Goal: Task Accomplishment & Management: Contribute content

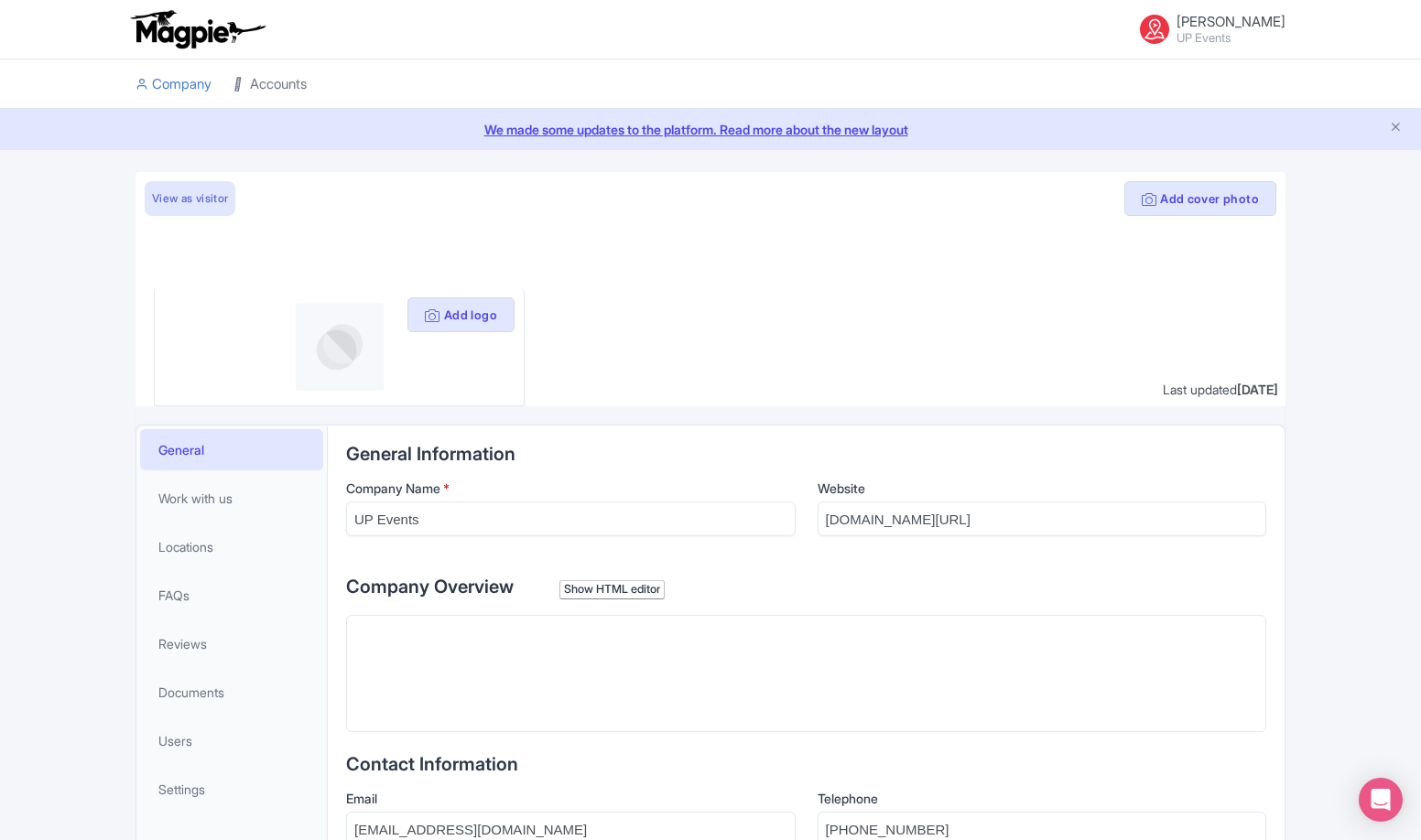
click at [237, 73] on link "Accounts" at bounding box center [270, 84] width 73 height 50
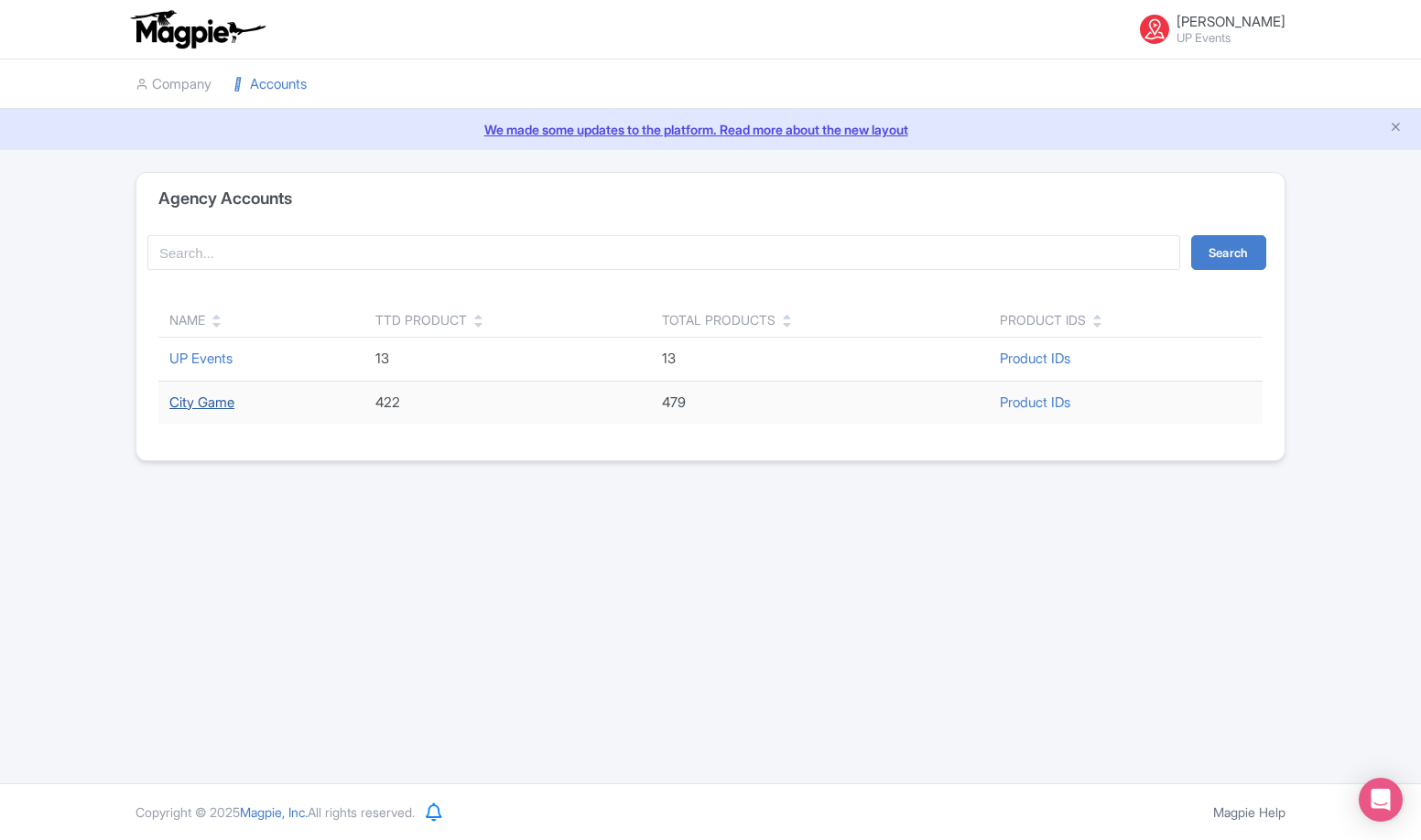
click at [196, 402] on link "City Game" at bounding box center [201, 402] width 65 height 17
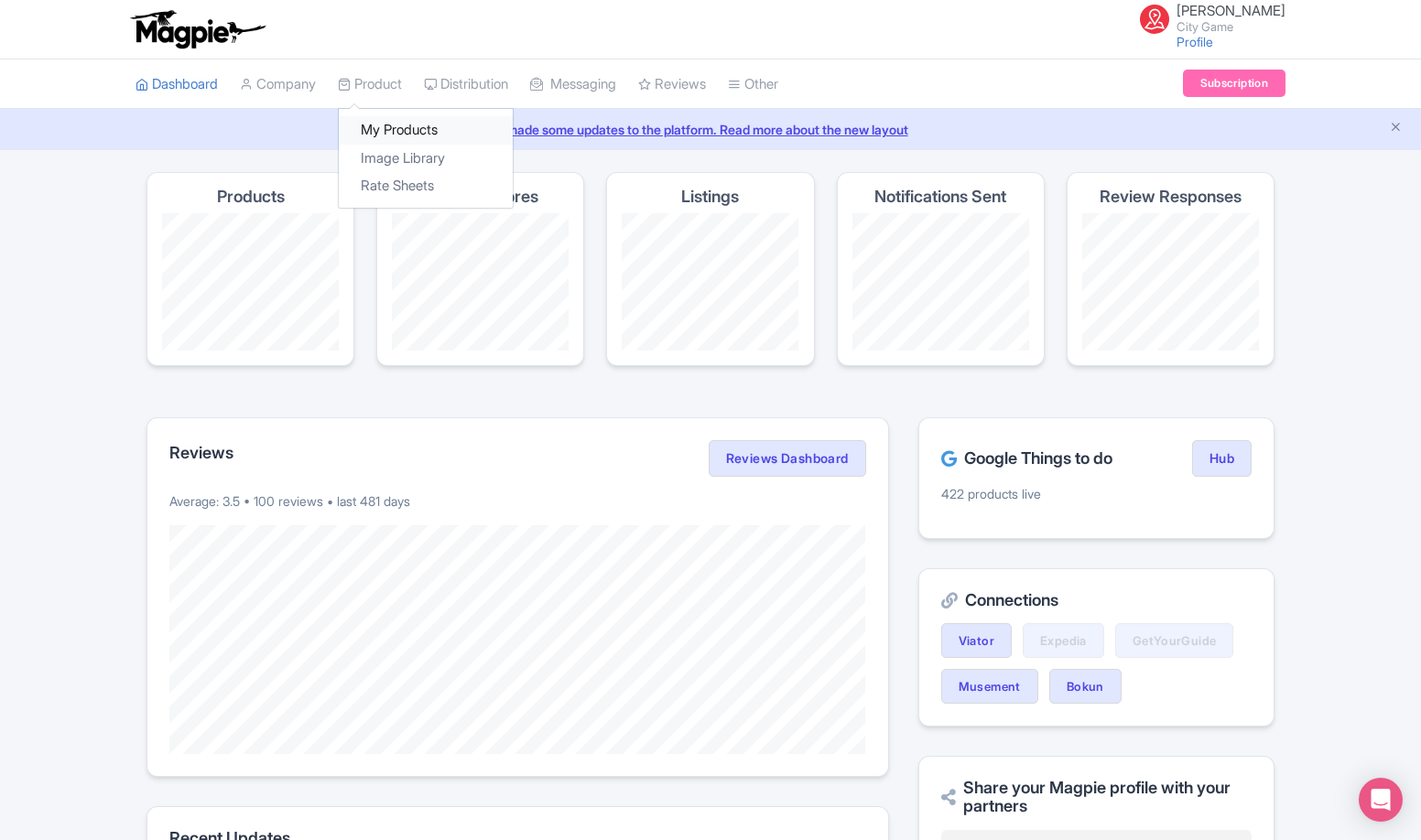
click at [386, 131] on link "My Products" at bounding box center [425, 130] width 174 height 28
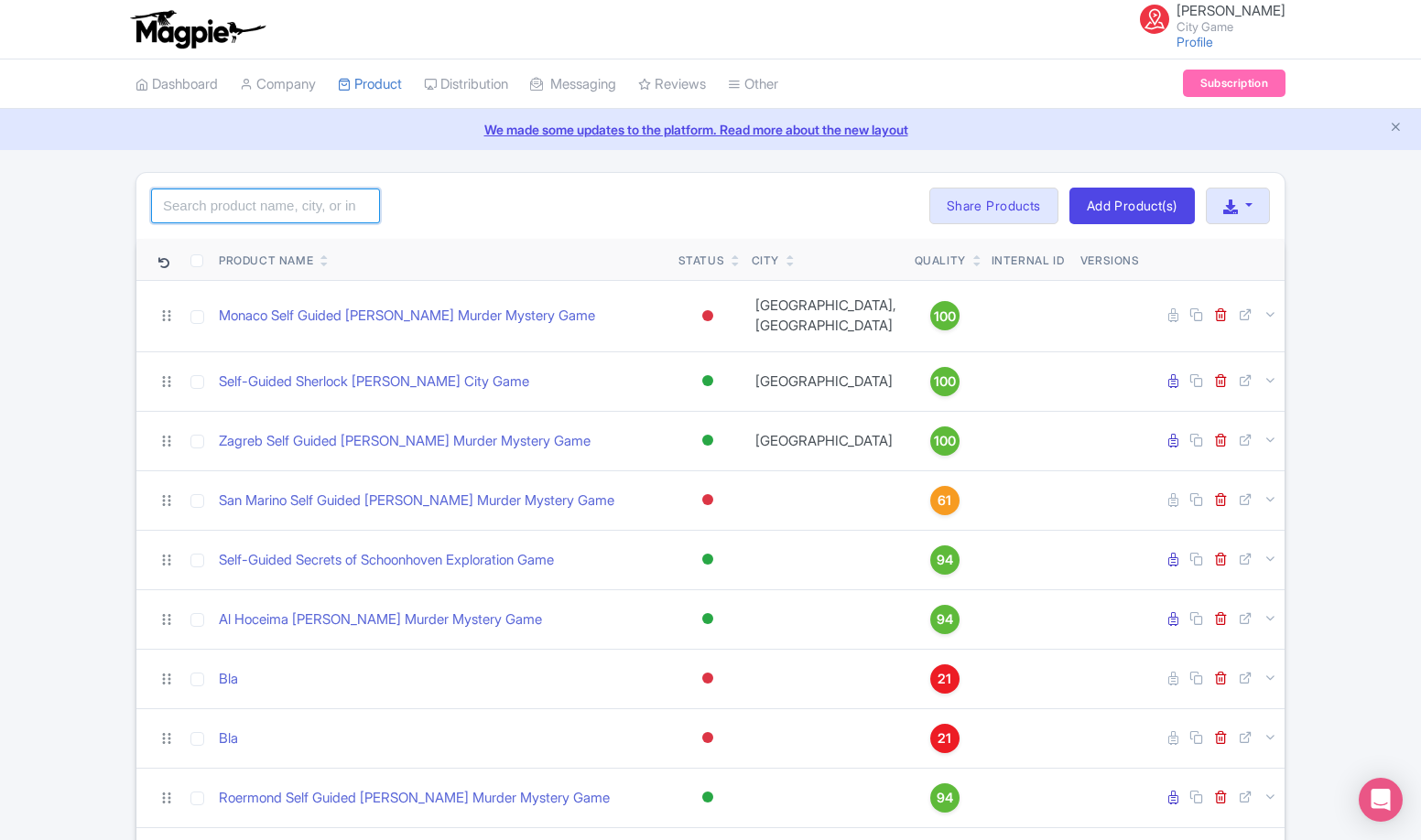
click at [269, 196] on input "search" at bounding box center [265, 206] width 229 height 35
paste input "Gothenburg Self-Guided Sherlock Holmes Murder Mystery Game"
click button "Search" at bounding box center [0, 0] width 0 height 0
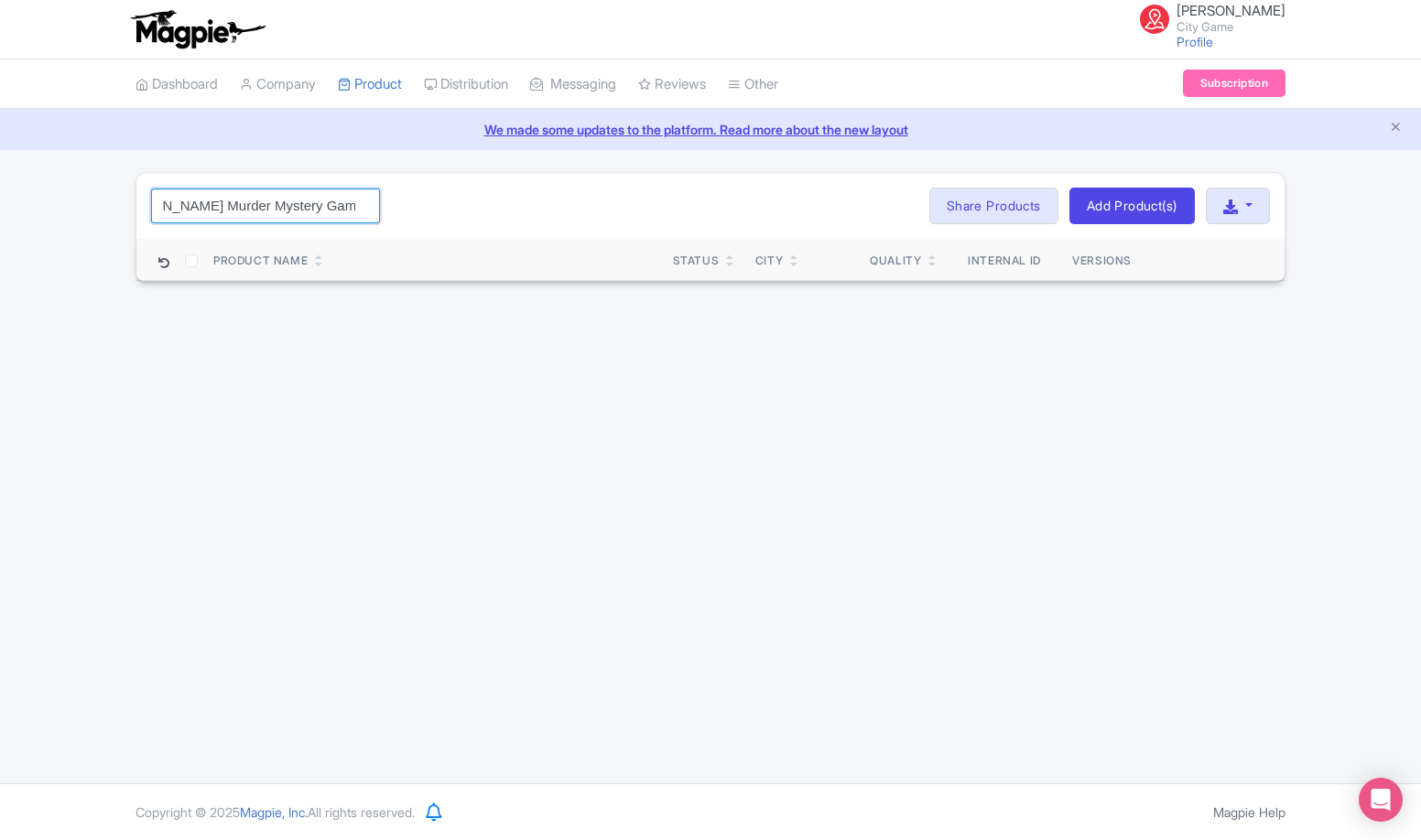
drag, startPoint x: 197, startPoint y: 204, endPoint x: 784, endPoint y: 189, distance: 587.2
click at [784, 189] on div "Gothenburg Self-Guided Sherlock Holmes Murder Mystery Game Search Bulk Actions …" at bounding box center [711, 206] width 1148 height 66
drag, startPoint x: 205, startPoint y: 213, endPoint x: 660, endPoint y: 210, distance: 455.0
click at [658, 210] on div "Gothenburg Self-Guided Sherlock Ho Search Bulk Actions Delete Add to Collection…" at bounding box center [711, 206] width 1148 height 66
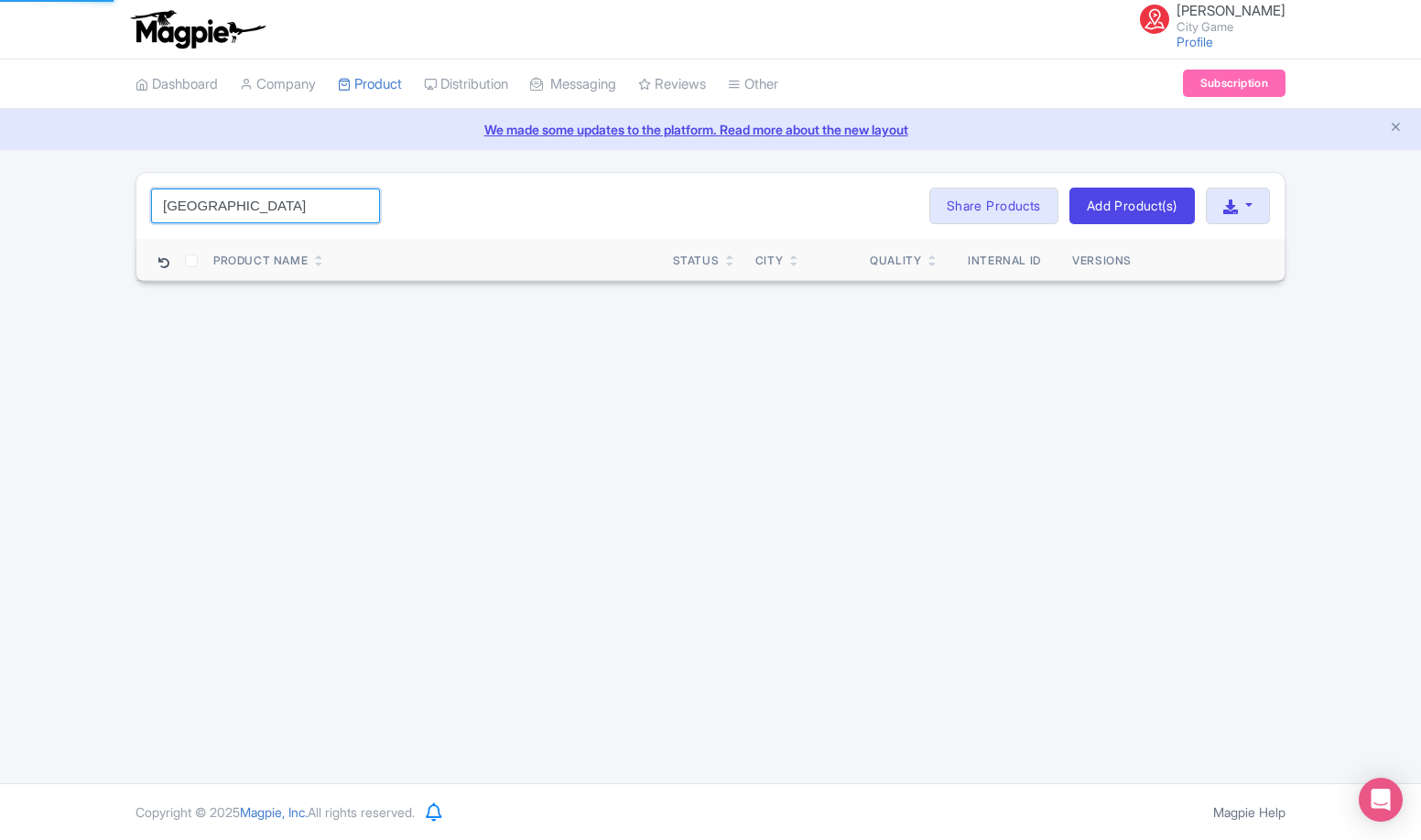
scroll to position [0, 0]
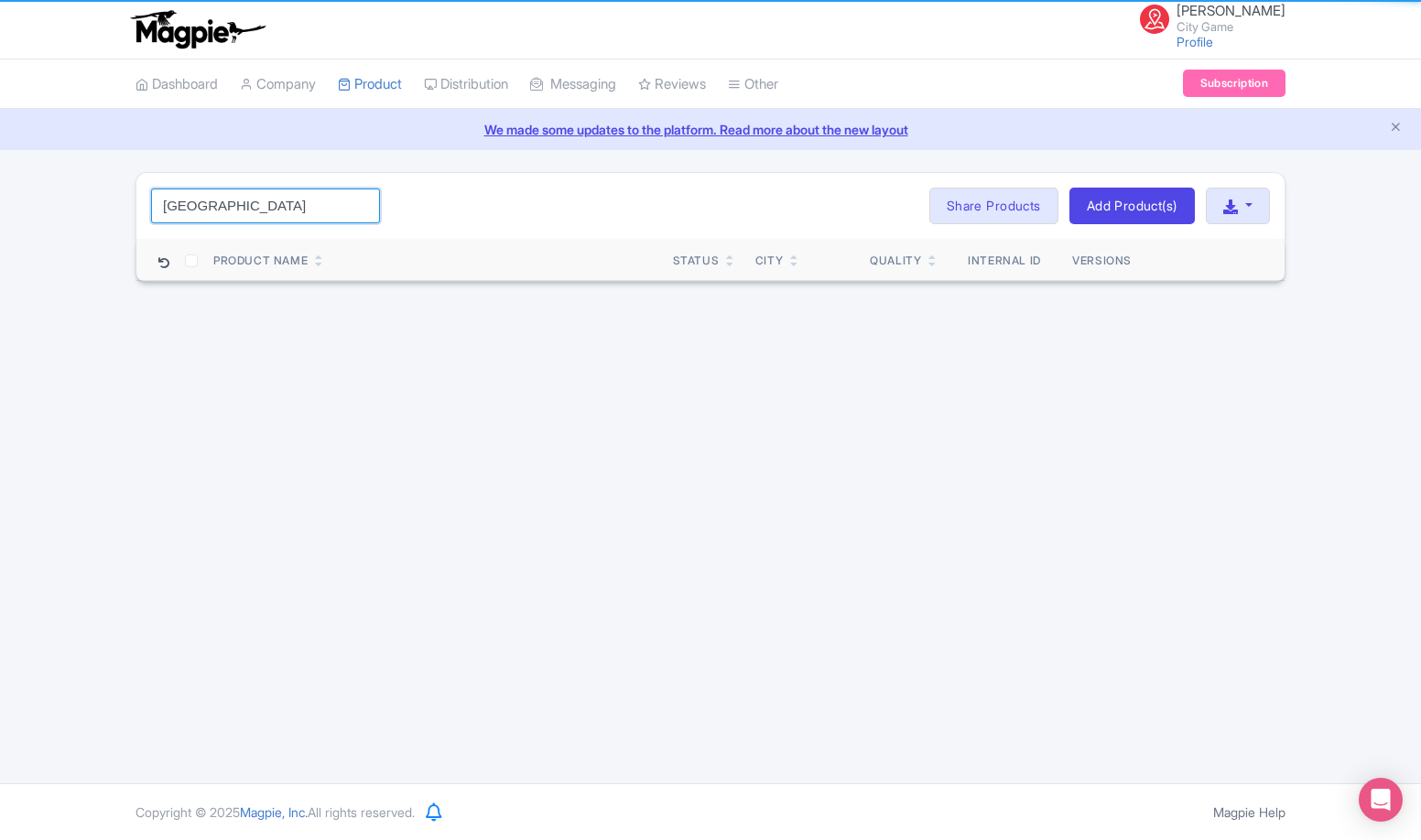
type input "[GEOGRAPHIC_DATA]"
click button "Search" at bounding box center [0, 0] width 0 height 0
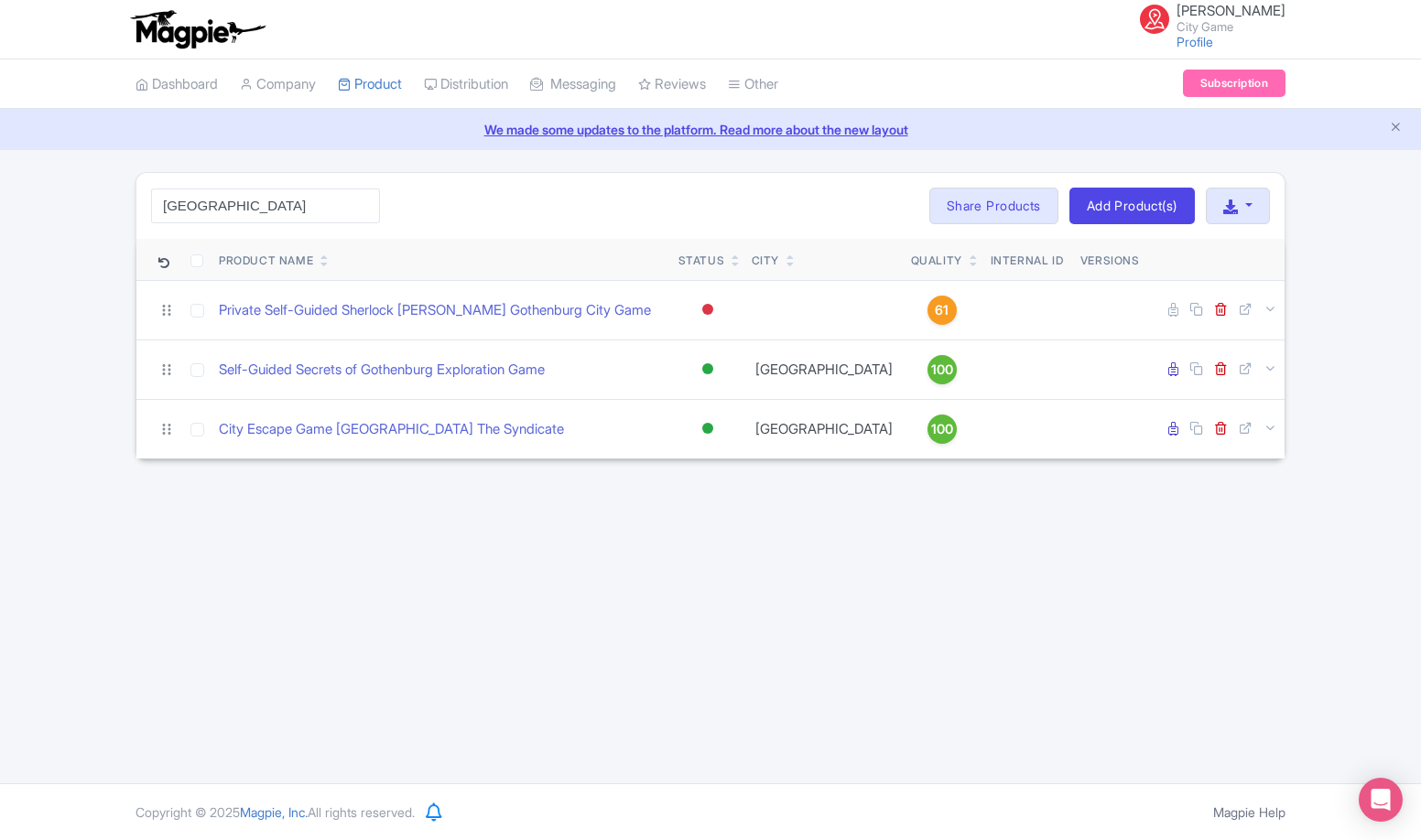
click at [524, 201] on div "[GEOGRAPHIC_DATA] Search Bulk Actions [GEOGRAPHIC_DATA] Add to Collection Share…" at bounding box center [711, 206] width 1148 height 66
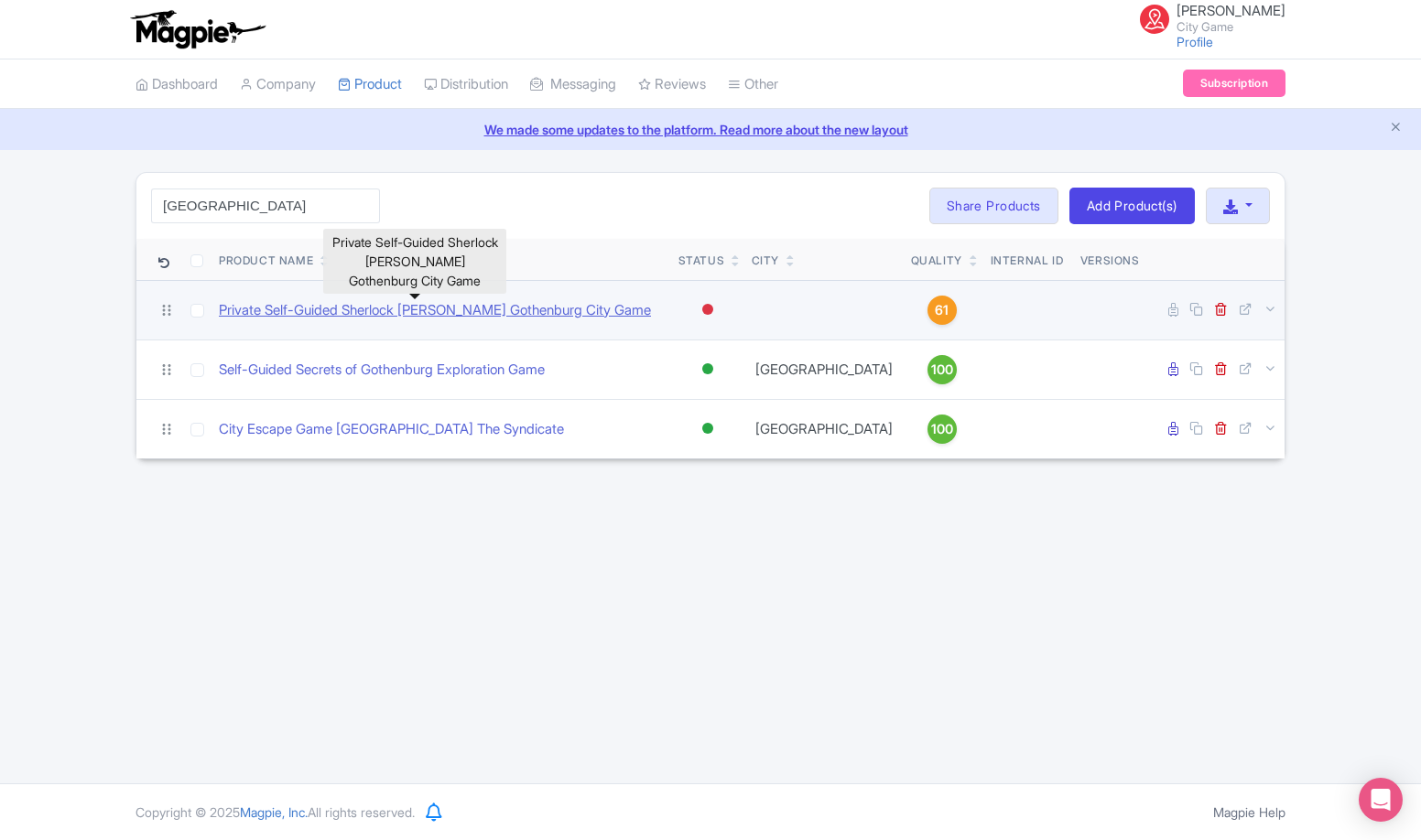
click at [524, 307] on link "Private Self-Guided Sherlock [PERSON_NAME] Gothenburg City Game" at bounding box center [434, 310] width 433 height 21
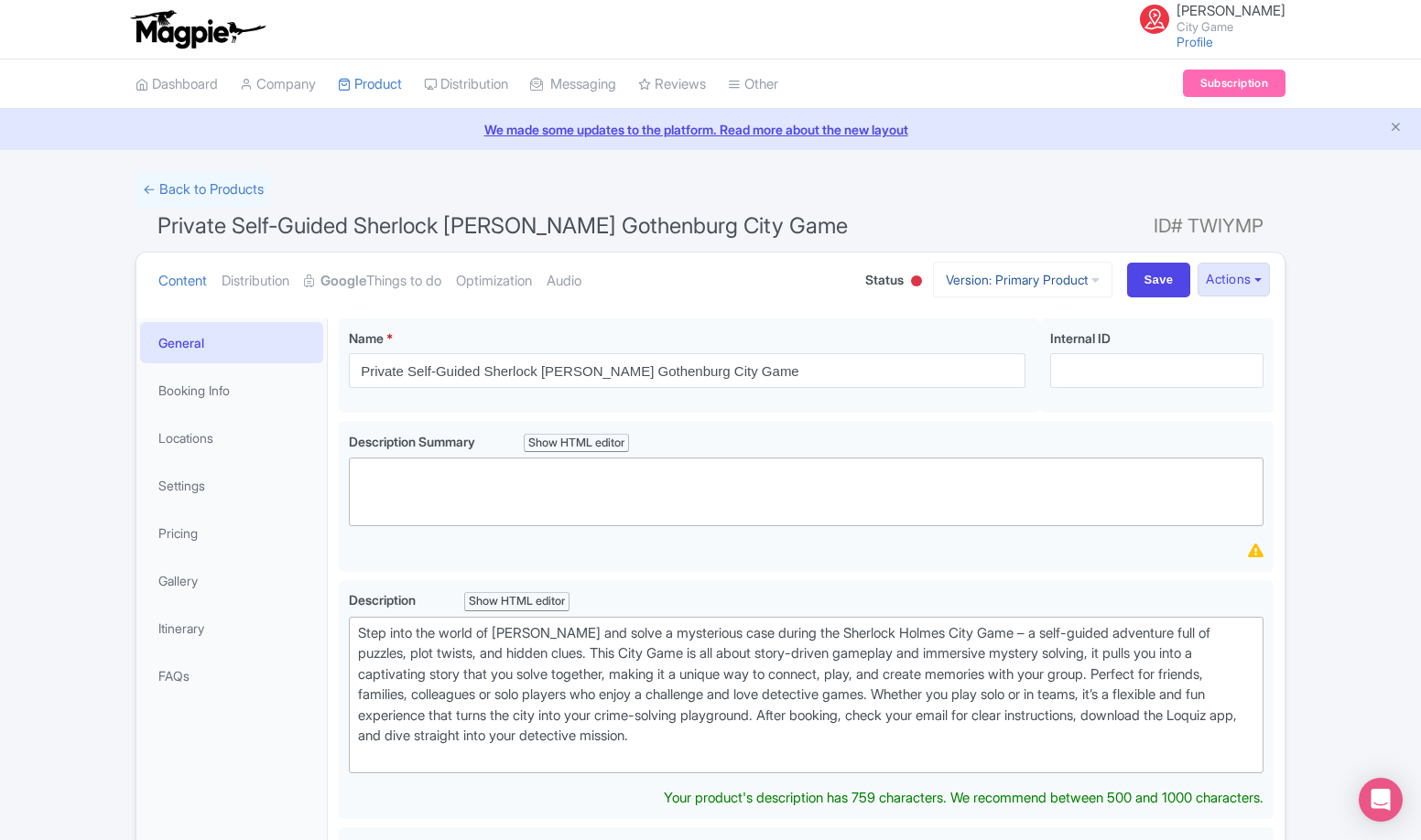
click at [1054, 274] on link "Version: Primary Product" at bounding box center [1022, 279] width 179 height 36
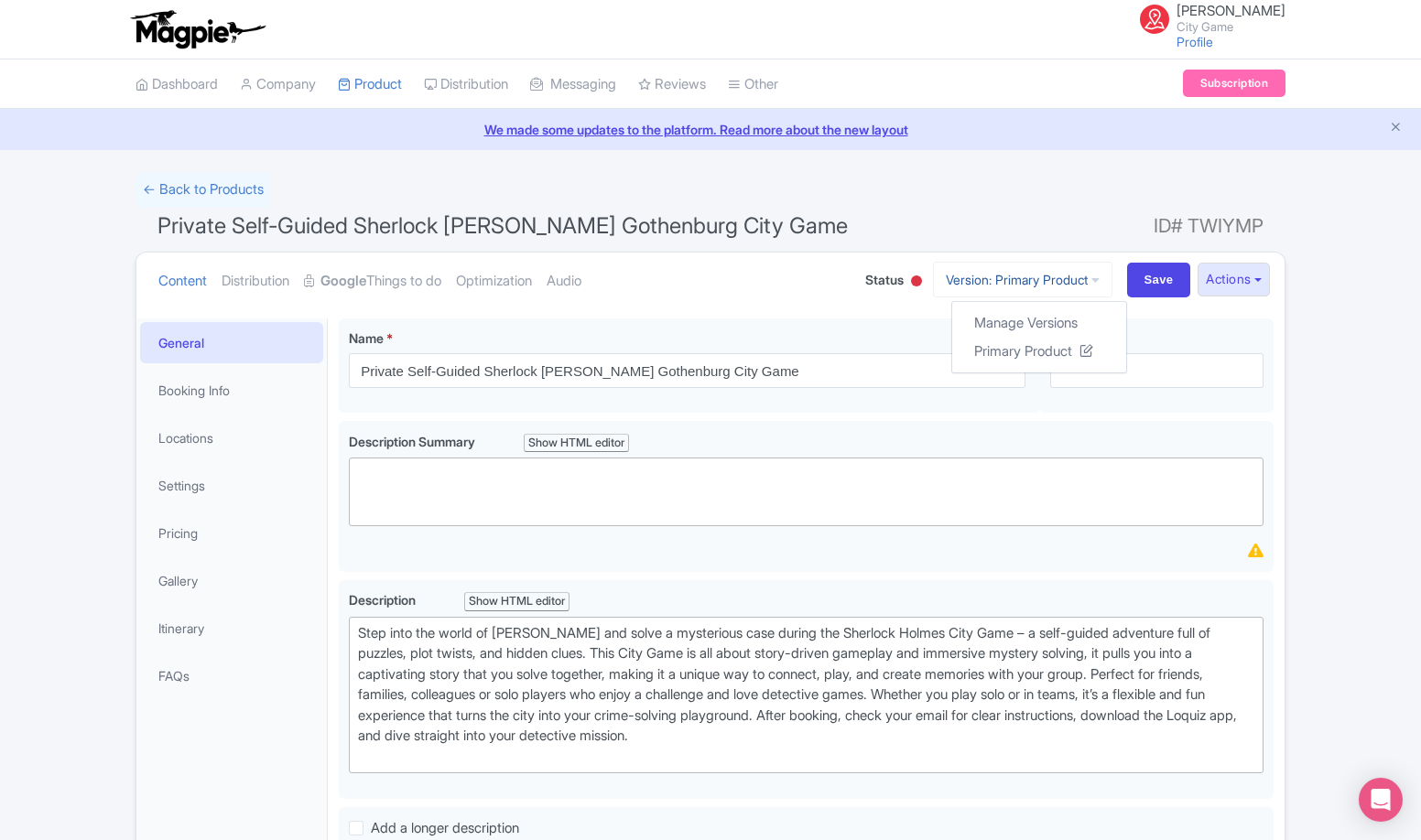
click at [1054, 274] on link "Version: Primary Product" at bounding box center [1022, 279] width 179 height 36
click at [611, 228] on span "Private Self-Guided Sherlock Holmes Gothenburg City Game" at bounding box center [502, 225] width 691 height 27
copy span "Gothenburg"
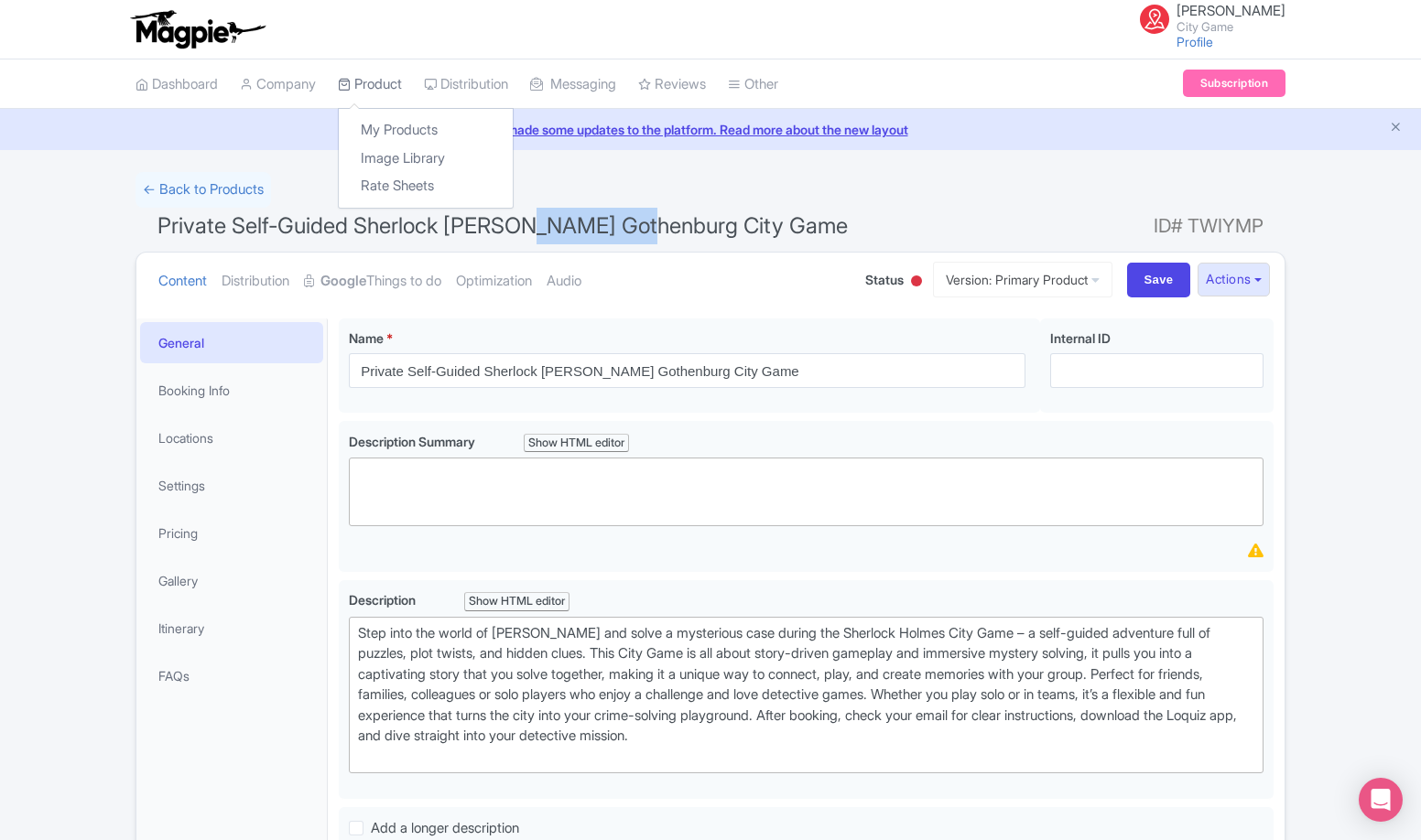
click at [384, 84] on link "Product" at bounding box center [370, 84] width 64 height 50
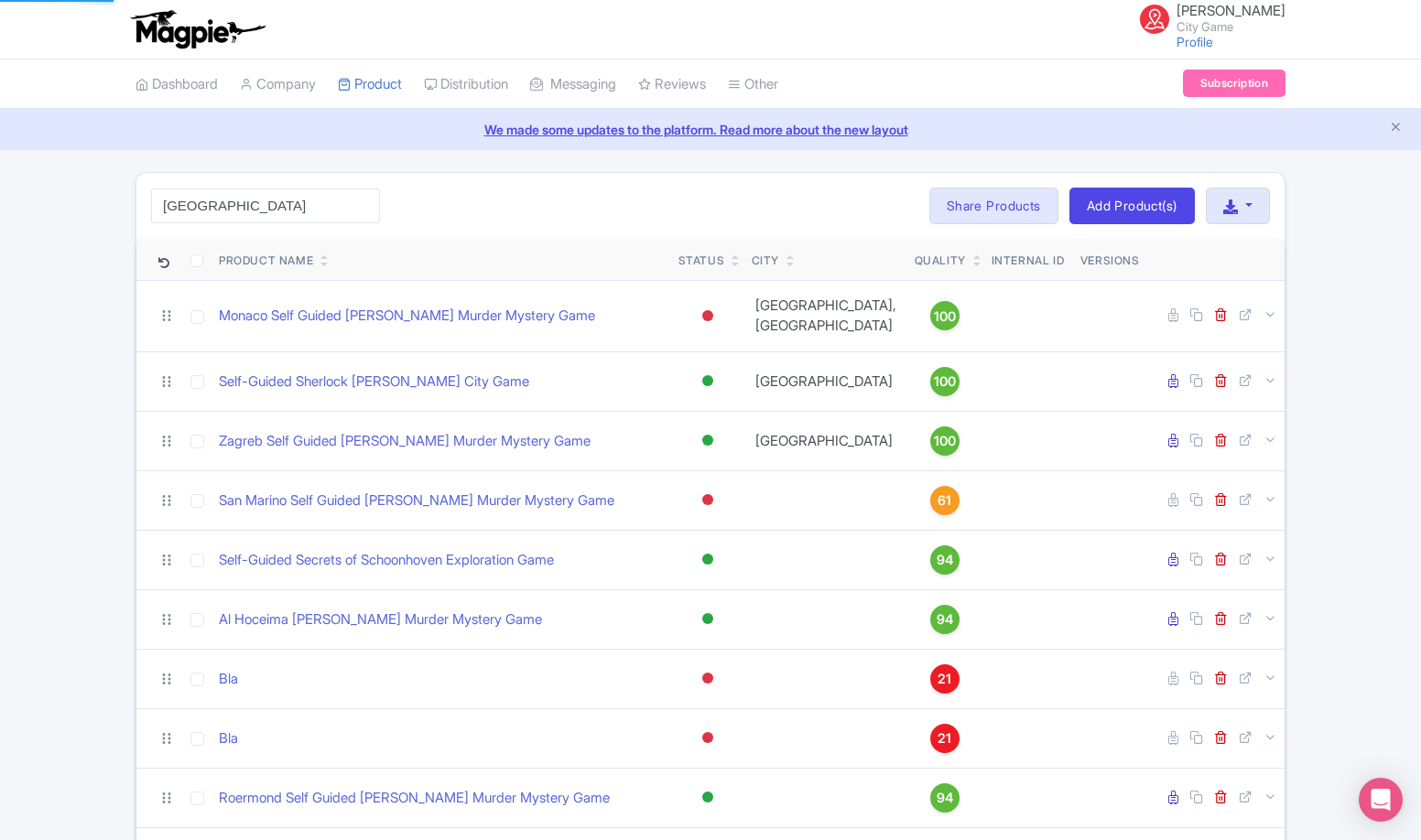
click button "Search" at bounding box center [0, 0] width 0 height 0
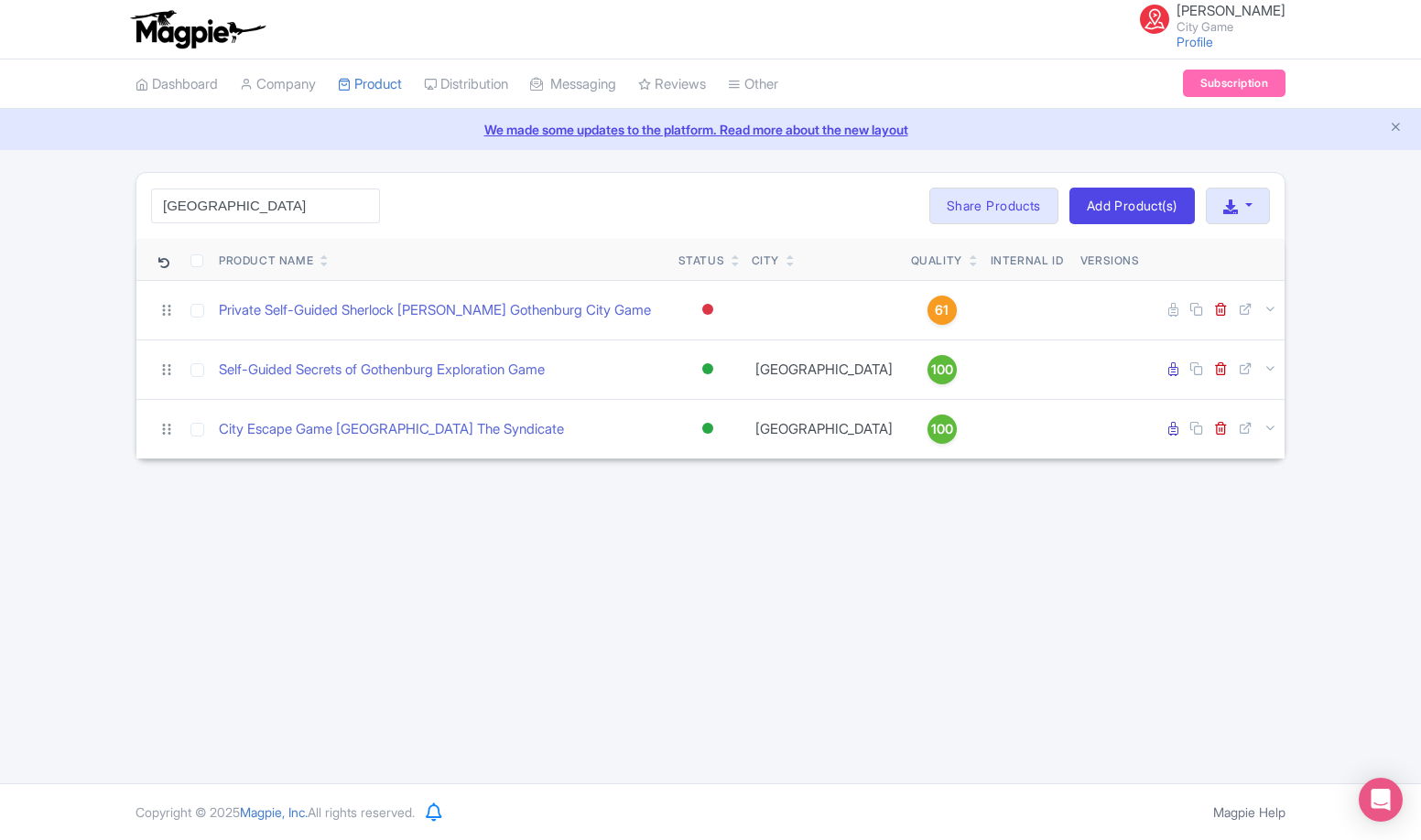
click at [609, 209] on div "Gothenburg Search Bulk Actions Delete Add to Collection Share Products Add to C…" at bounding box center [711, 206] width 1148 height 66
click at [221, 213] on input "Gothenburg" at bounding box center [265, 206] width 229 height 35
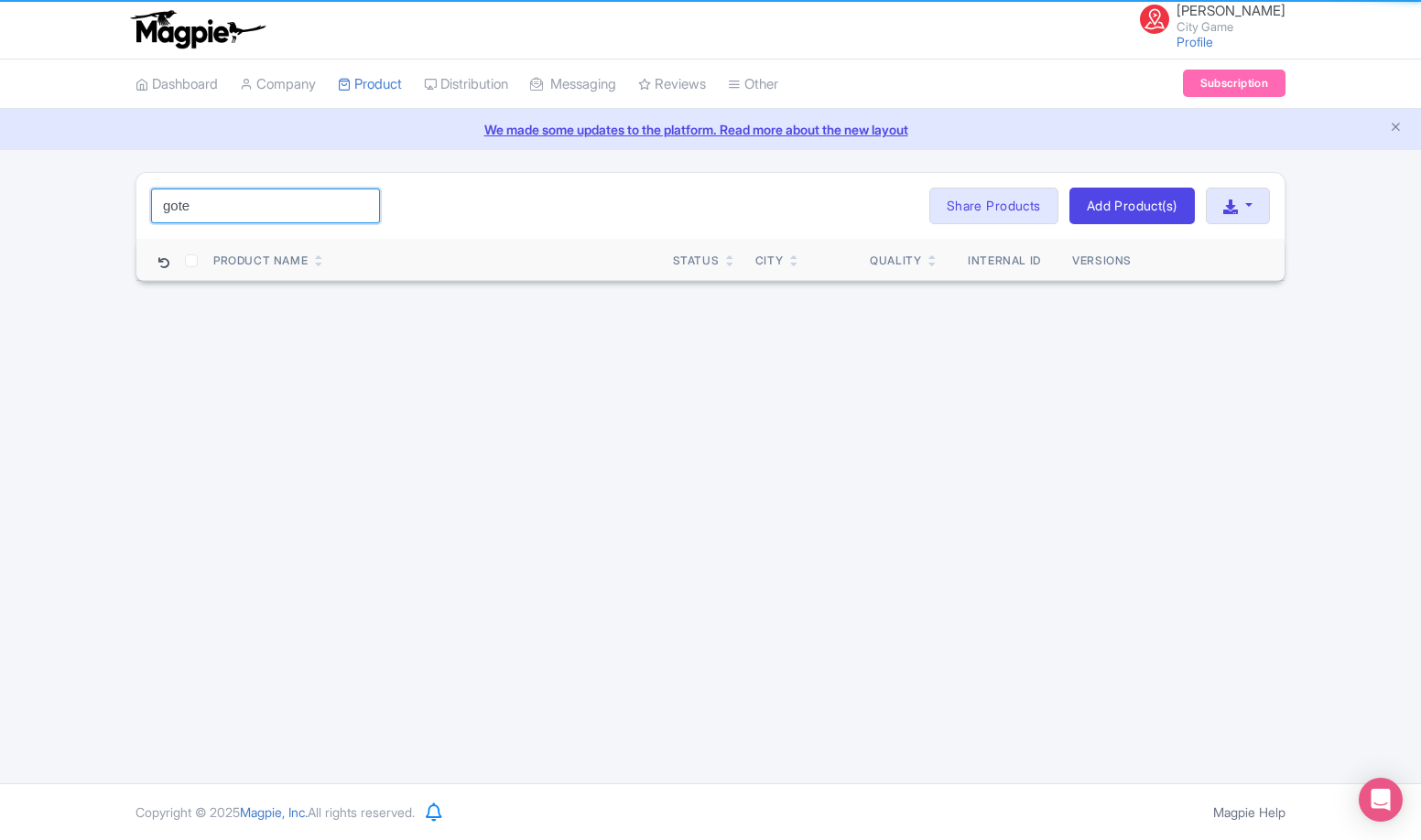
click button "Search" at bounding box center [0, 0] width 0 height 0
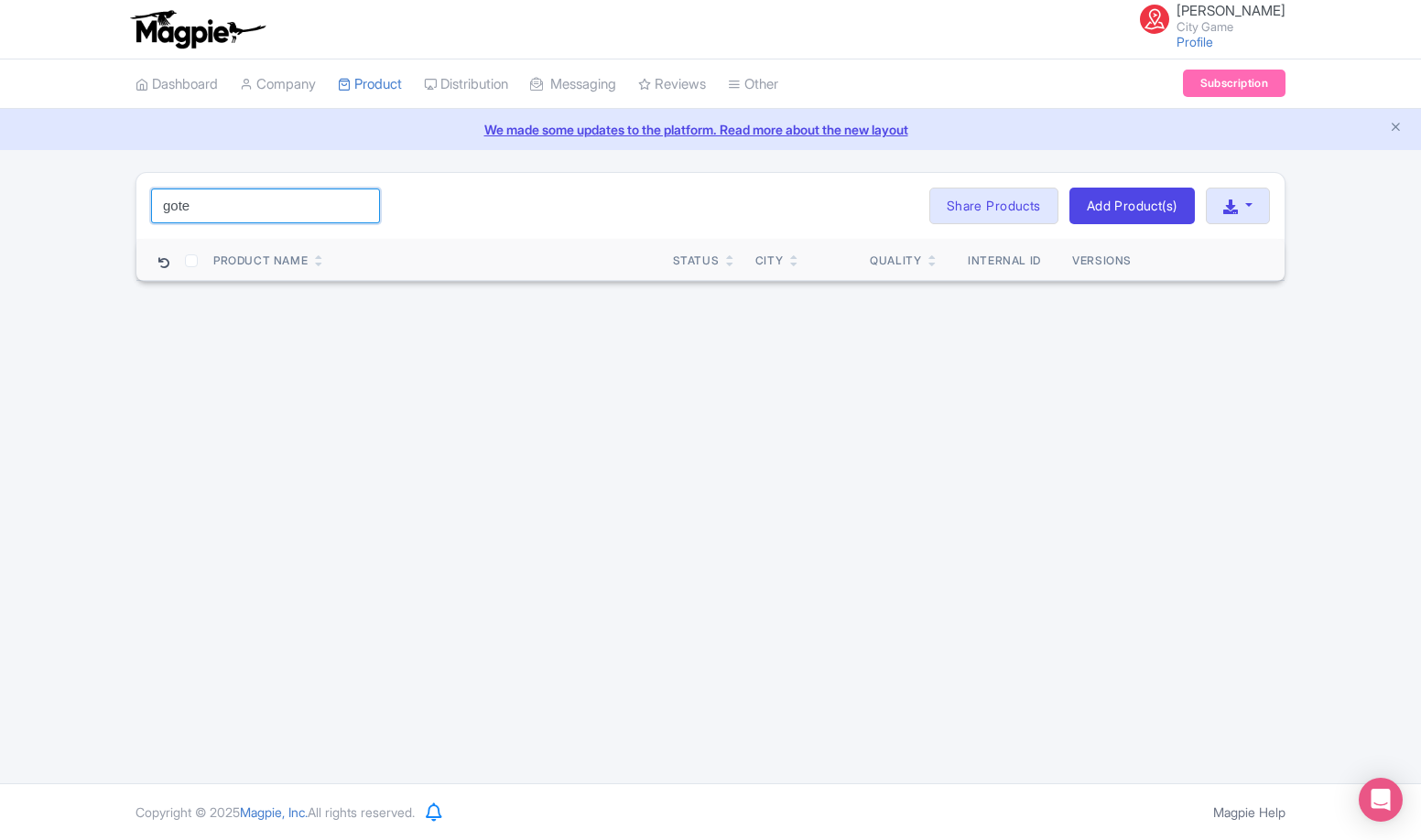
click at [231, 196] on input "gote" at bounding box center [265, 206] width 229 height 35
click at [276, 212] on input "gote" at bounding box center [265, 206] width 229 height 35
paste input "borg"
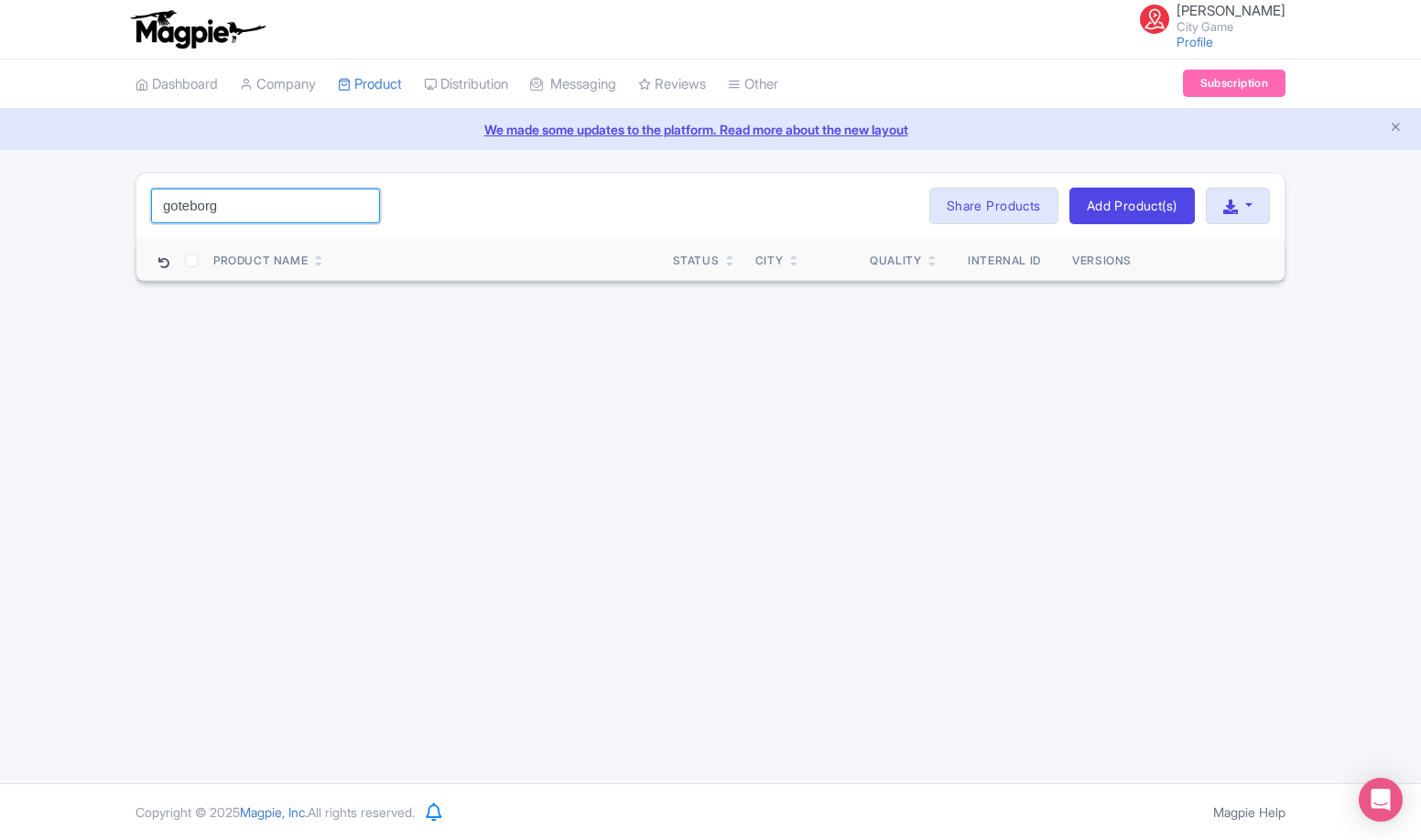
click button "Search" at bounding box center [0, 0] width 0 height 0
click at [322, 207] on input "goteborg" at bounding box center [265, 206] width 229 height 35
paste input "Antalya"
type input "Antalya"
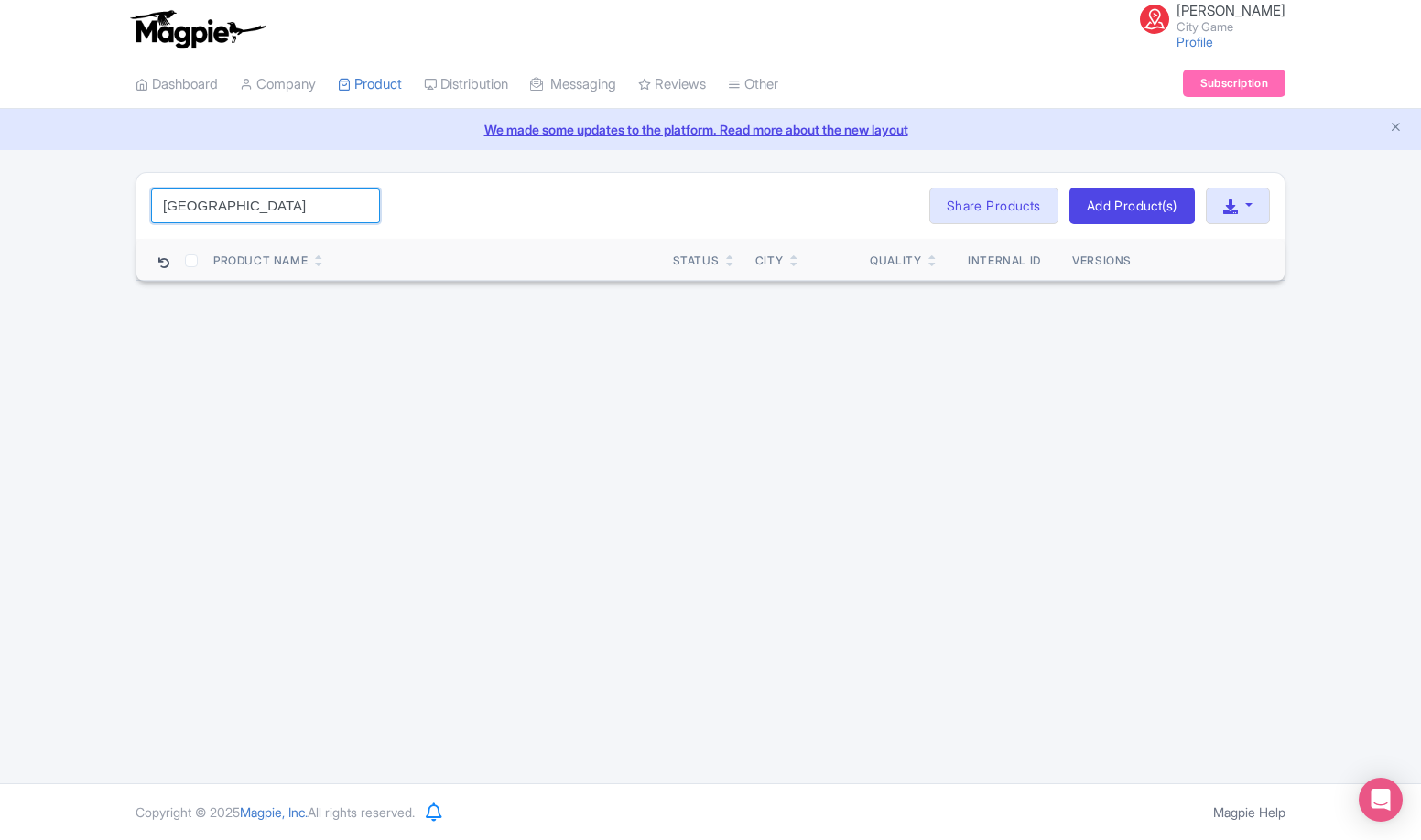
click button "Search" at bounding box center [0, 0] width 0 height 0
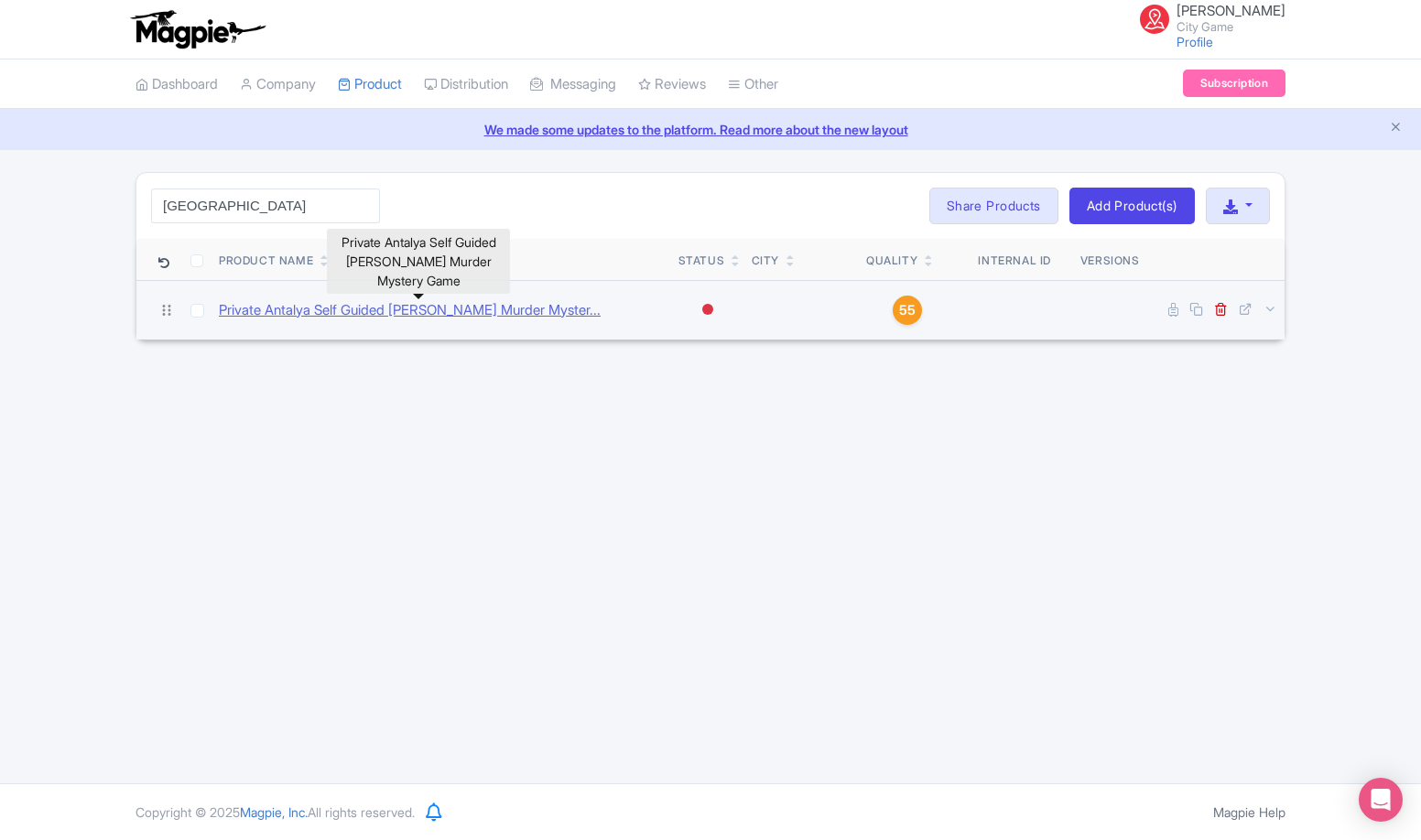
click at [554, 311] on link "Private Antalya Self Guided Sherlock Holmes Murder Myster..." at bounding box center [410, 310] width 382 height 21
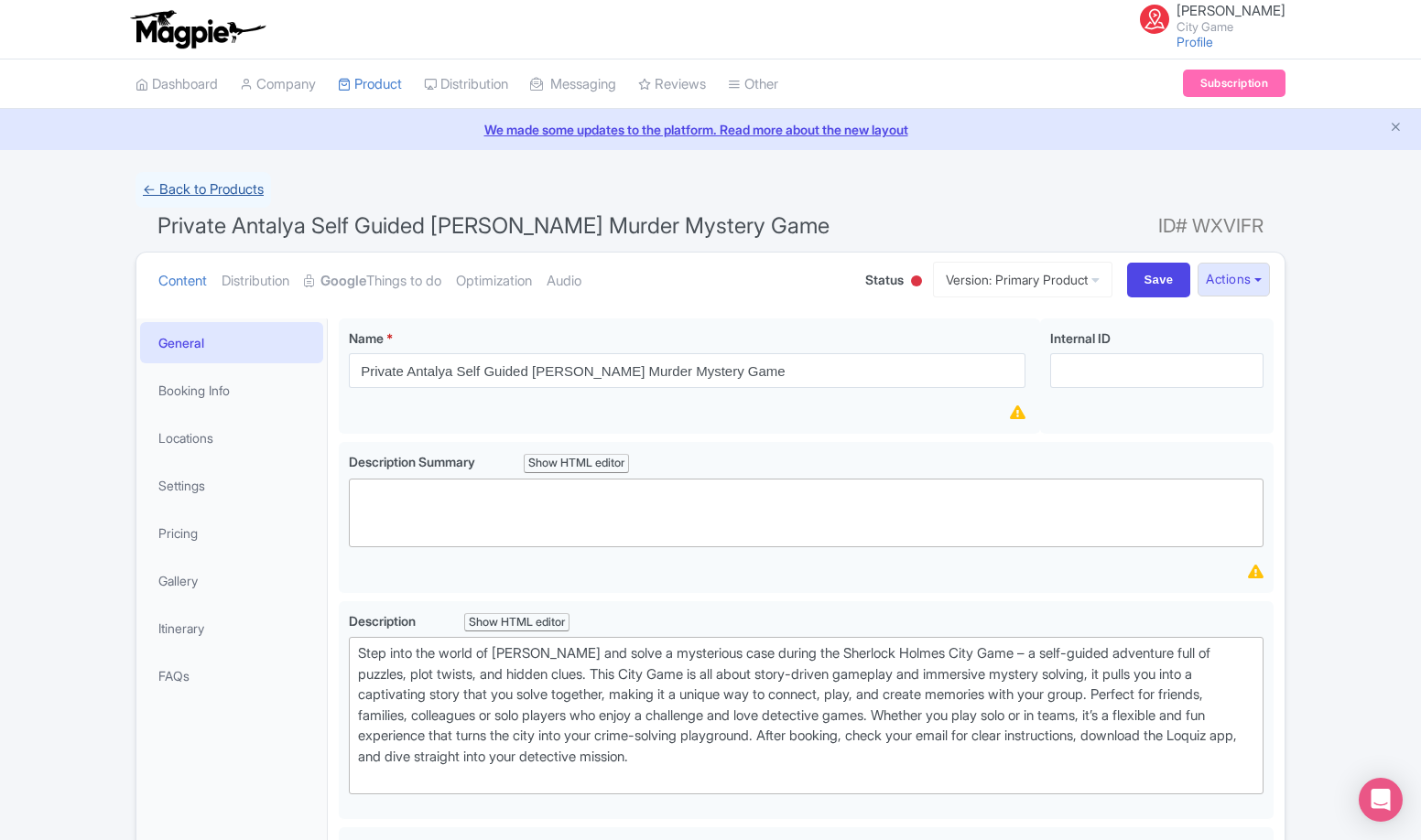
click at [240, 188] on link "← Back to Products" at bounding box center [204, 189] width 136 height 36
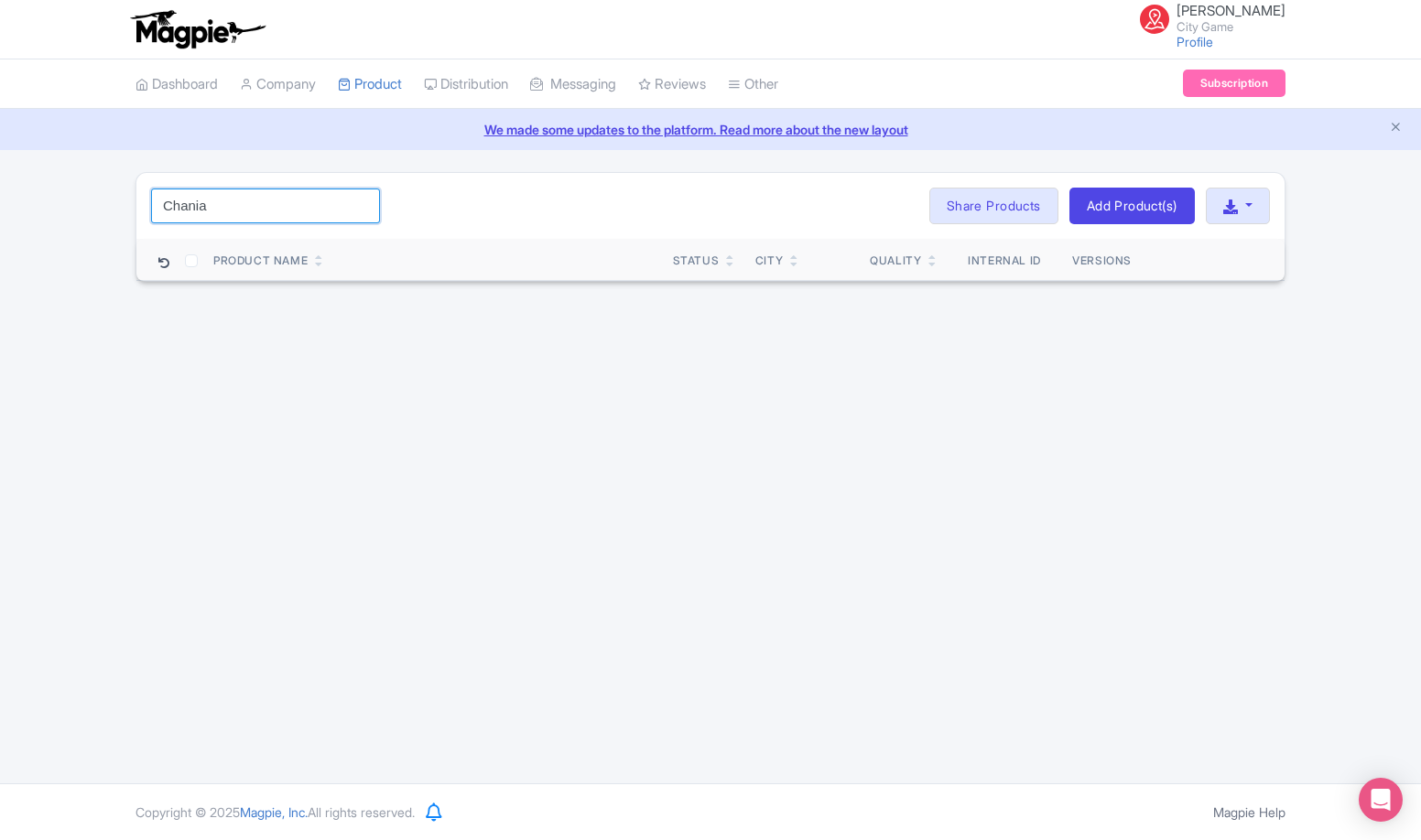
click at [231, 196] on input "Chania" at bounding box center [265, 206] width 229 height 35
click button "Search" at bounding box center [0, 0] width 0 height 0
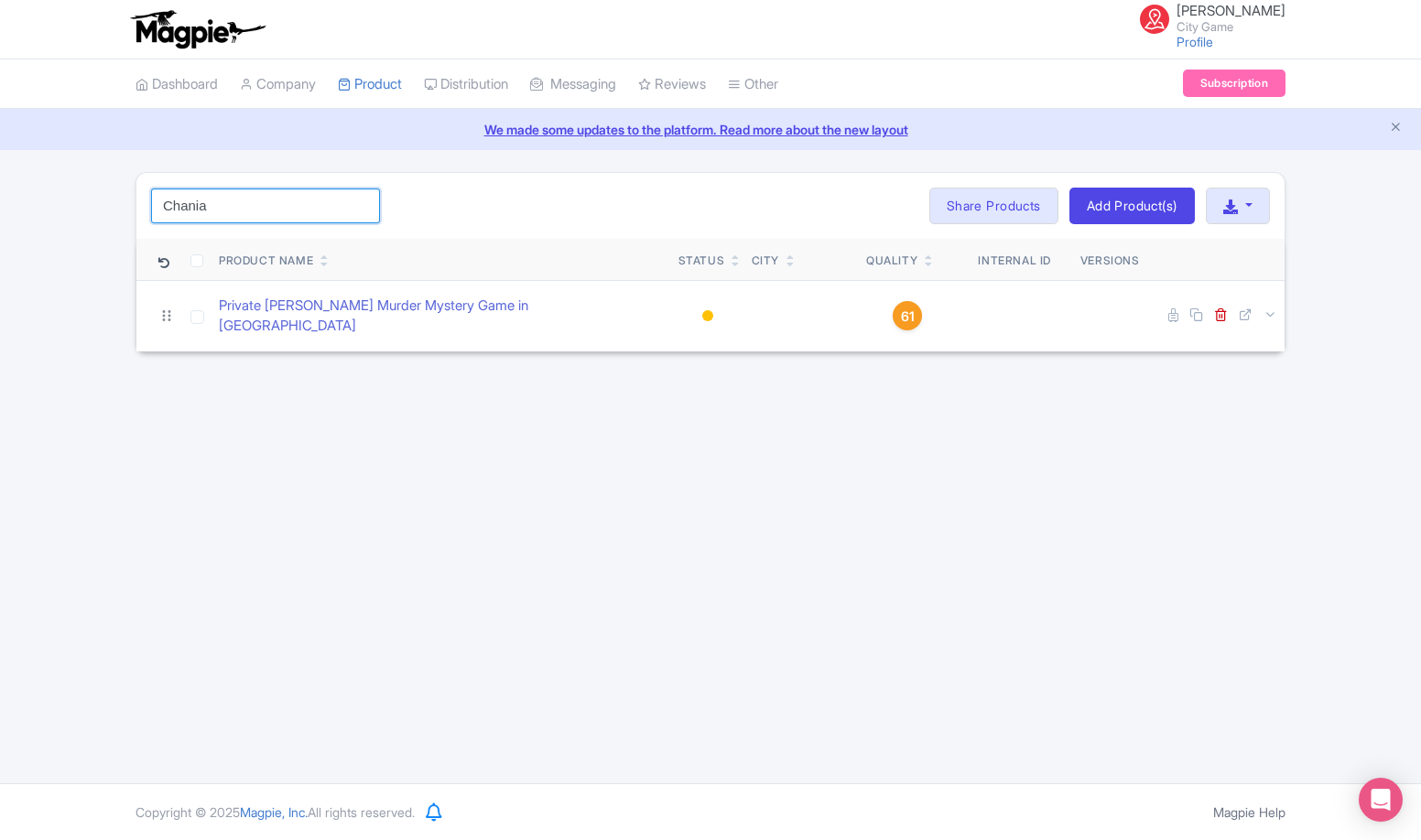
click at [254, 197] on input "Chania" at bounding box center [265, 206] width 229 height 35
paste input "[GEOGRAPHIC_DATA]"
click button "Search" at bounding box center [0, 0] width 0 height 0
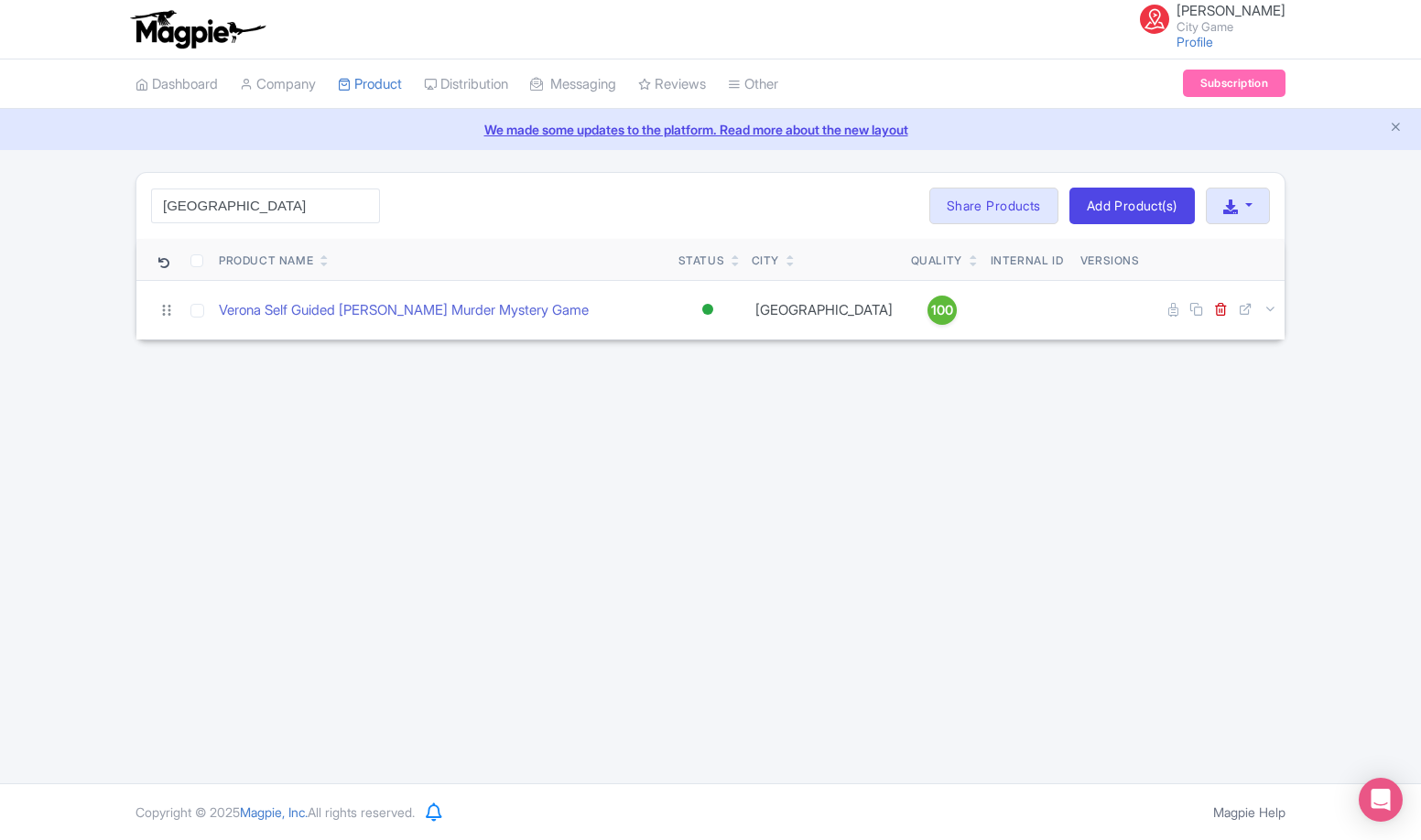
click at [603, 215] on div "[GEOGRAPHIC_DATA] Search Bulk Actions [GEOGRAPHIC_DATA] Add to Collection Share…" at bounding box center [711, 206] width 1148 height 66
click at [283, 206] on input "[GEOGRAPHIC_DATA]" at bounding box center [265, 206] width 229 height 35
paste input "Hurghad"
click at [553, 201] on div "Hurghada Search Bulk Actions [GEOGRAPHIC_DATA] Add to Collection Share Products…" at bounding box center [711, 206] width 1148 height 66
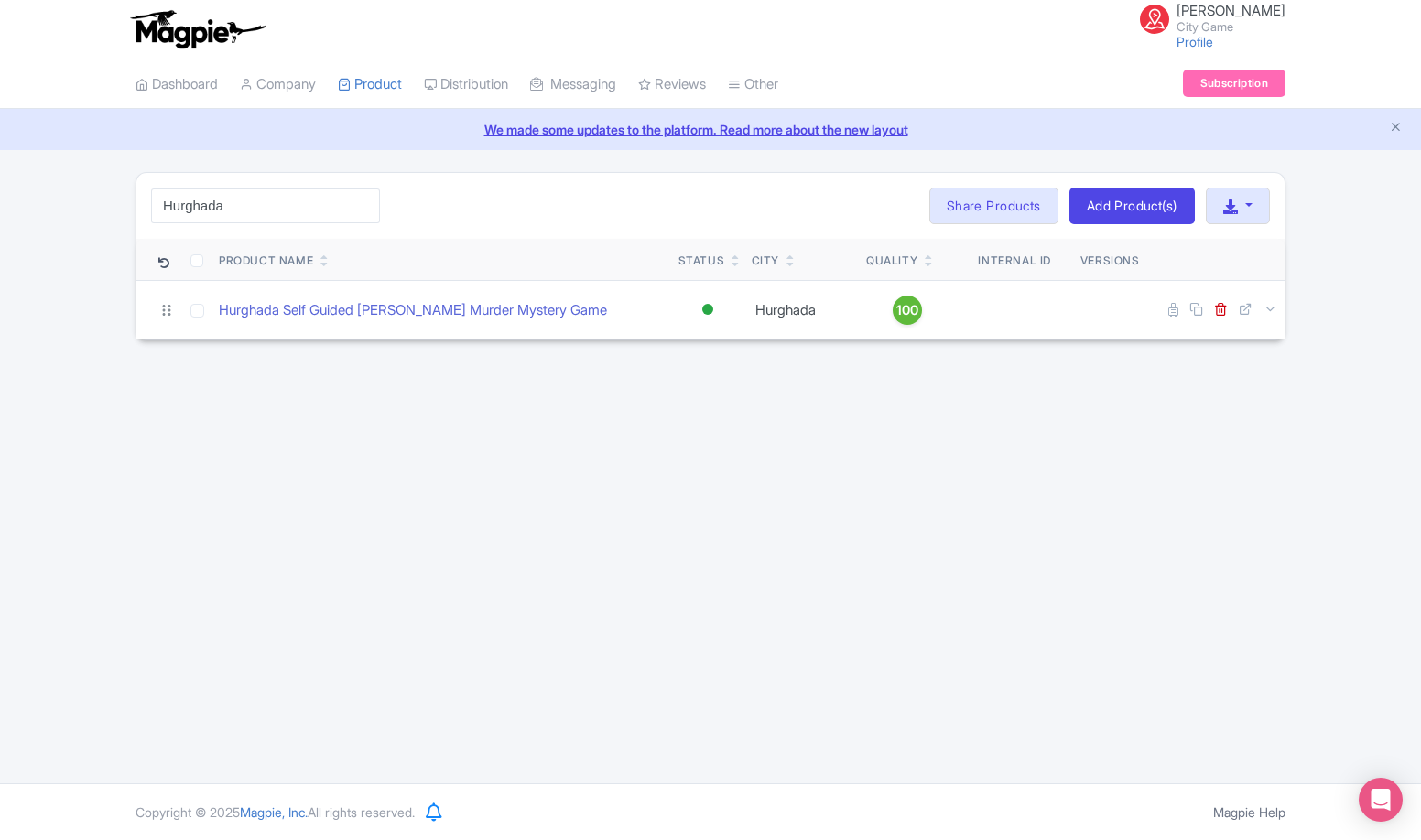
click at [287, 224] on div "Hurghada Search Bulk Actions [GEOGRAPHIC_DATA] Add to Collection Share Products…" at bounding box center [711, 206] width 1148 height 66
click at [289, 203] on input "Hurghada" at bounding box center [265, 206] width 229 height 35
paste input "Ivalo"
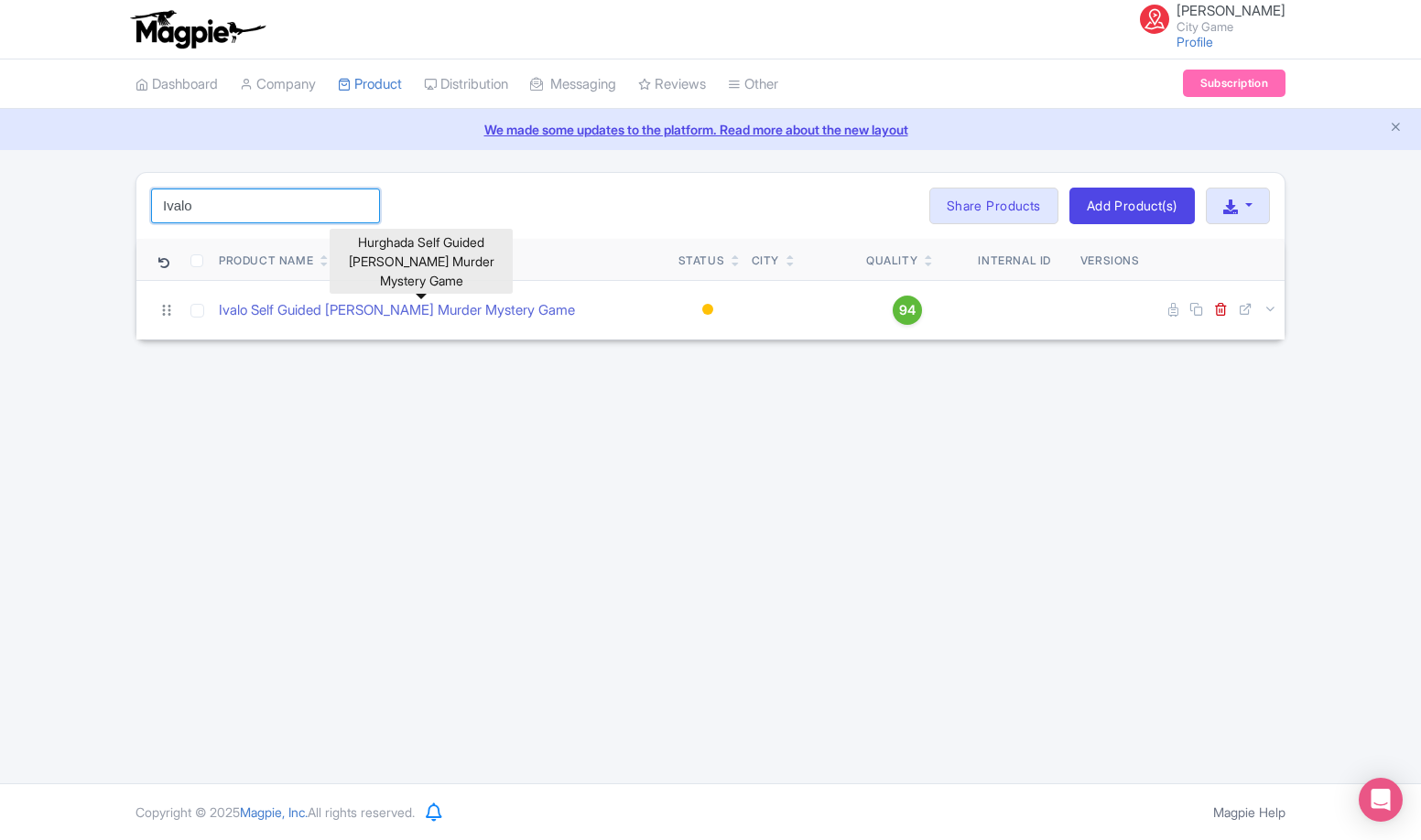
click at [259, 205] on input "Ivalo" at bounding box center [265, 206] width 229 height 35
paste input "[GEOGRAPHIC_DATA]"
type input "[GEOGRAPHIC_DATA]"
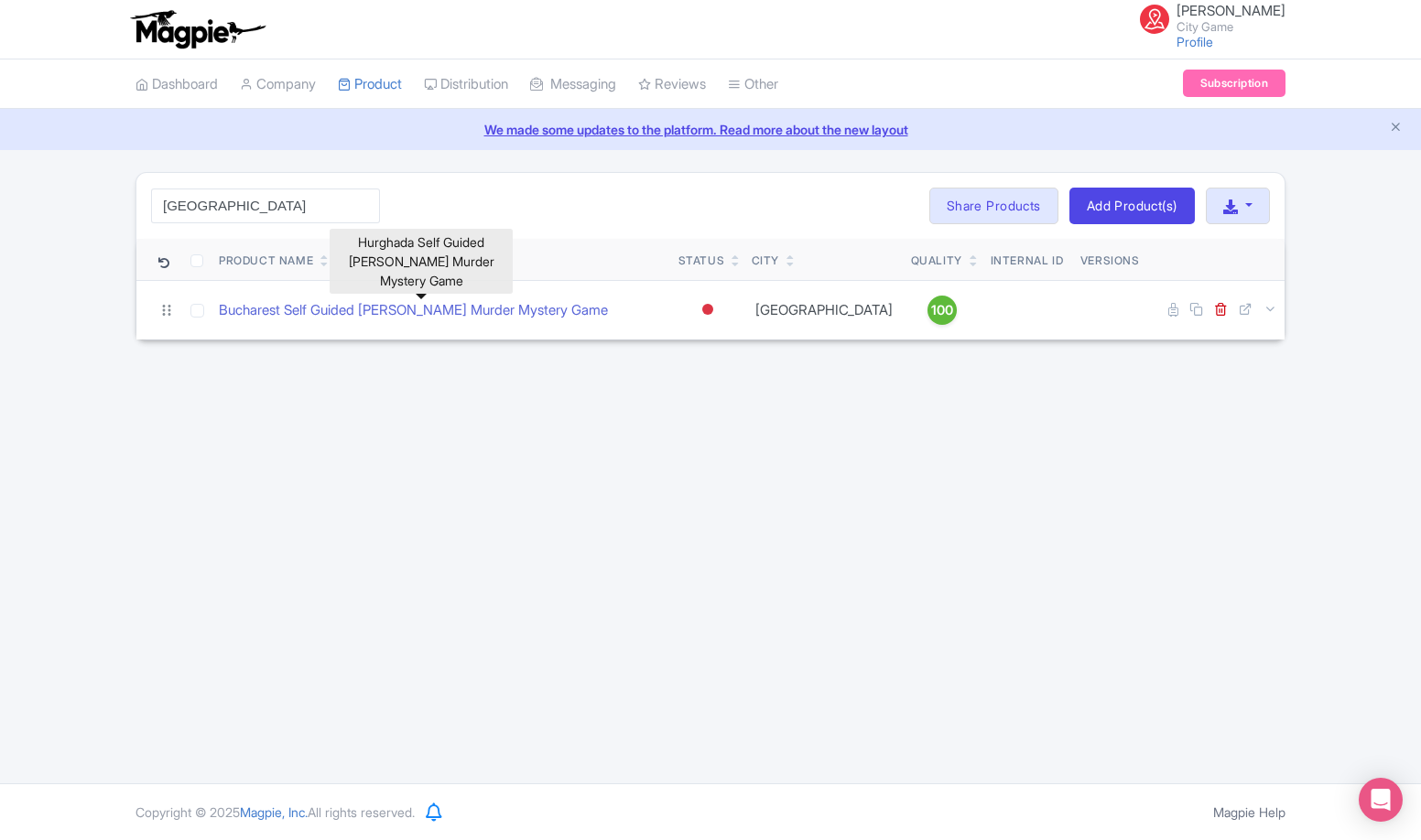
click at [628, 193] on div "[GEOGRAPHIC_DATA] Search Bulk Actions [GEOGRAPHIC_DATA] Add to Collection Share…" at bounding box center [711, 206] width 1148 height 66
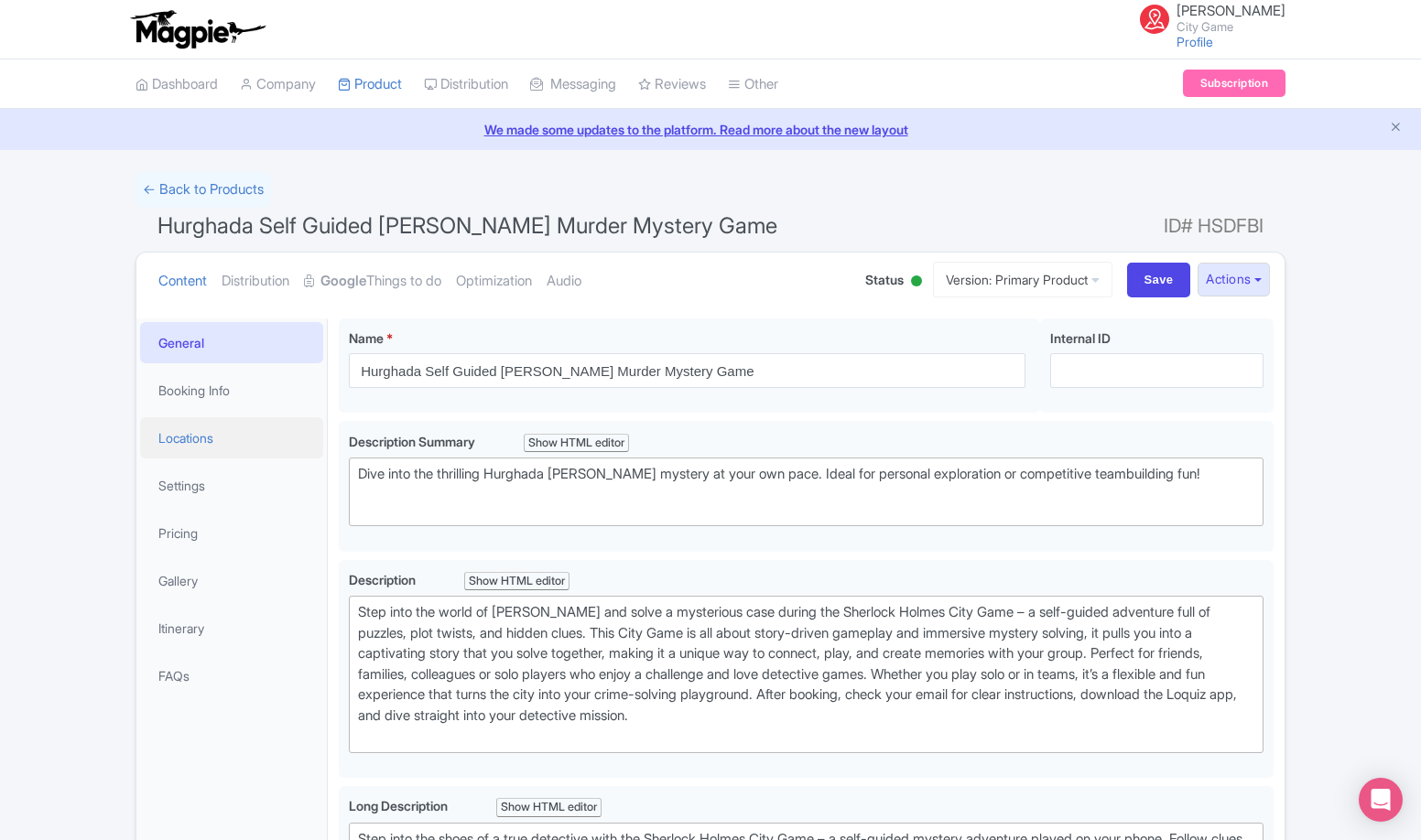
click at [228, 437] on link "Locations" at bounding box center [231, 438] width 183 height 41
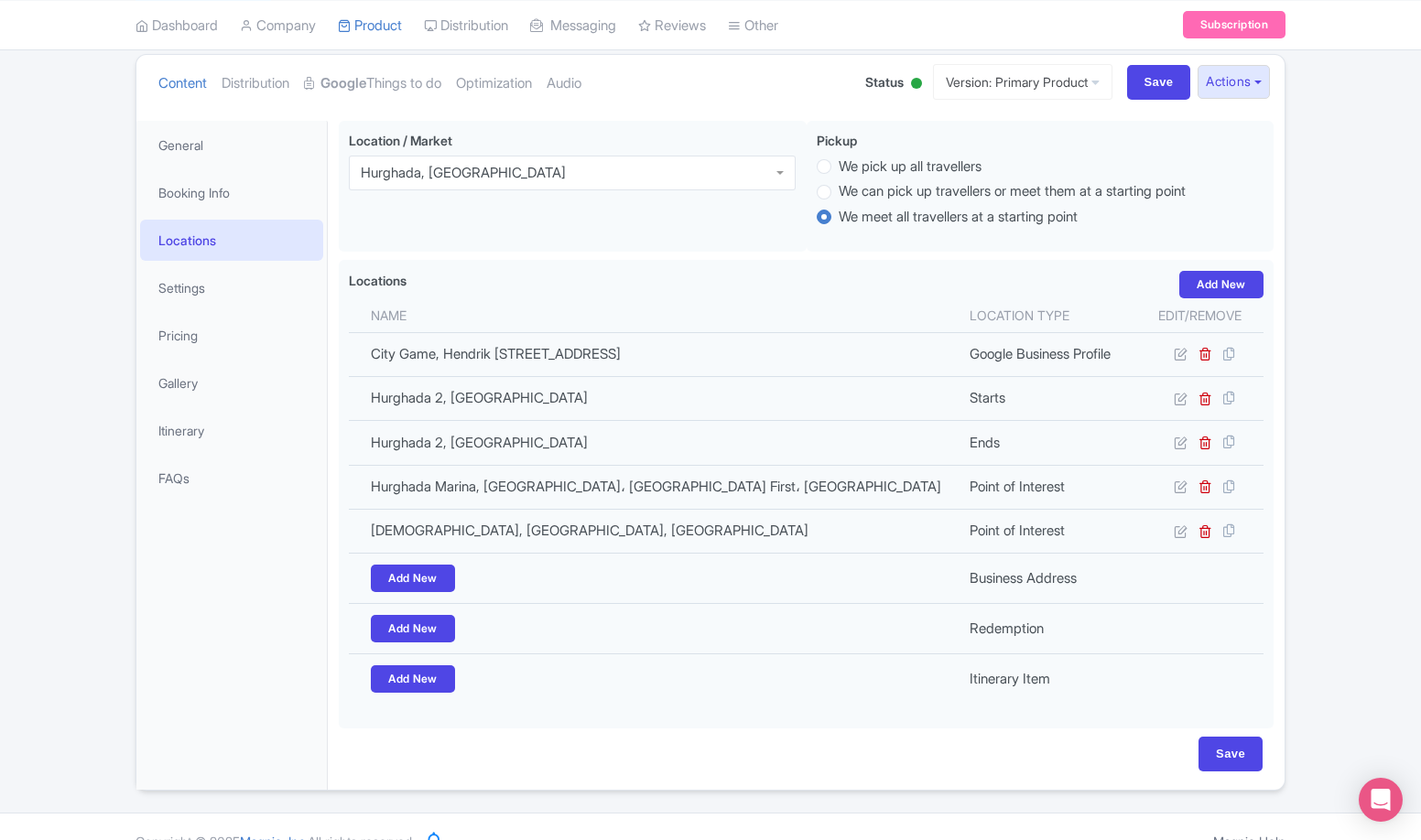
scroll to position [226, 0]
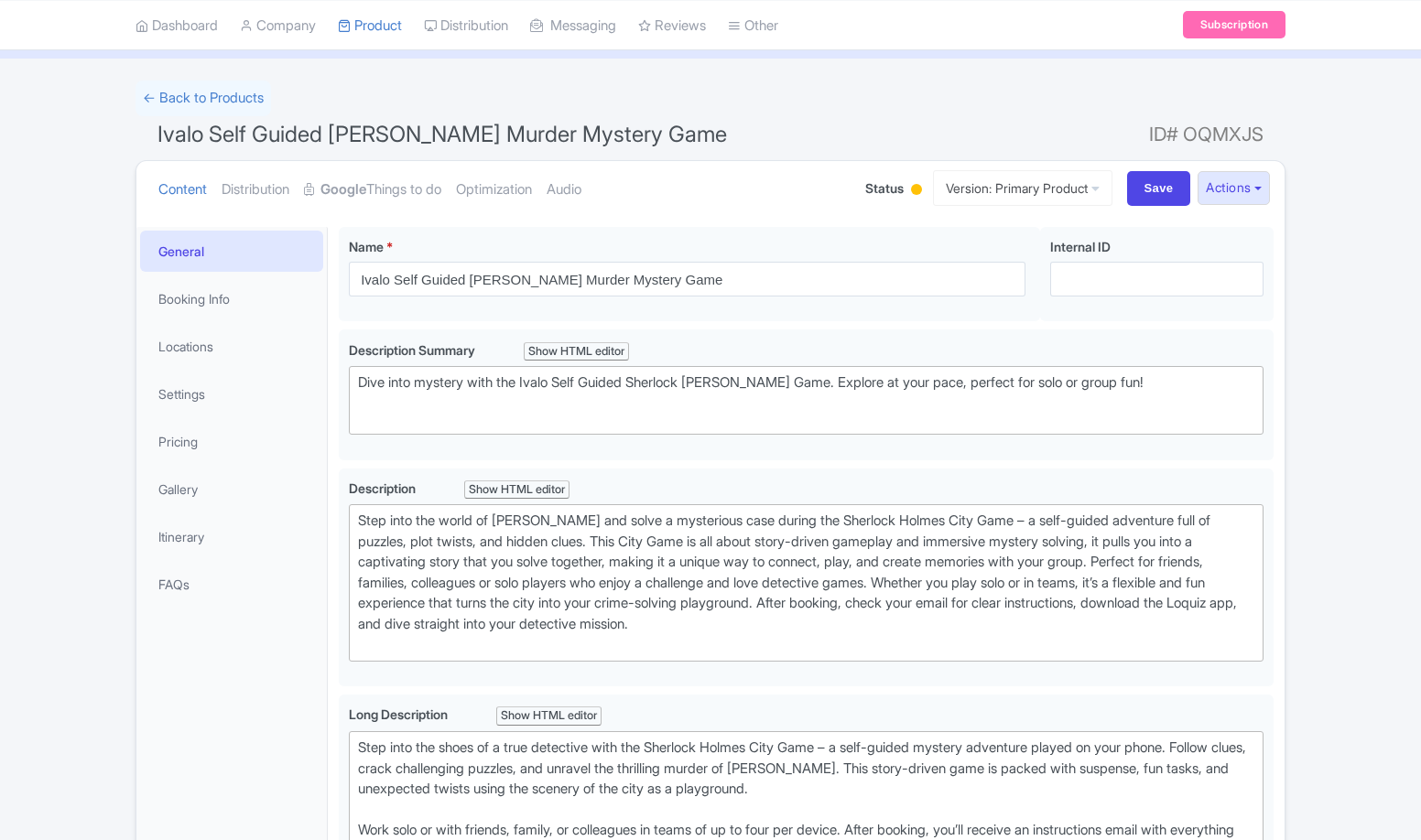
scroll to position [92, 0]
click at [186, 344] on link "Locations" at bounding box center [231, 346] width 183 height 41
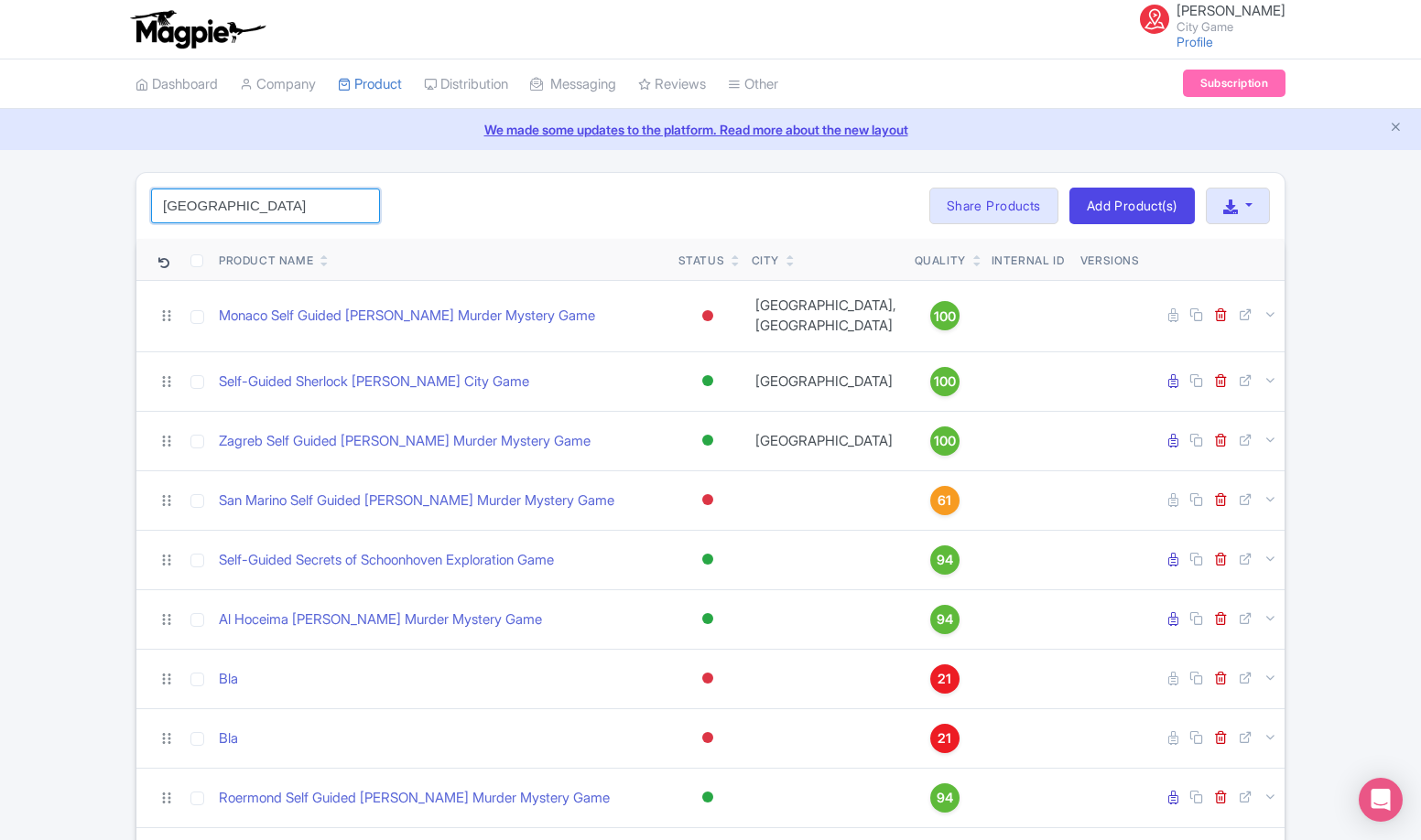
click at [285, 221] on input "[GEOGRAPHIC_DATA]" at bounding box center [265, 206] width 229 height 35
paste input "[GEOGRAPHIC_DATA]"
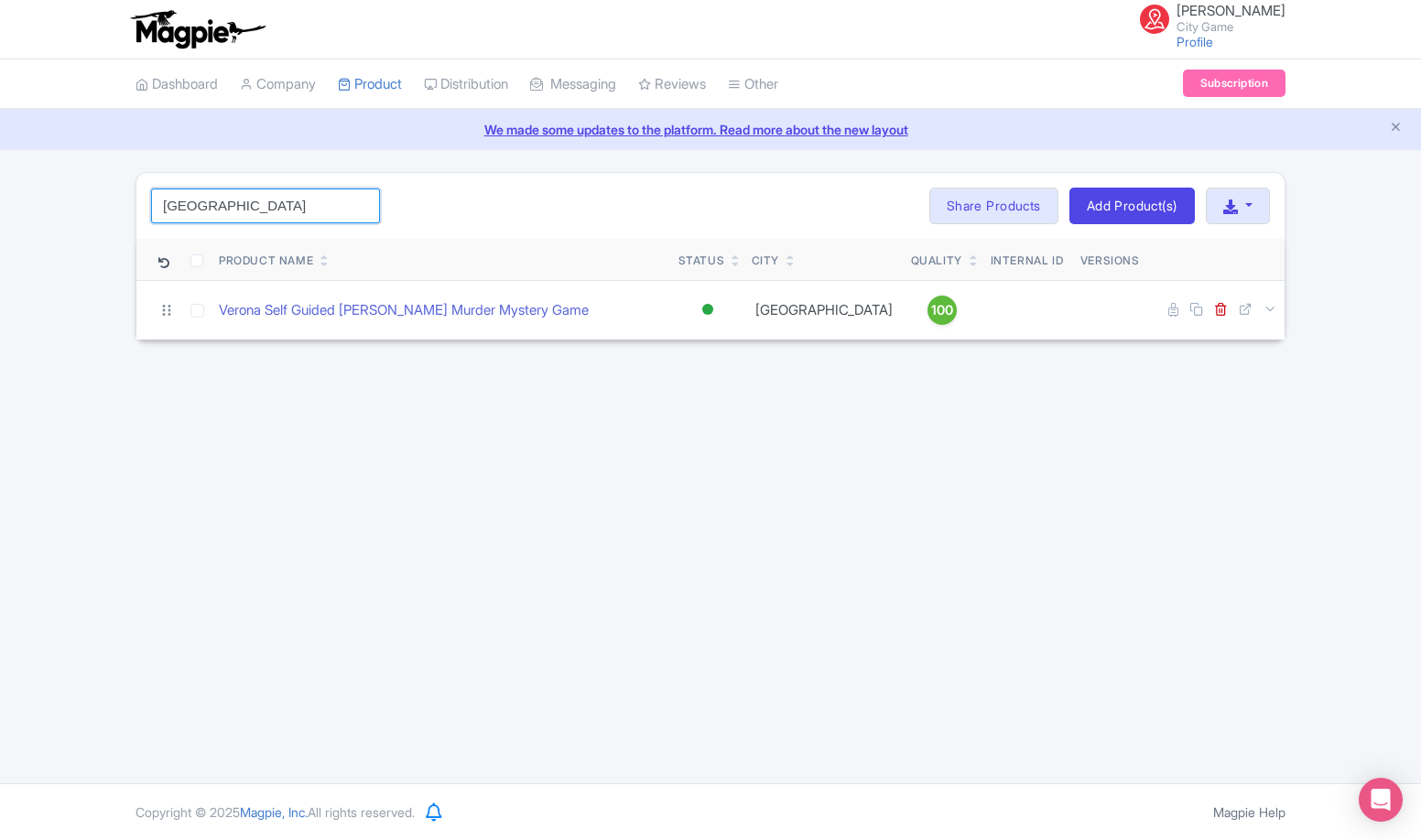
click at [231, 199] on input "Verona" at bounding box center [265, 206] width 229 height 35
paste input "Hurghada"
click at [231, 199] on input "VeronaHurghada" at bounding box center [265, 206] width 229 height 35
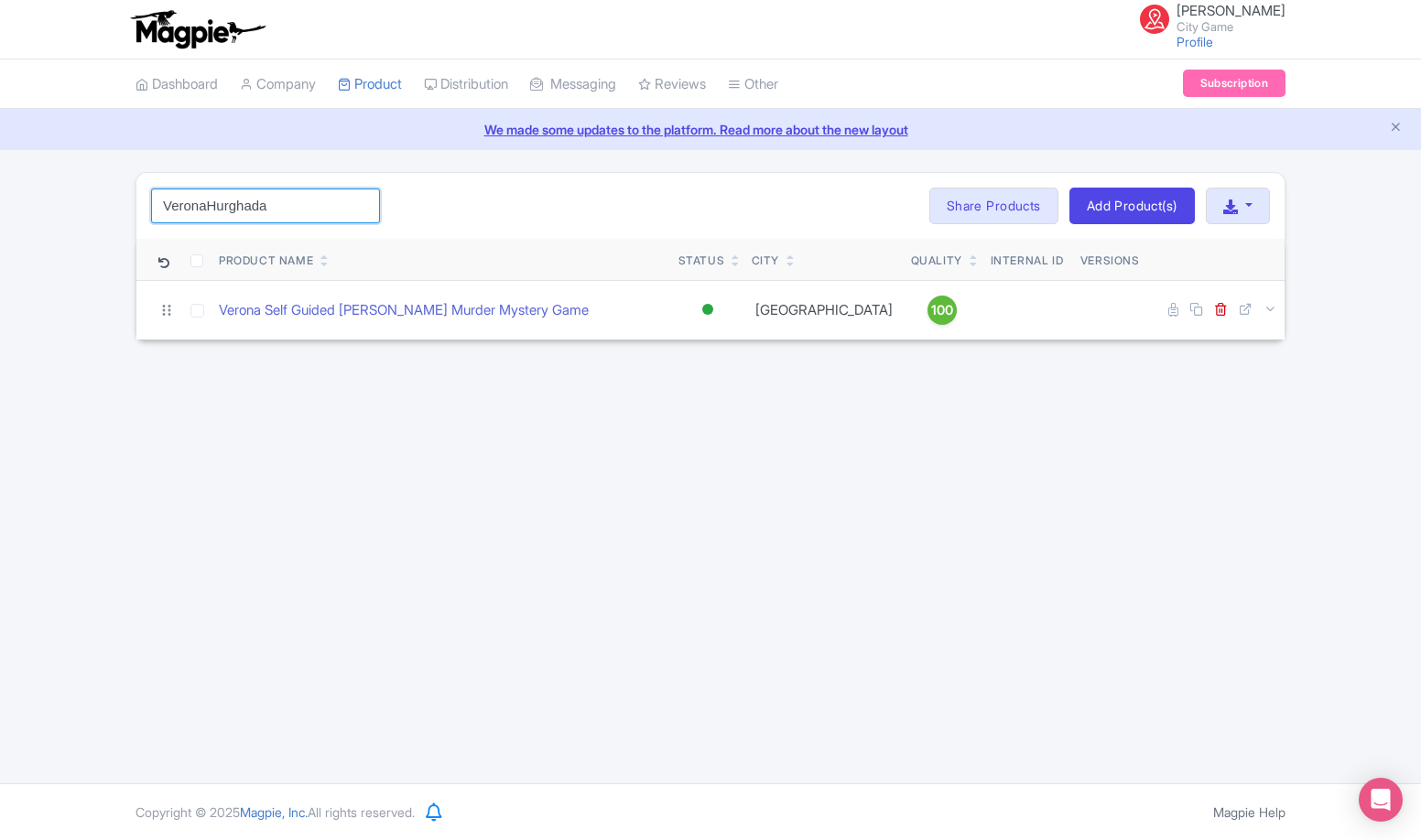
paste input "search"
click at [189, 209] on input "Hurghada" at bounding box center [265, 206] width 229 height 35
paste input "Ivalo"
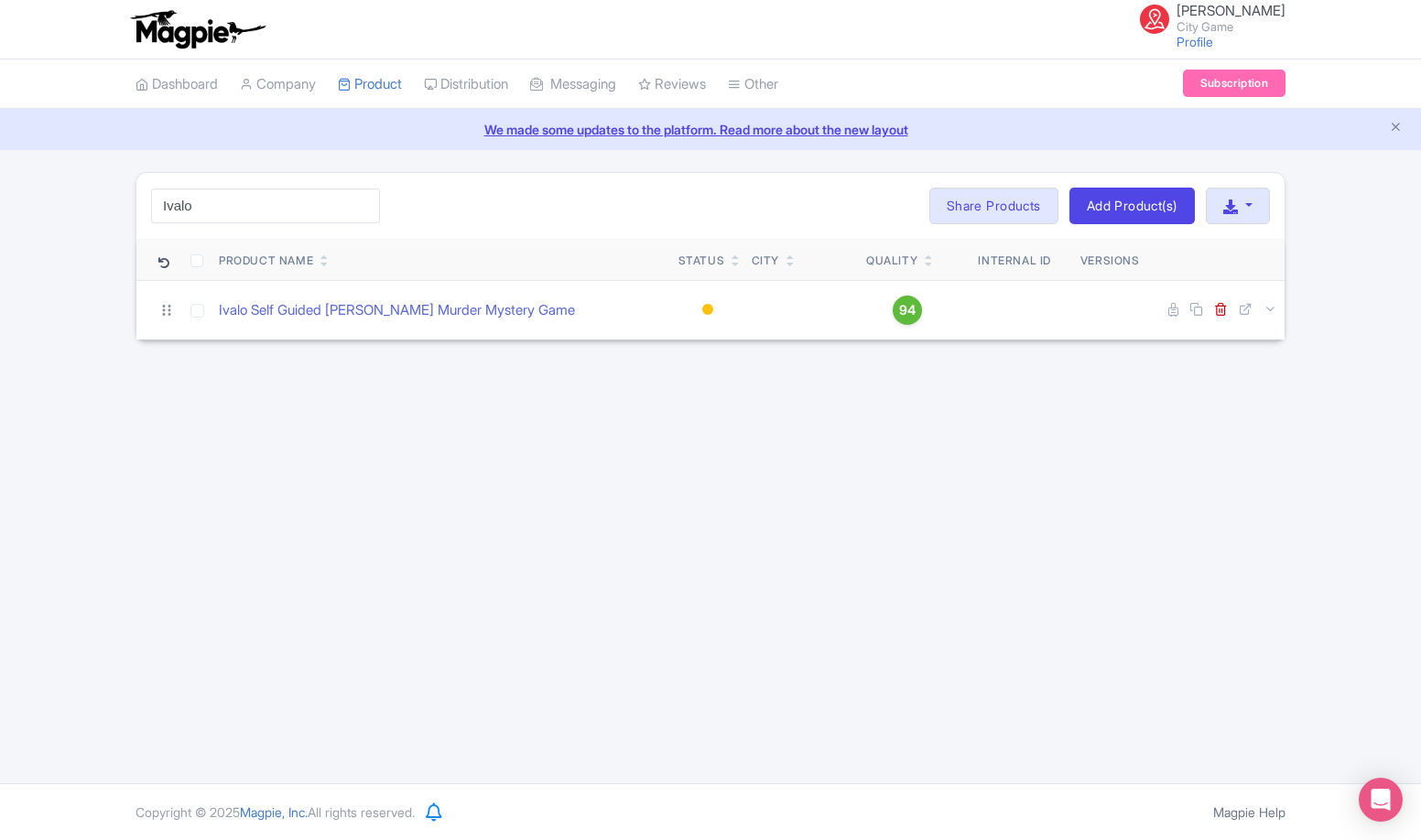
click at [298, 225] on div "Ivalo Search Bulk Actions Delete Add to Collection Share Products Add to Collec…" at bounding box center [711, 206] width 1148 height 66
click at [298, 213] on input "Ivalo" at bounding box center [265, 206] width 229 height 35
paste input "Monaco"
click at [295, 206] on input "IvaloMonaco" at bounding box center [265, 206] width 229 height 35
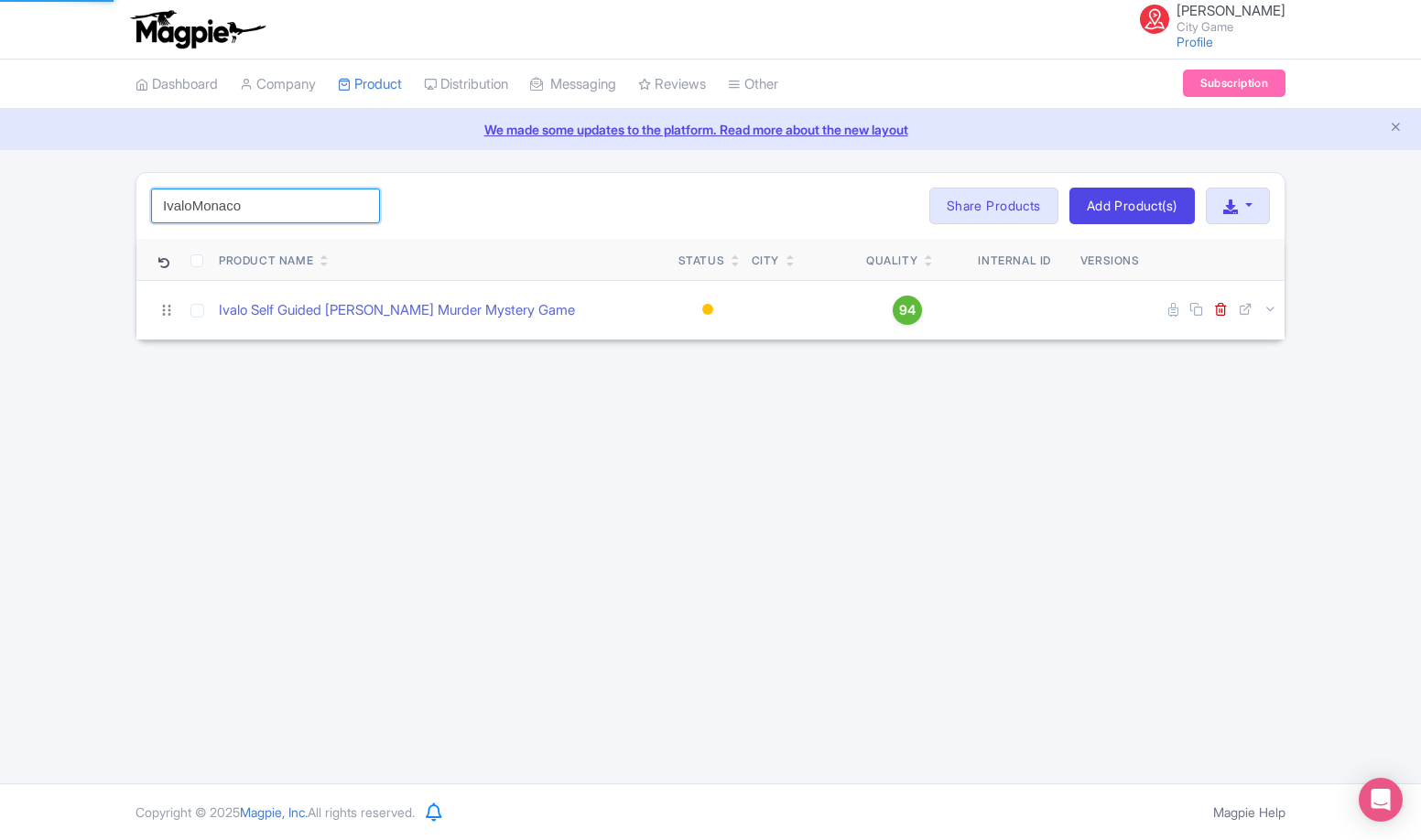
click at [295, 206] on input "IvaloMonaco" at bounding box center [265, 206] width 229 height 35
paste input "Monaco"
click at [295, 206] on input "IvaloMonacoMonaco" at bounding box center [265, 206] width 229 height 35
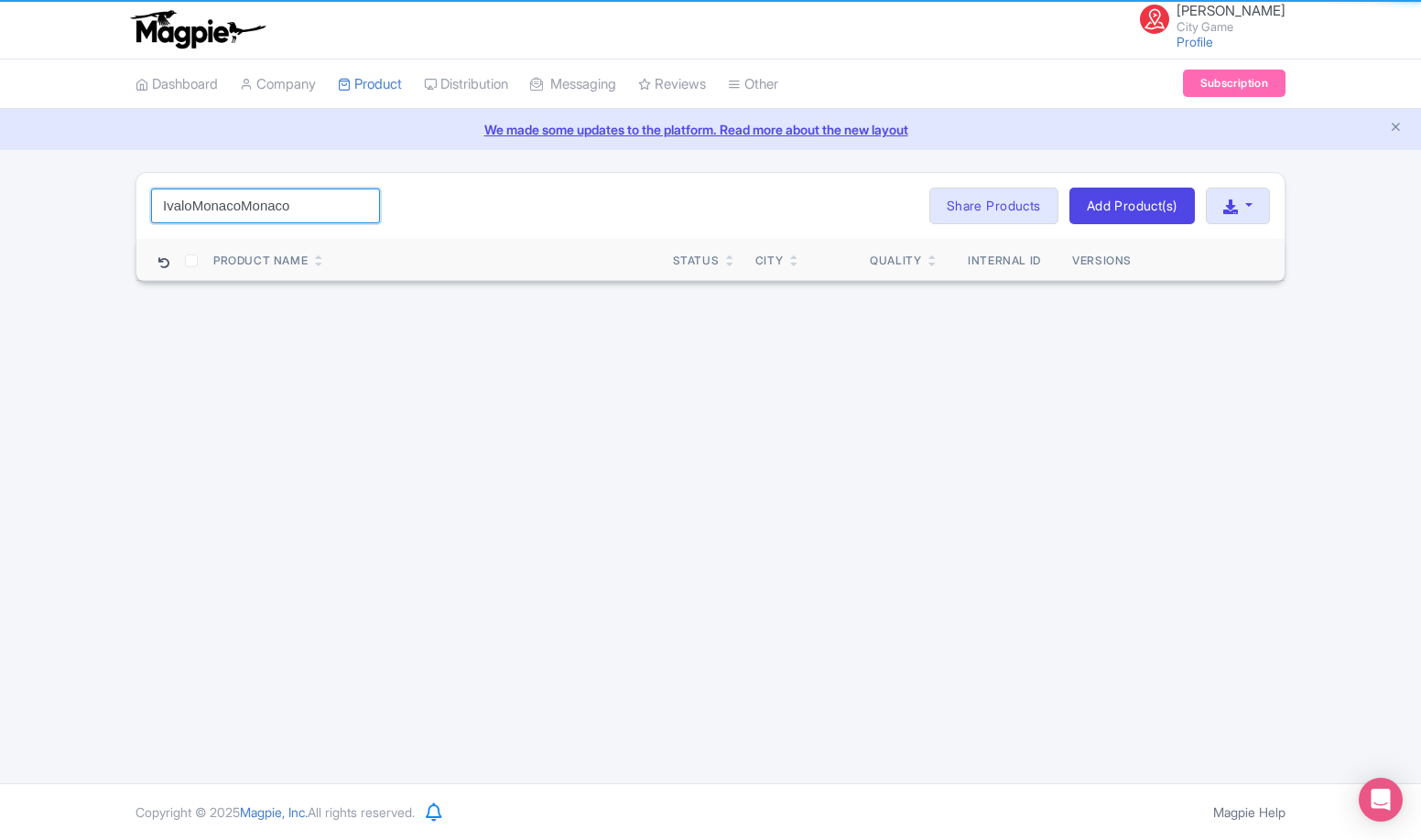
paste input "search"
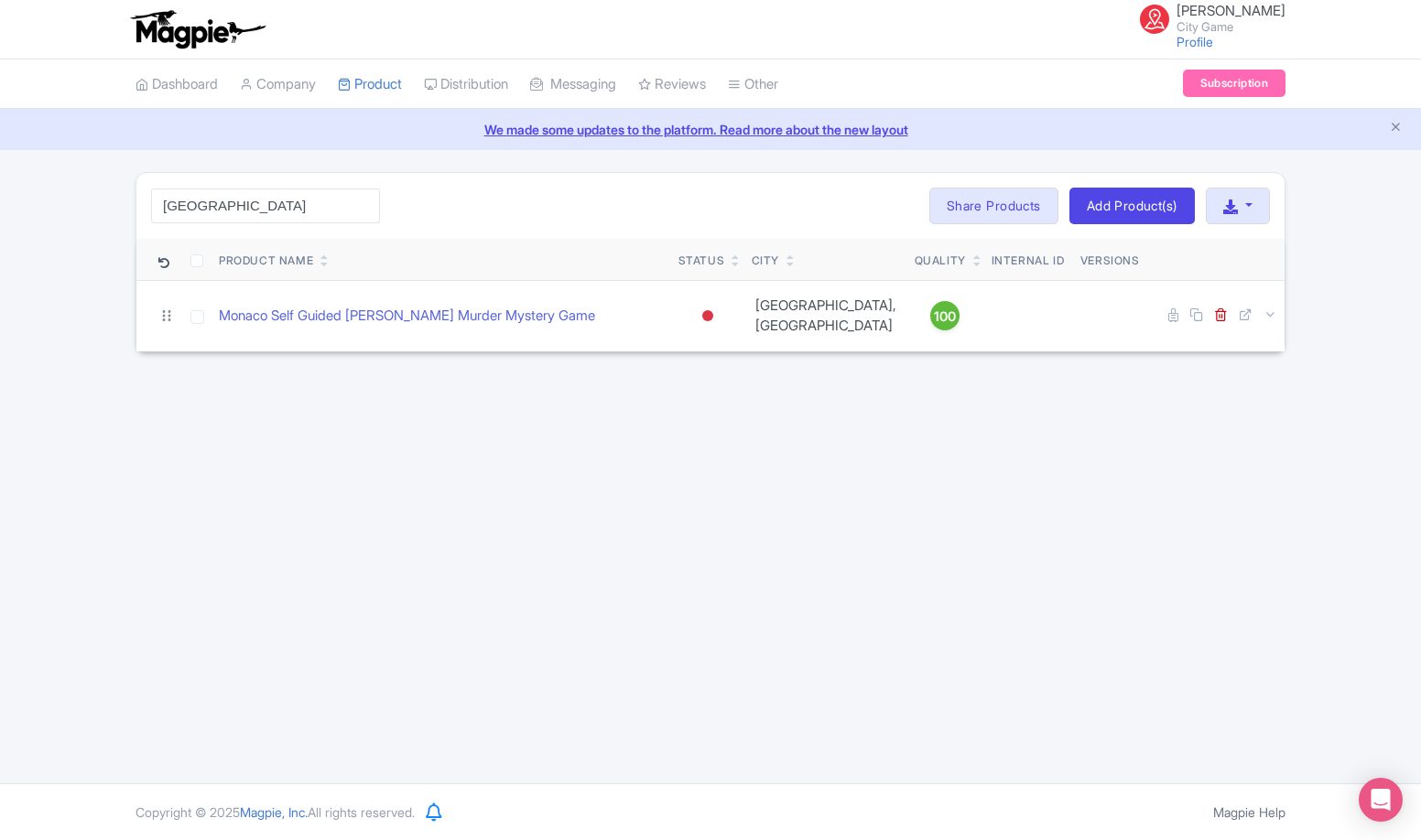
click at [281, 186] on div "Monaco Search Bulk Actions Delete Add to Collection Share Products Add to Colle…" at bounding box center [711, 206] width 1148 height 66
click at [268, 214] on input "Monaco" at bounding box center [265, 206] width 229 height 35
paste input "Salamanca"
click at [264, 214] on input "MonacoSalamanca" at bounding box center [265, 206] width 229 height 35
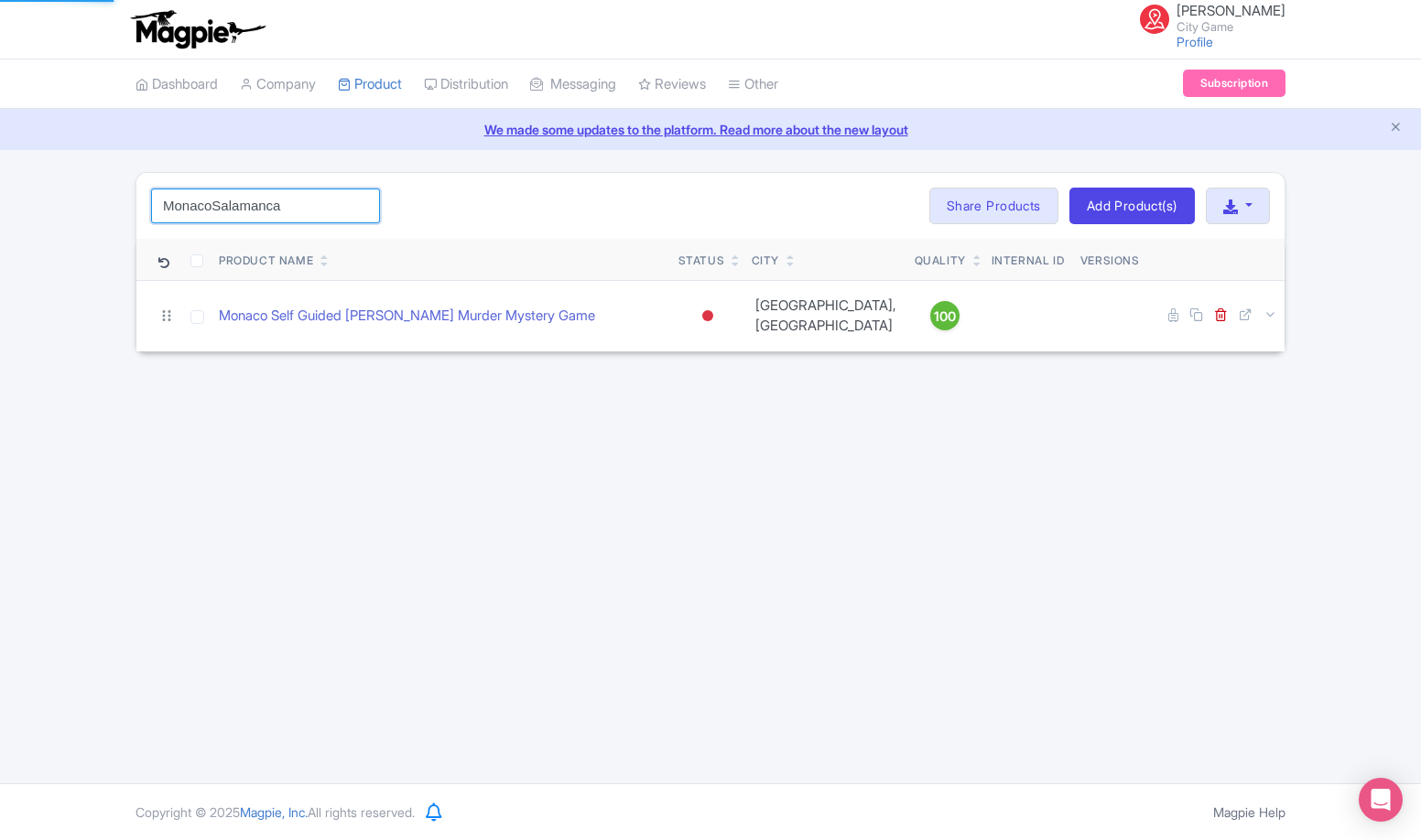
click at [264, 214] on input "MonacoSalamanca" at bounding box center [265, 206] width 229 height 35
paste input "search"
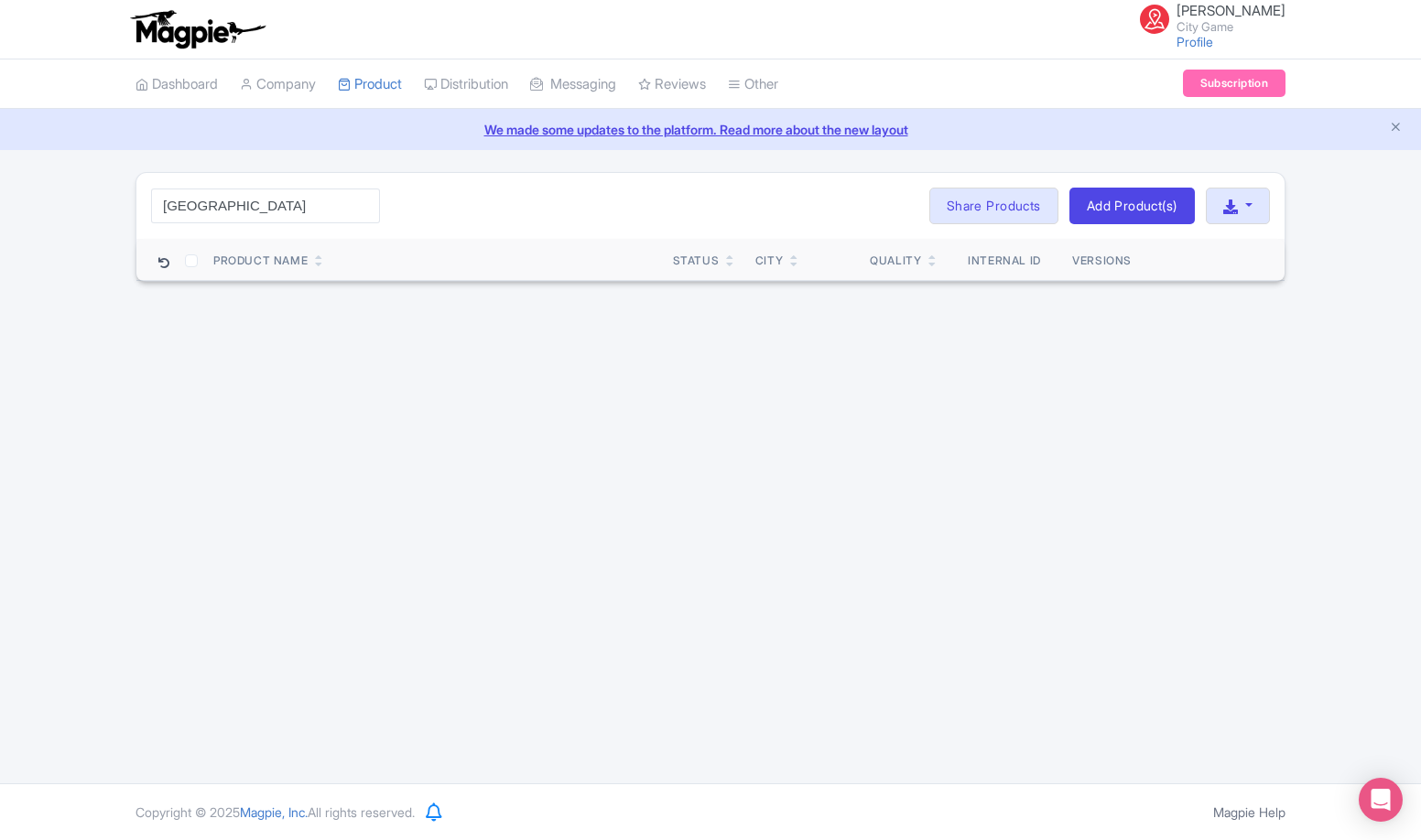
click at [261, 184] on div "Salamanca Search Bulk Actions Delete Add to Collection Share Products Add to Co…" at bounding box center [711, 206] width 1148 height 66
click at [226, 215] on input "Salamanca" at bounding box center [265, 206] width 229 height 35
paste input "Geneva"
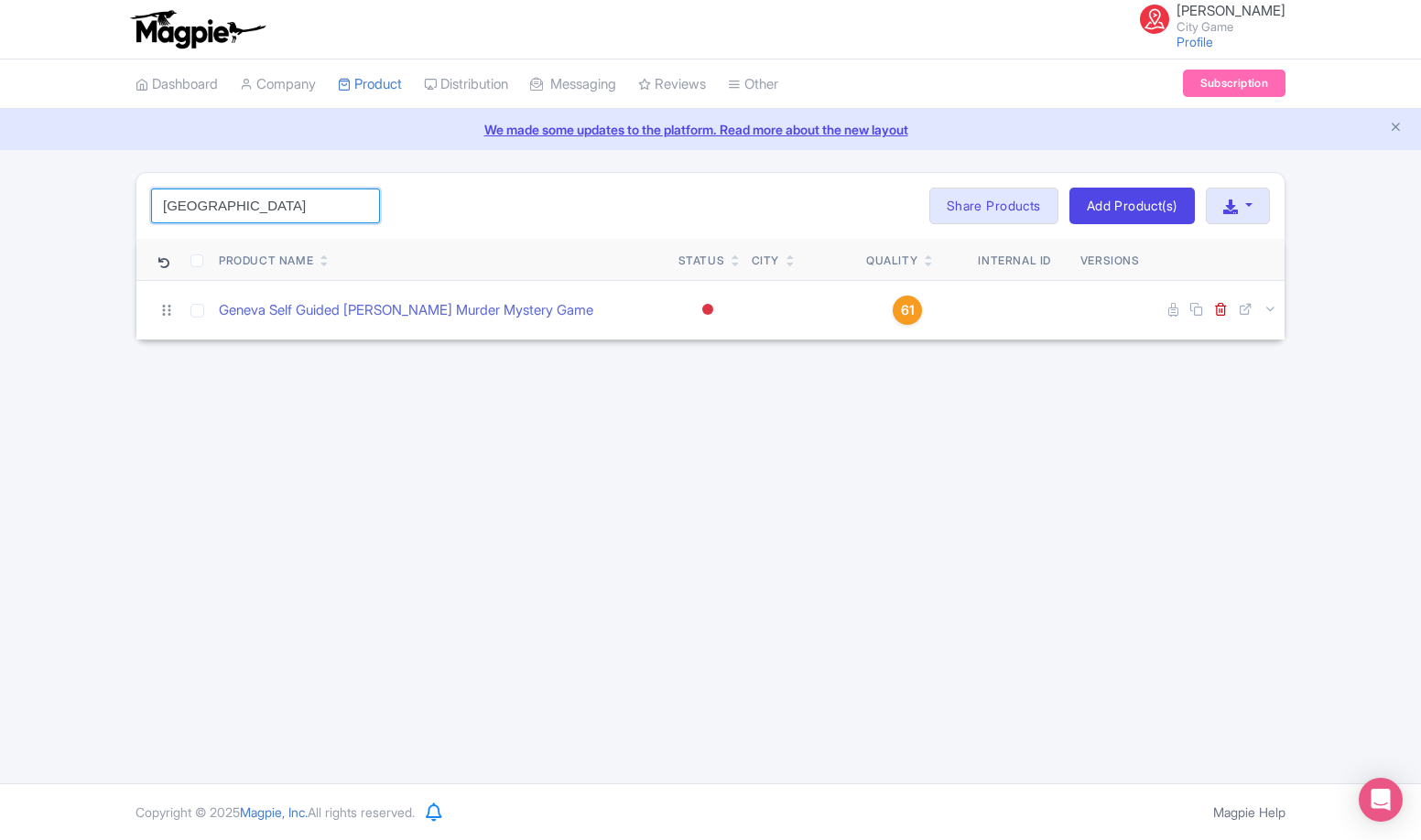
click at [209, 200] on input "Geneva" at bounding box center [265, 206] width 229 height 35
paste input "Salamanca"
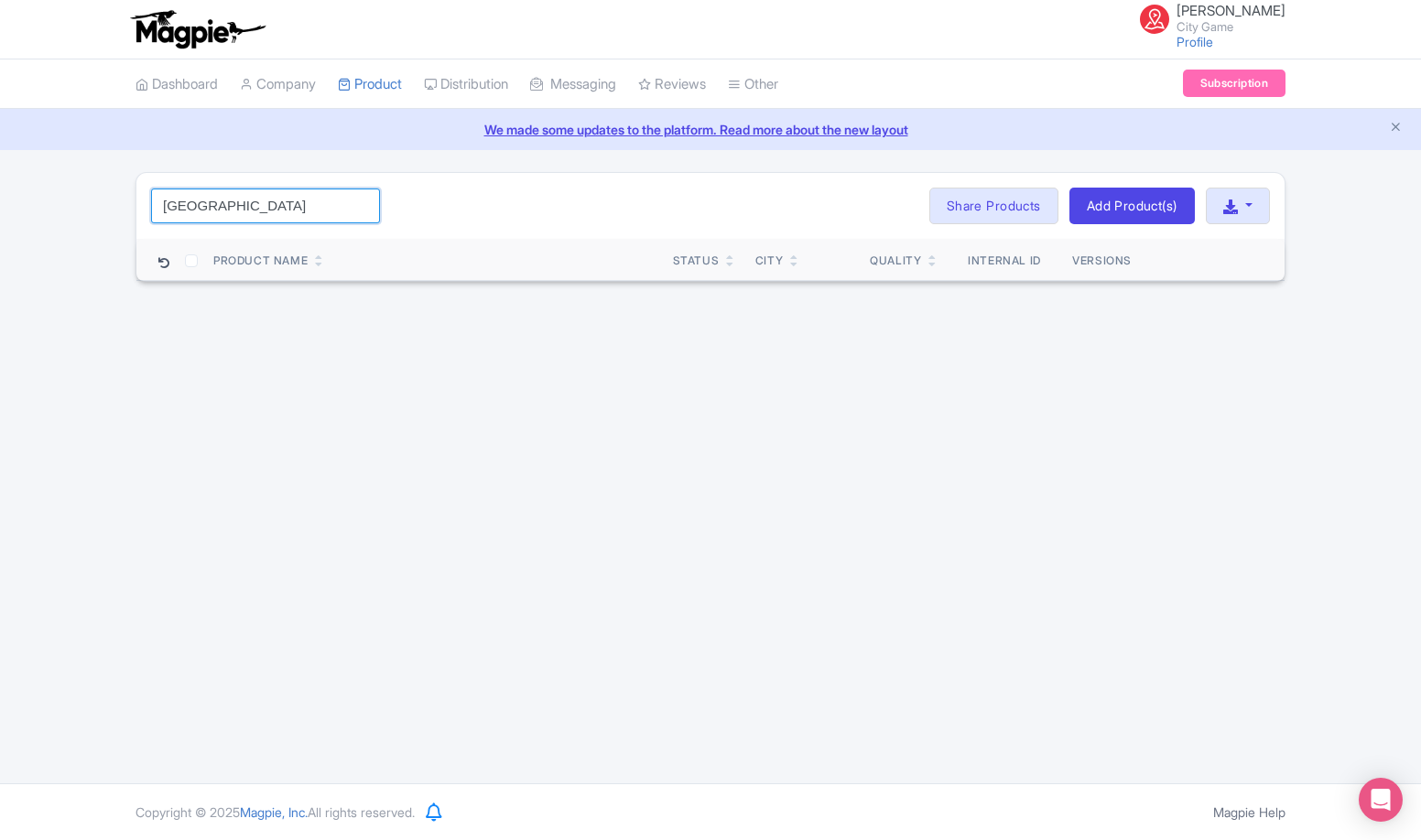
type input "Salamanca"
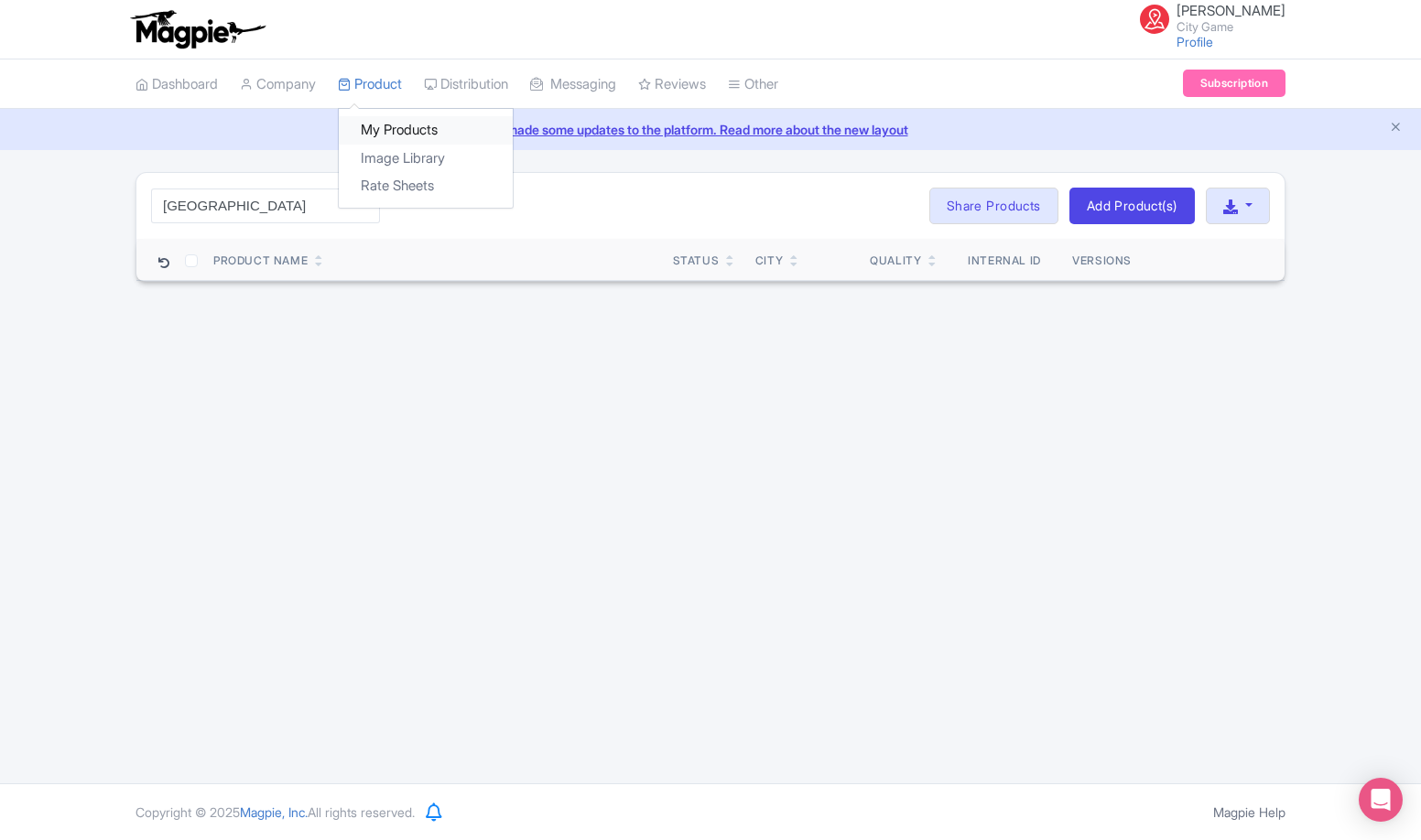
click at [384, 126] on link "My Products" at bounding box center [425, 130] width 174 height 28
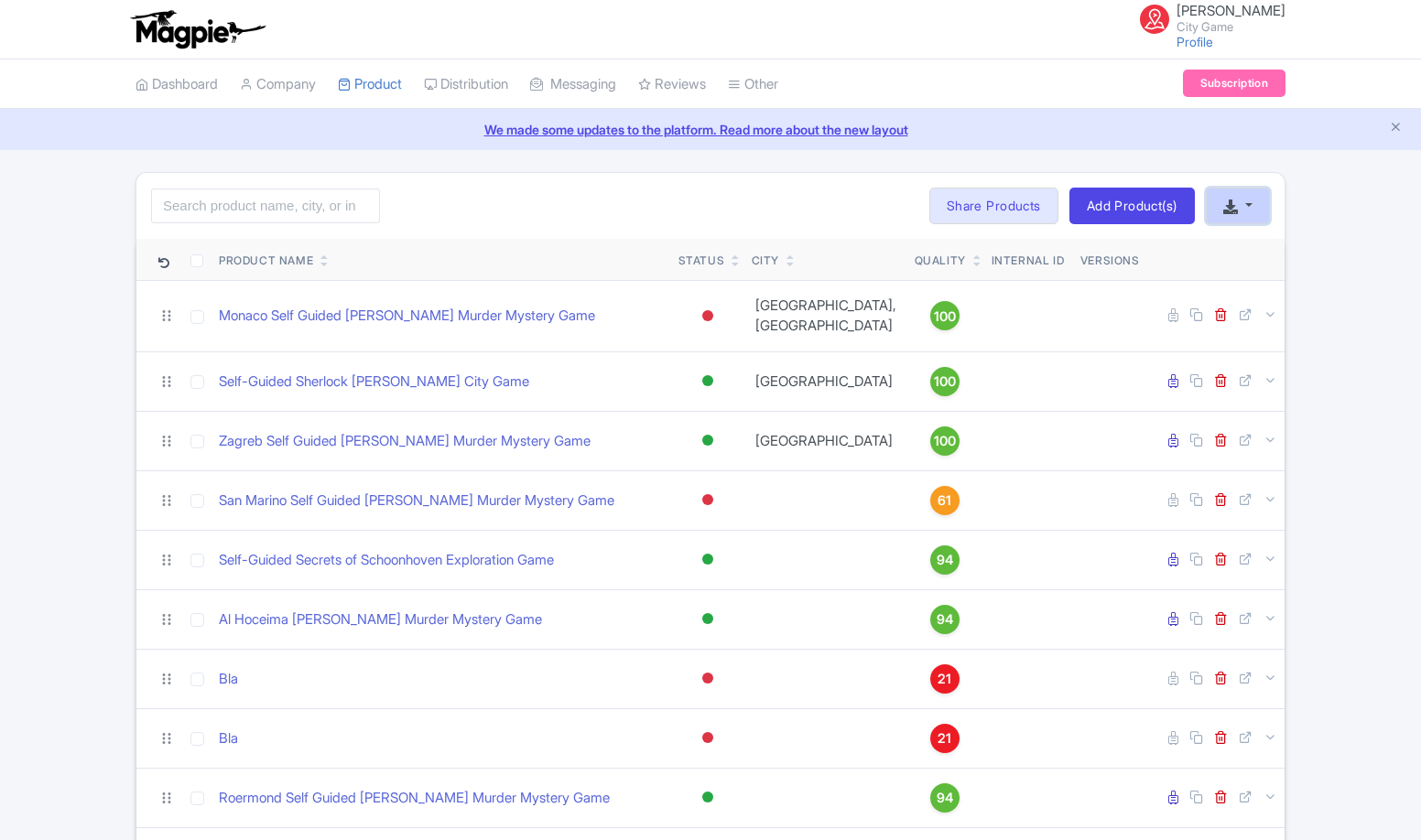
drag, startPoint x: 0, startPoint y: 0, endPoint x: 1239, endPoint y: 202, distance: 1255.4
click at [1239, 202] on button "button" at bounding box center [1238, 206] width 64 height 37
click at [1134, 203] on link "Add Product(s)" at bounding box center [1133, 206] width 126 height 37
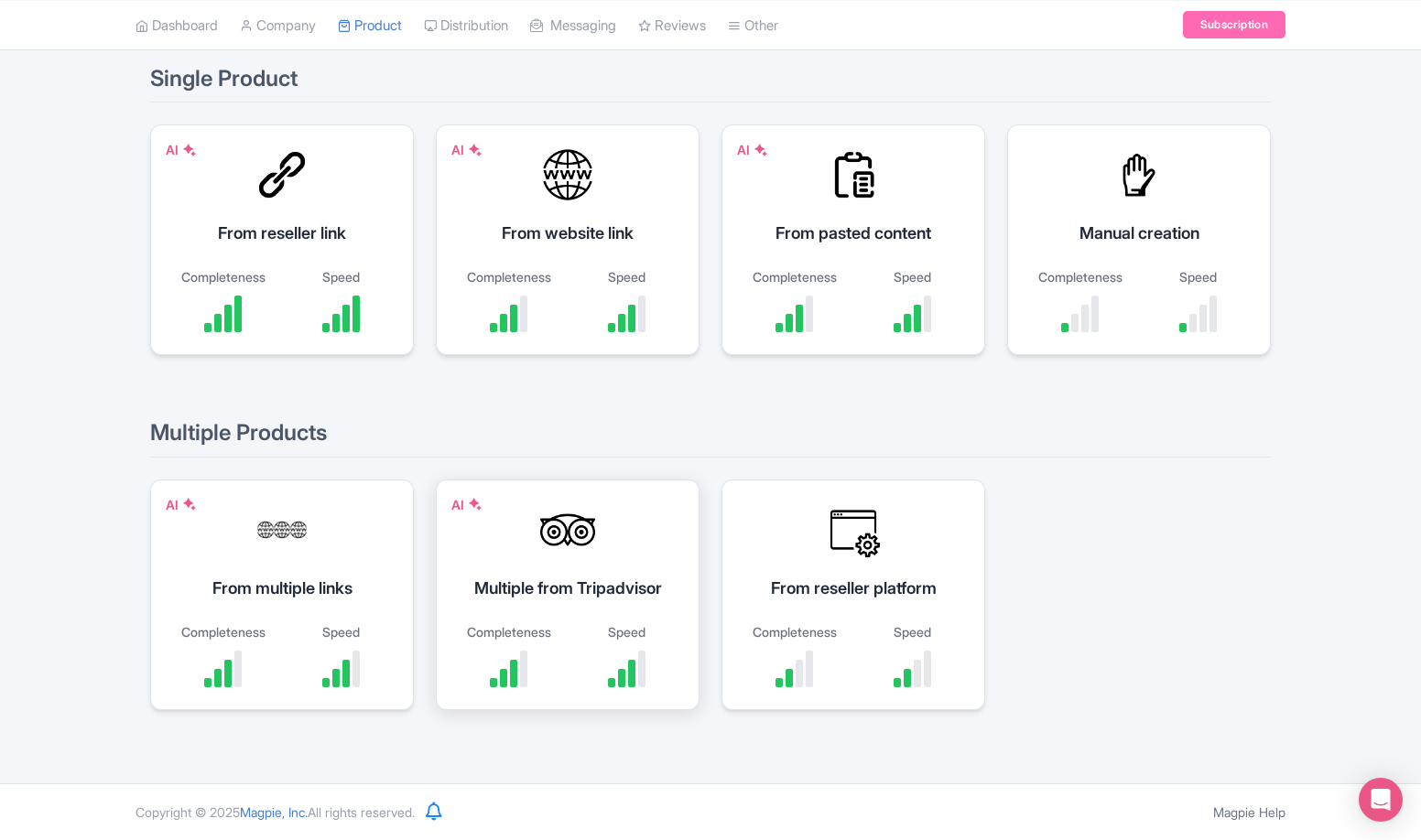
scroll to position [103, 0]
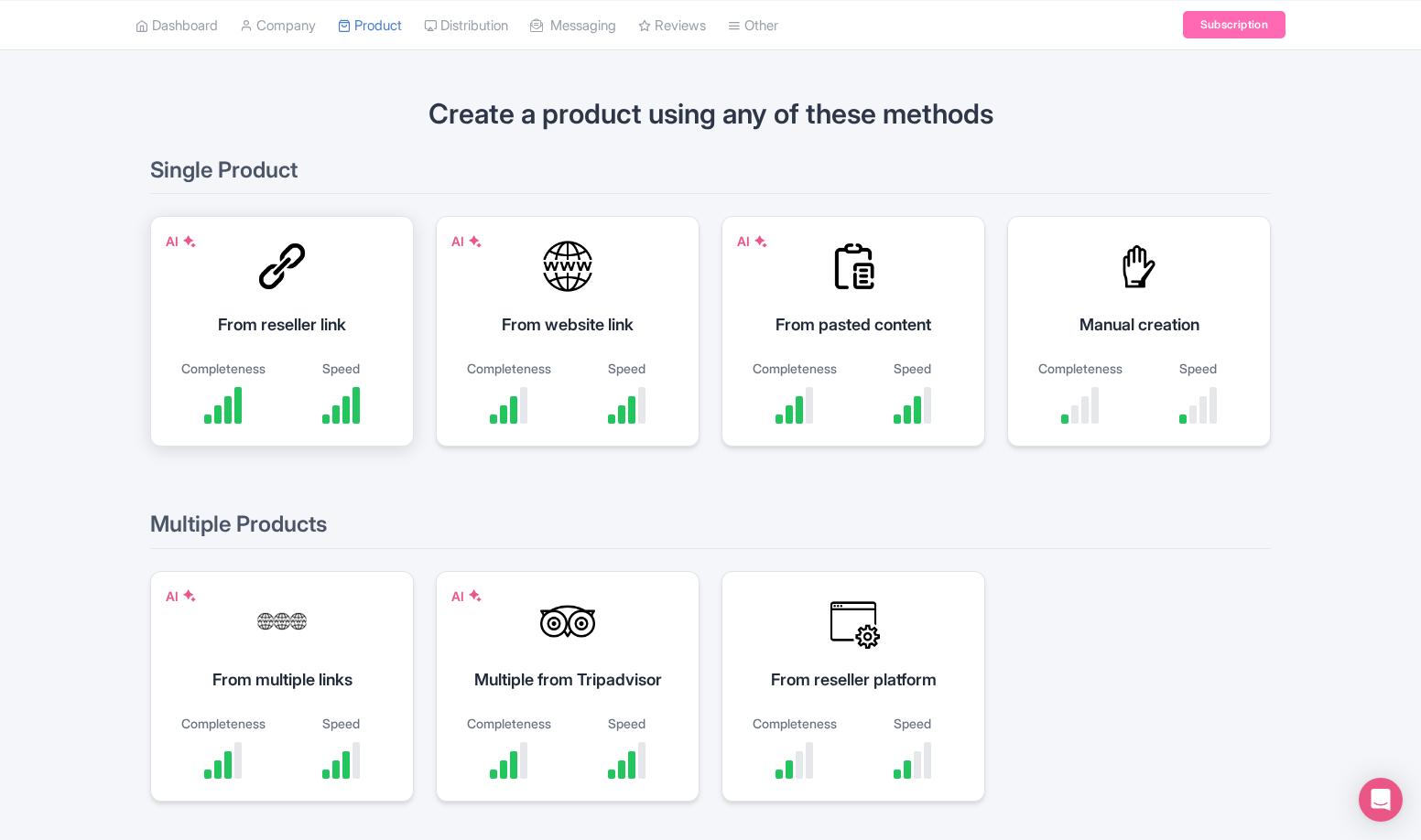
click at [346, 312] on div "From reseller link" at bounding box center [281, 324] width 218 height 25
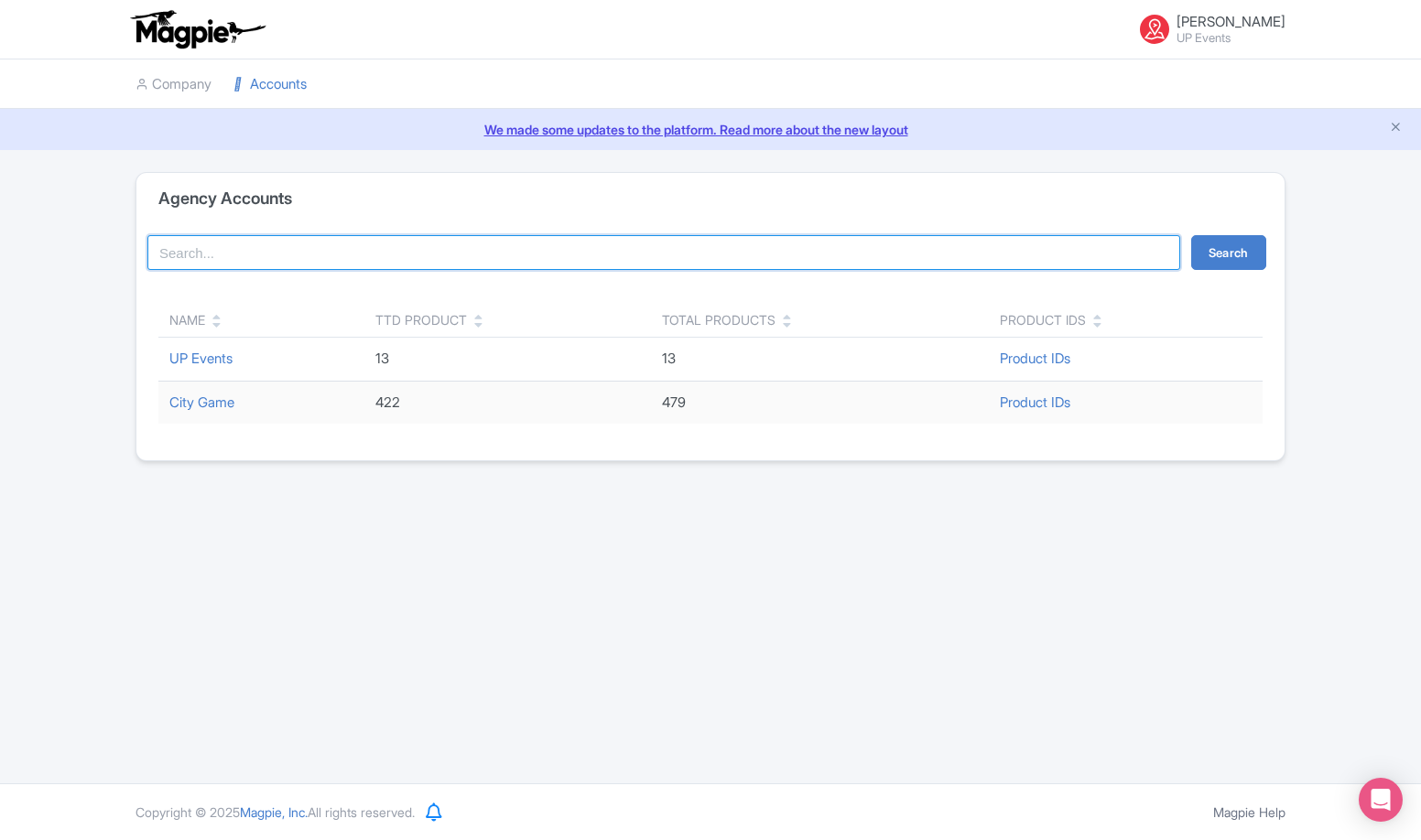
click at [318, 237] on input "search" at bounding box center [664, 252] width 1033 height 35
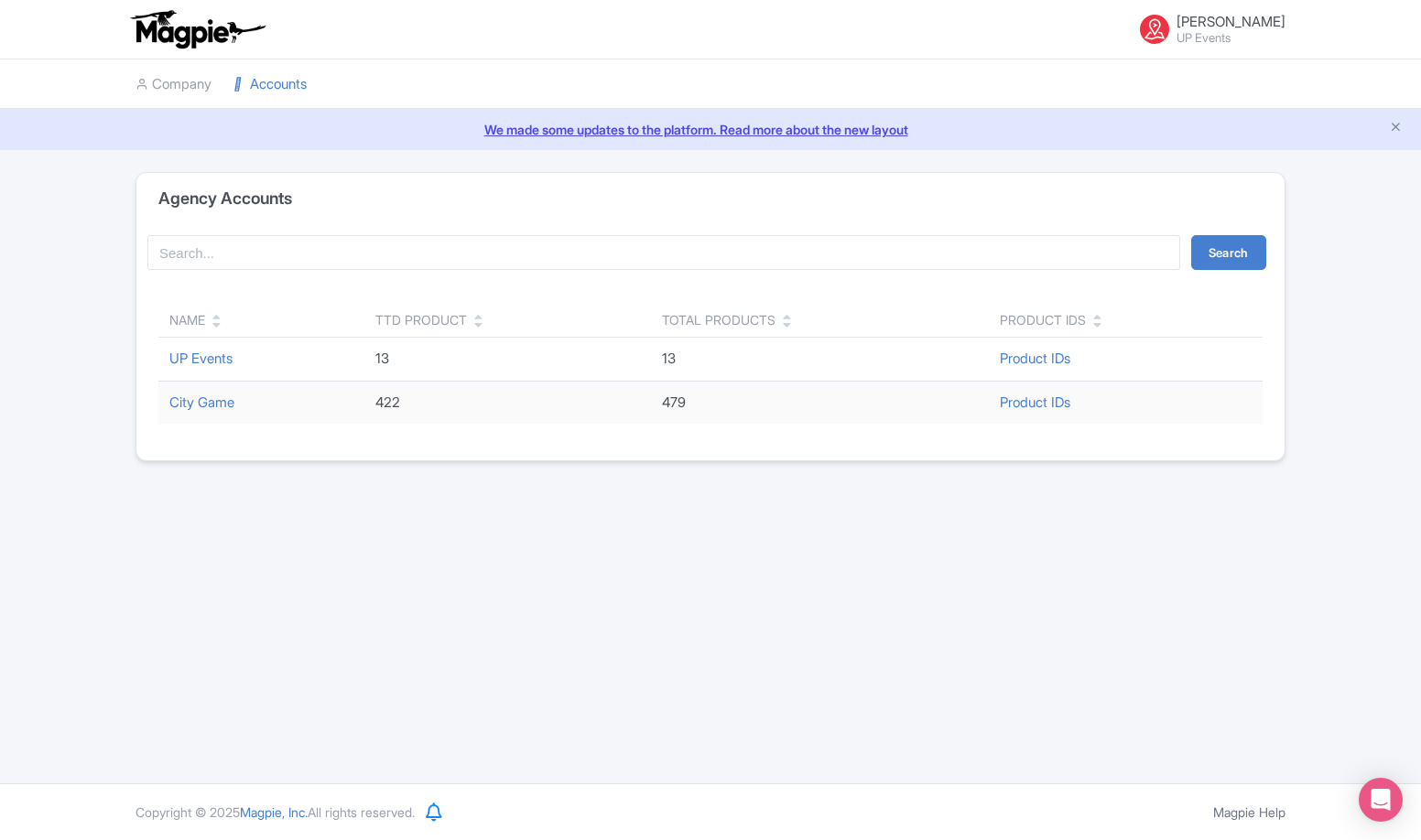
click at [209, 390] on td "City Game" at bounding box center [261, 402] width 206 height 43
click at [202, 399] on link "City Game" at bounding box center [201, 402] width 65 height 17
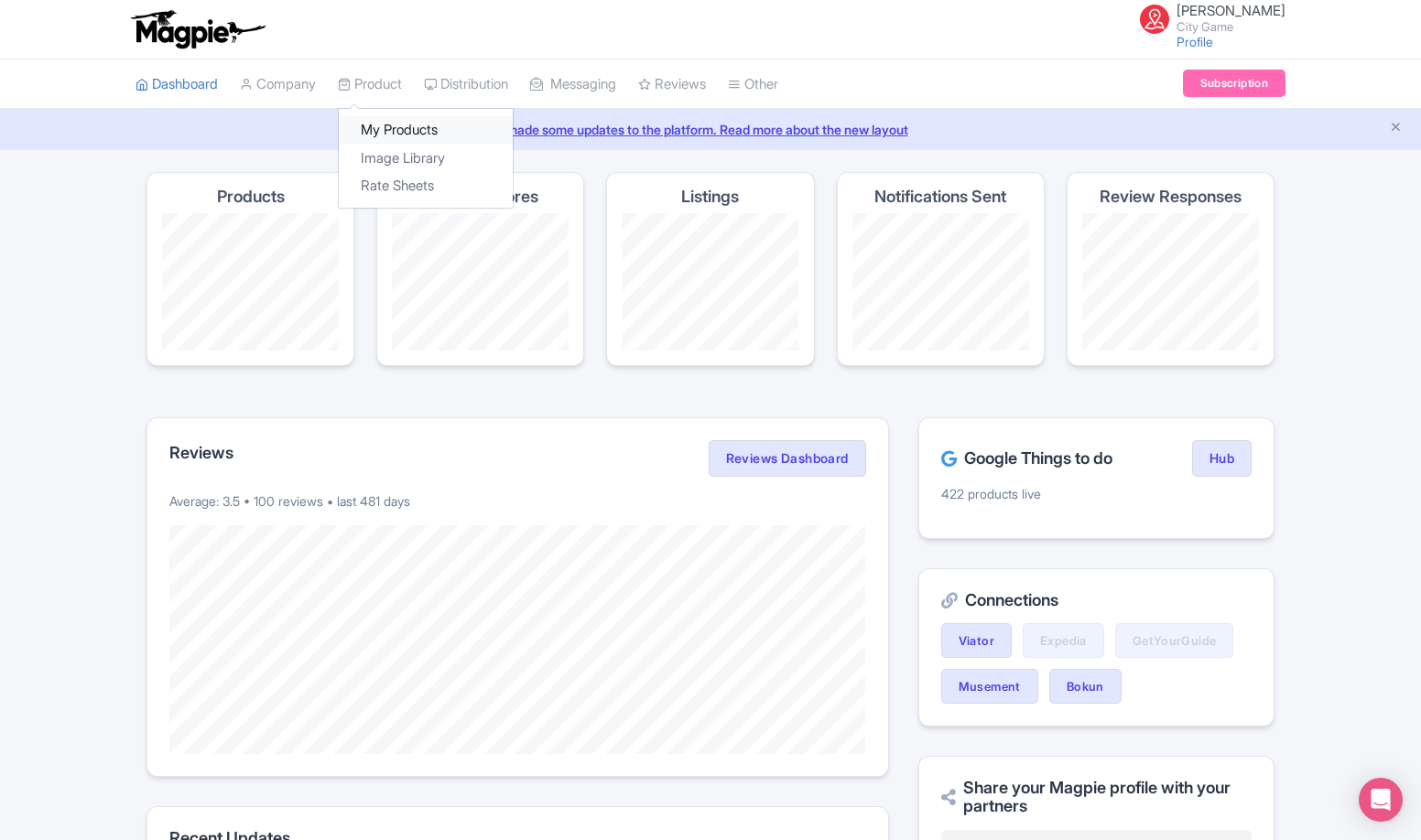
click at [386, 122] on link "My Products" at bounding box center [425, 130] width 174 height 28
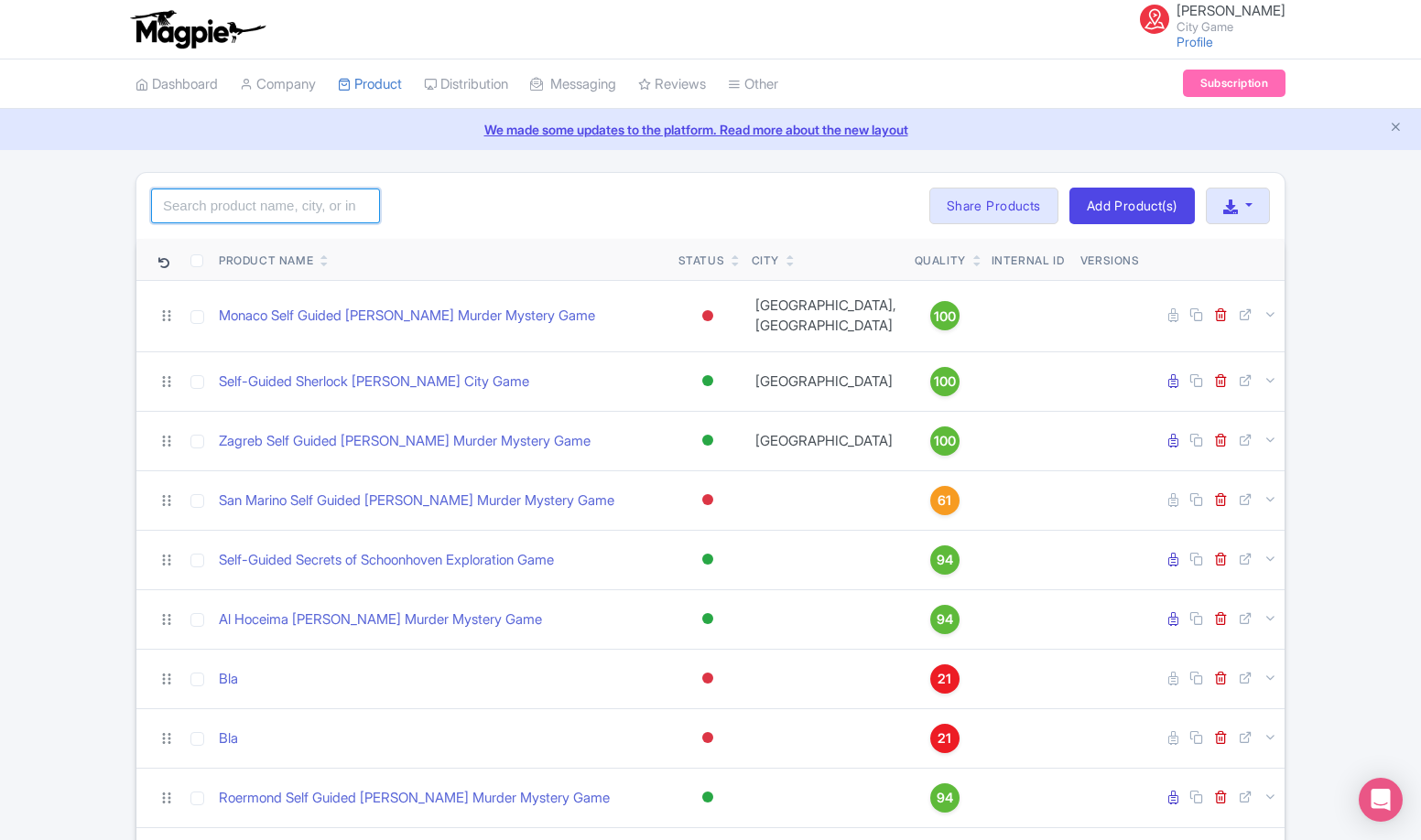
click at [301, 191] on input "search" at bounding box center [265, 206] width 229 height 35
paste input "Geneva"
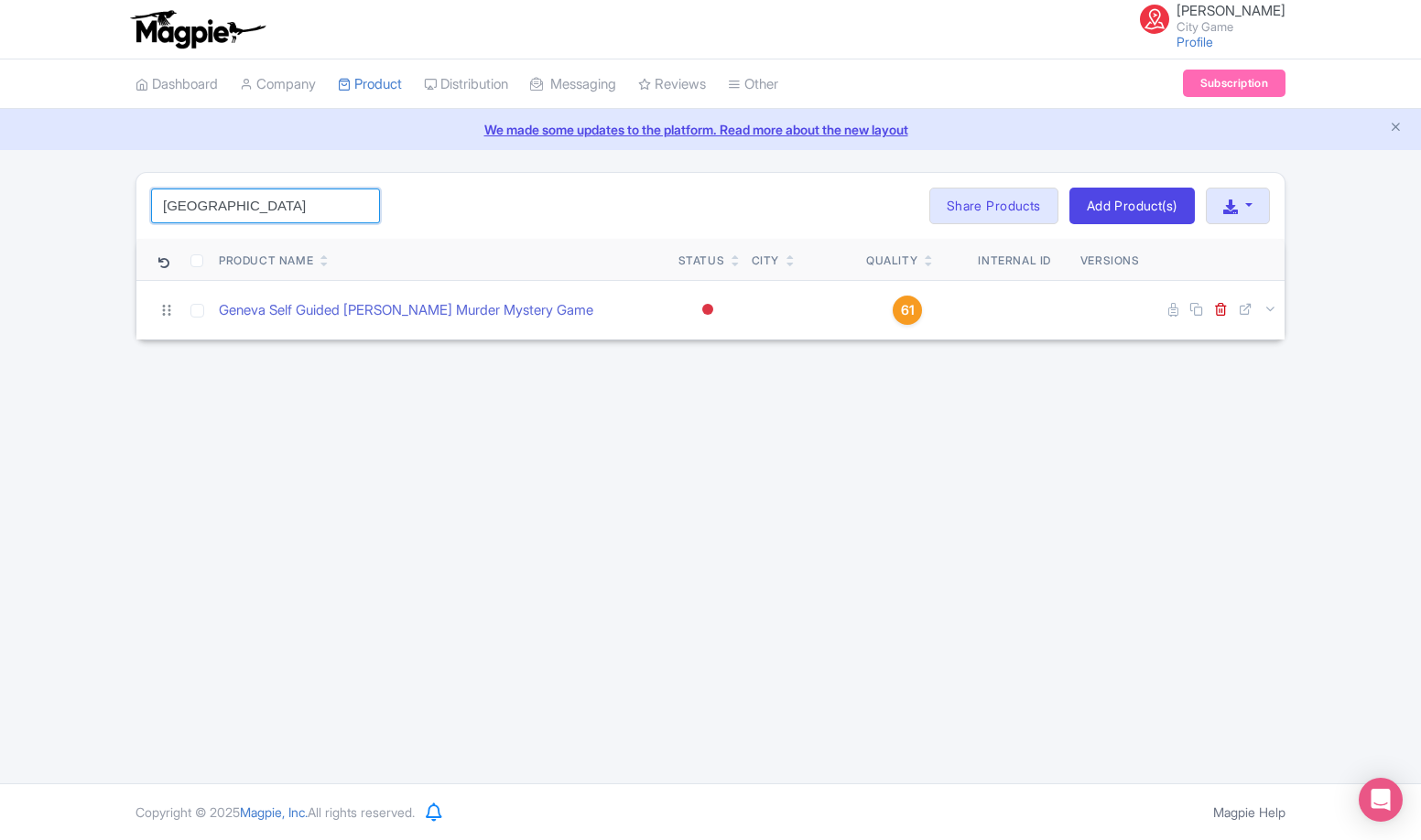
click at [293, 191] on input "Geneva" at bounding box center [265, 206] width 229 height 35
paste input "Sharm El Sheikh"
click button "Search" at bounding box center [0, 0] width 0 height 0
click at [293, 214] on input "Sharm El Sheikh" at bounding box center [265, 206] width 229 height 35
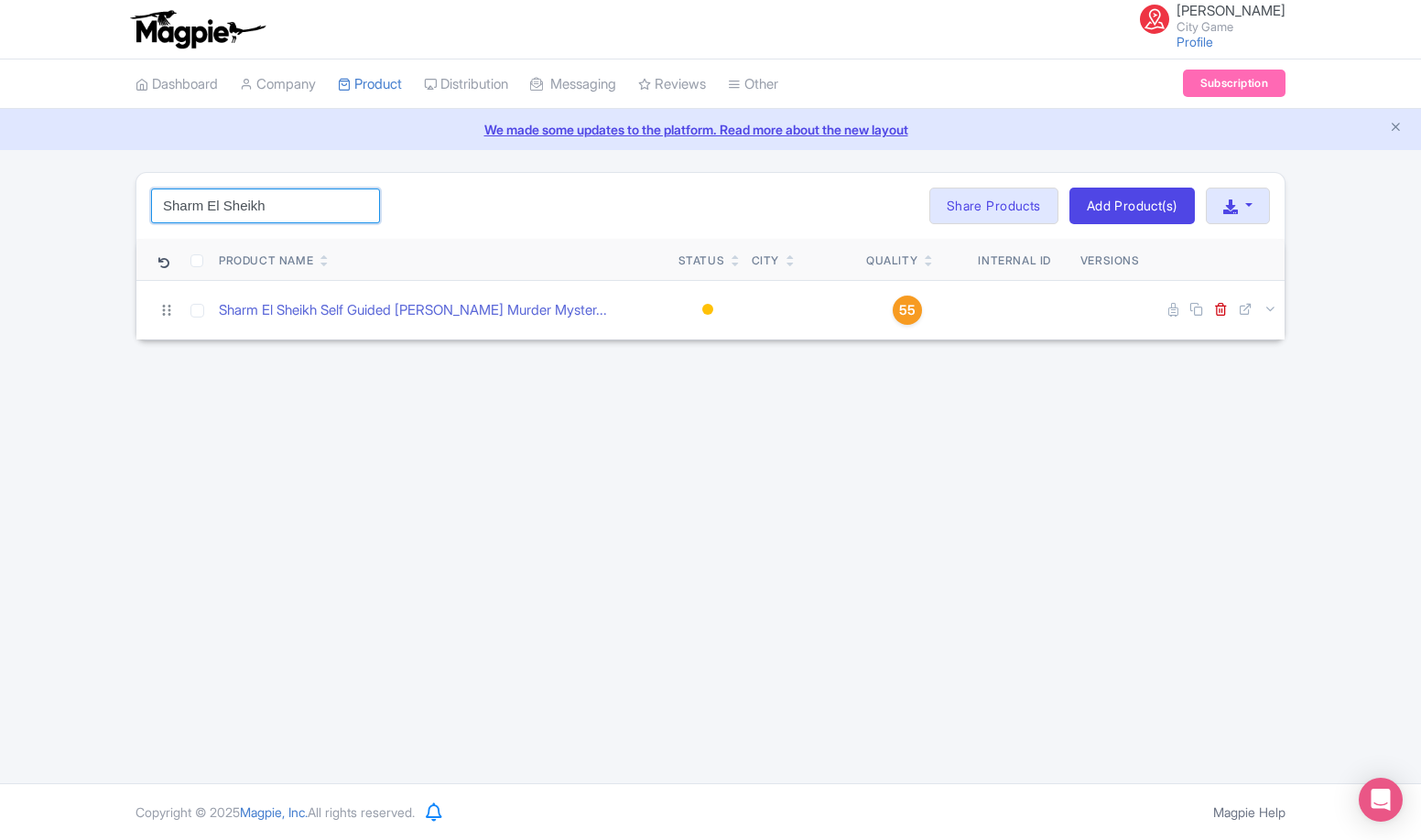
click at [293, 214] on input "Sharm El Sheikh" at bounding box center [265, 206] width 229 height 35
paste input "Puerto de la Cruz"
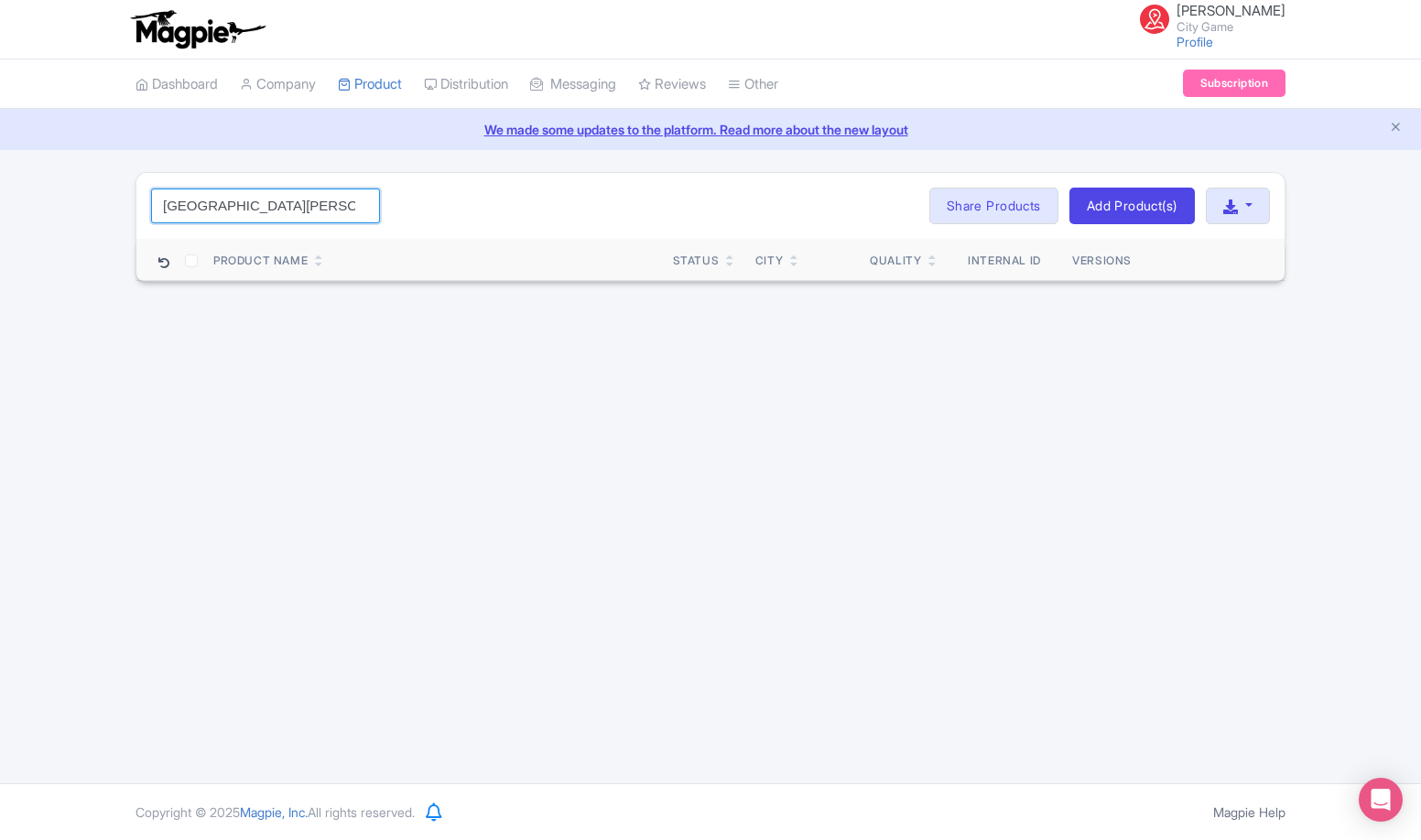
type input "Puerto de la Cruz"
click at [1121, 198] on link "Add Product(s)" at bounding box center [1133, 206] width 126 height 37
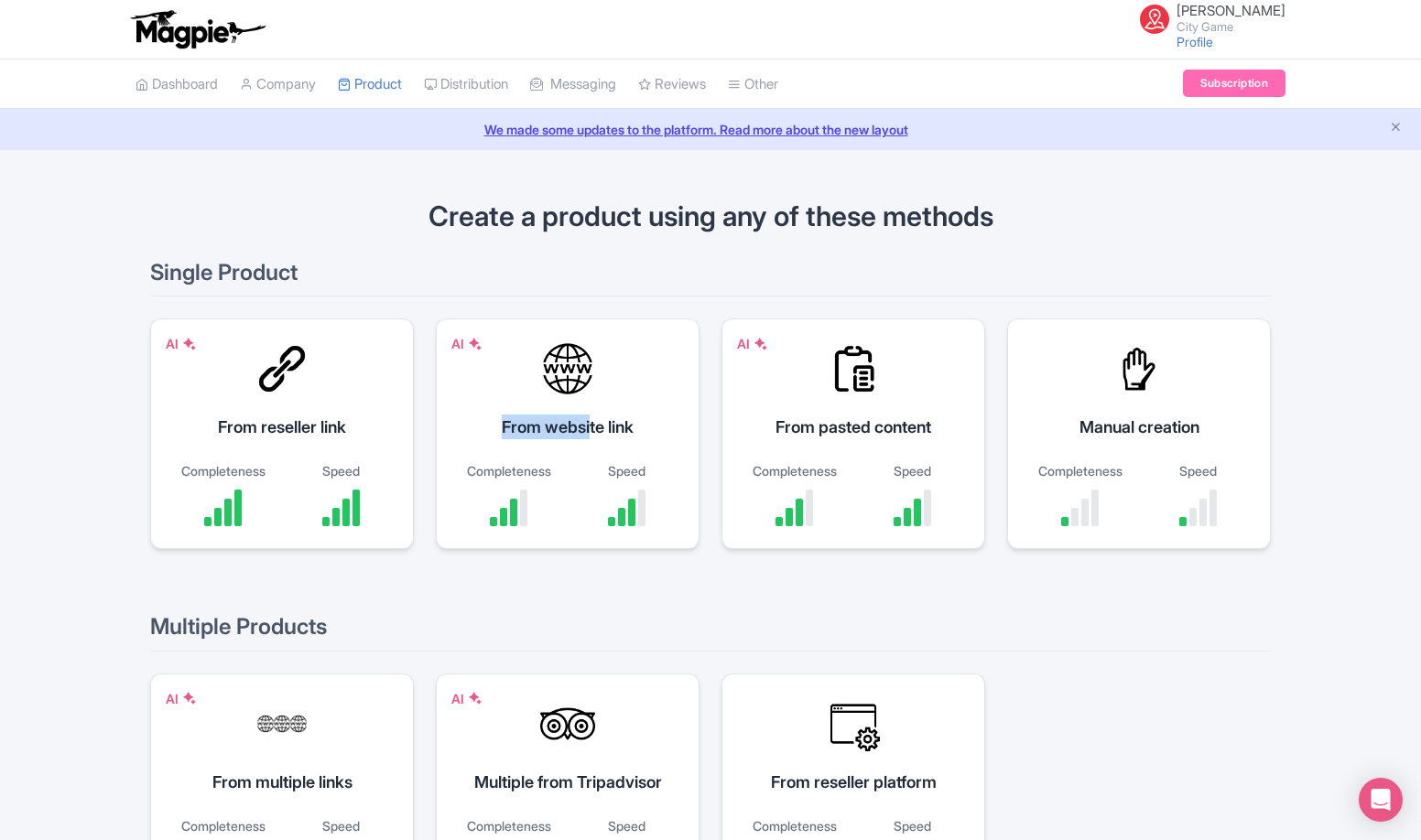
drag, startPoint x: 0, startPoint y: 0, endPoint x: 389, endPoint y: 420, distance: 572.5
click at [456, 426] on div "AI From website link Completeness Speed" at bounding box center [568, 433] width 264 height 230
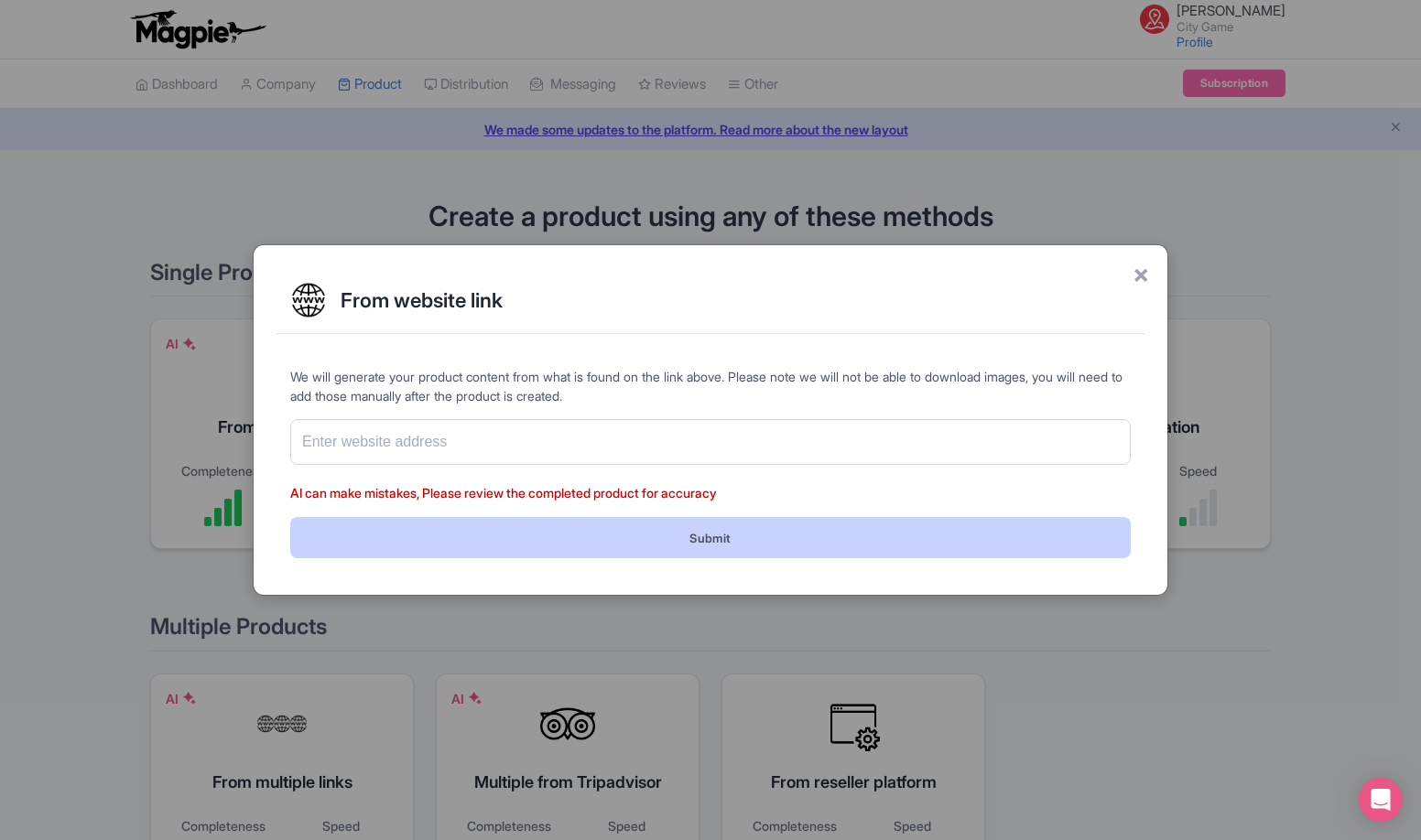
click at [299, 420] on form "We will generate your product content from what is found on the link above. Ple…" at bounding box center [710, 463] width 840 height 191
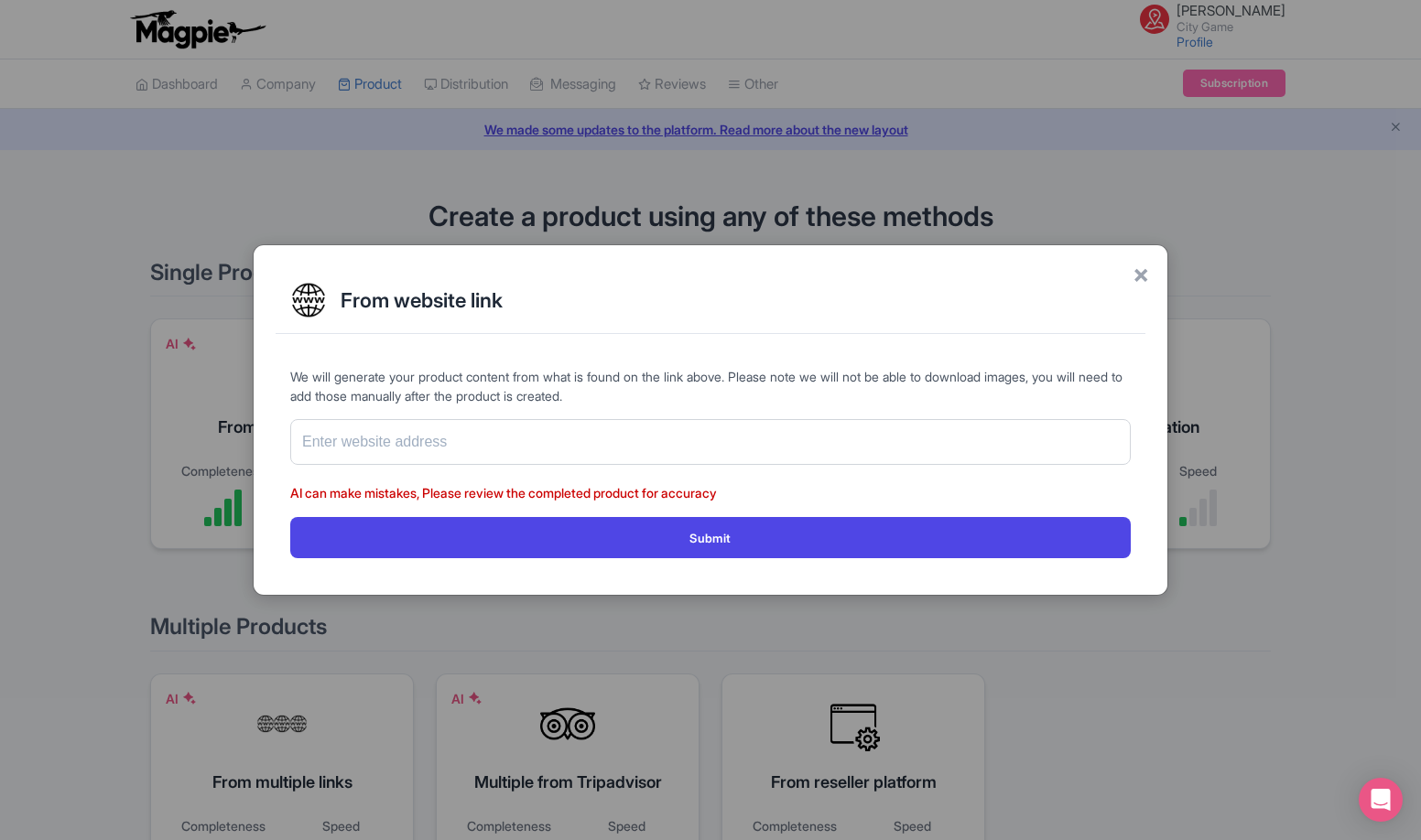
click at [199, 410] on div "× From website link We will generate your product content from what is found on…" at bounding box center [710, 420] width 1421 height 840
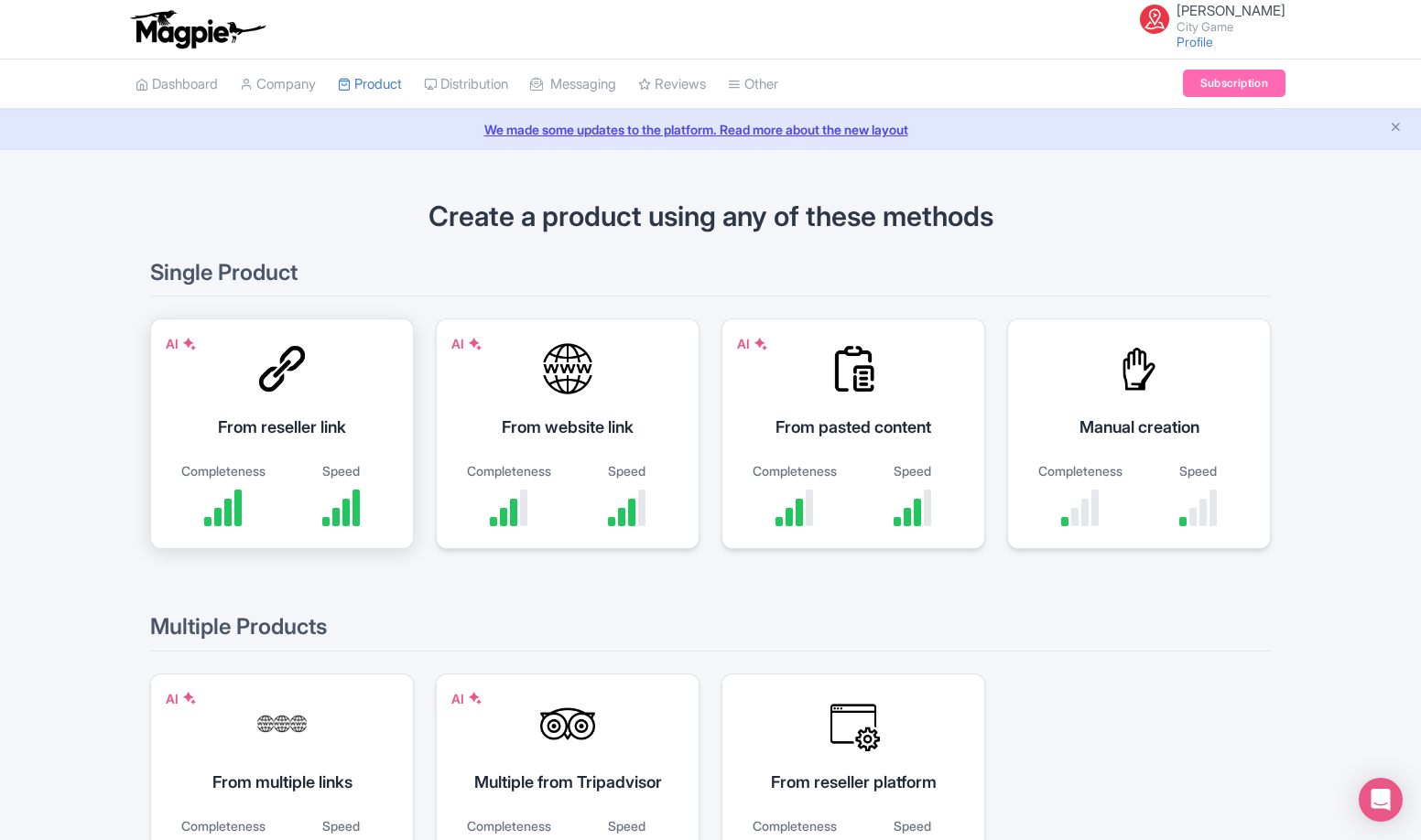
click at [226, 420] on div "From reseller link" at bounding box center [281, 427] width 218 height 25
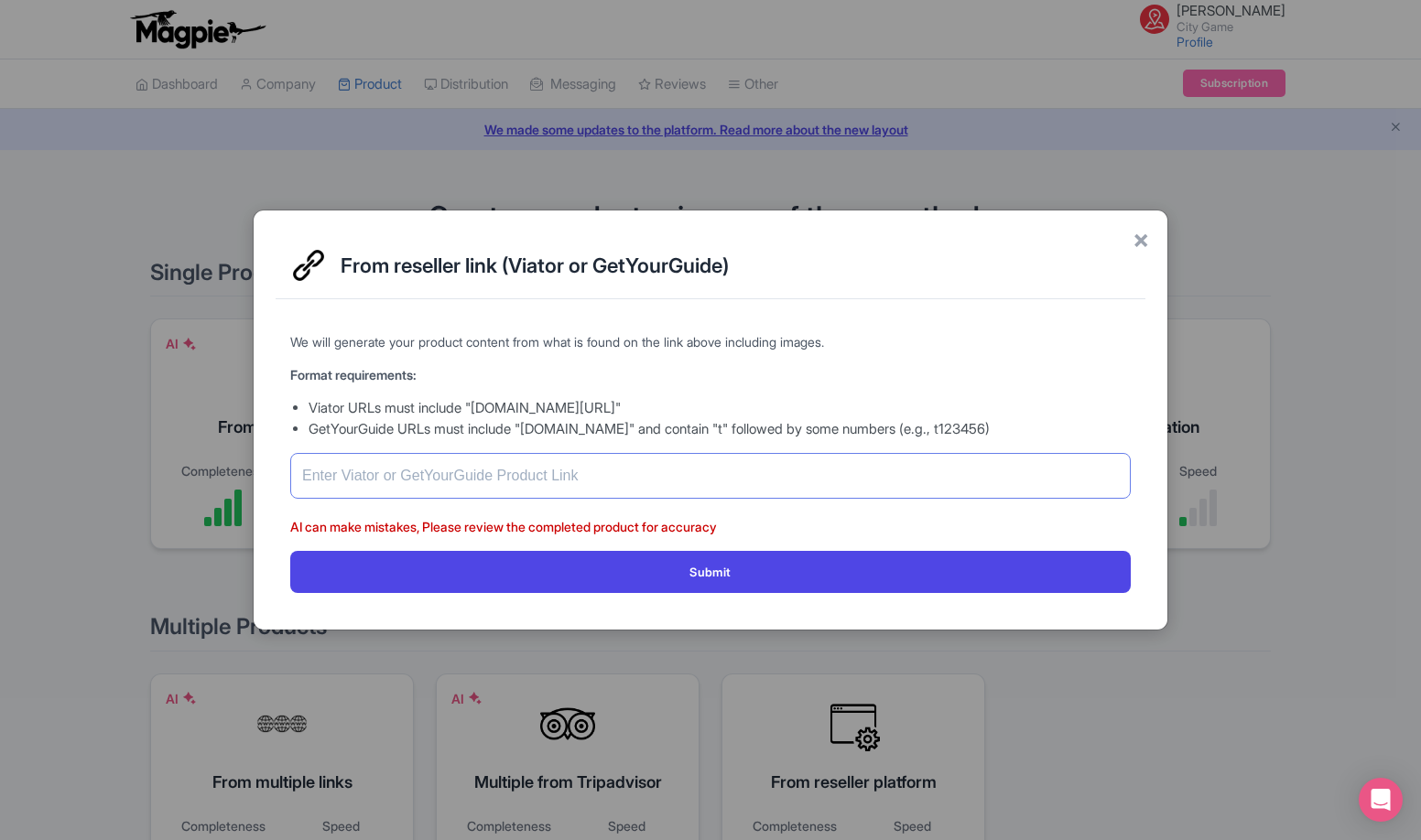
click at [507, 468] on input "text" at bounding box center [710, 476] width 840 height 46
paste input "https://www.viator.com/tours/Tenerife/Puerto-de-la-Cruz-Self-Guided-Sherlock-Ho…"
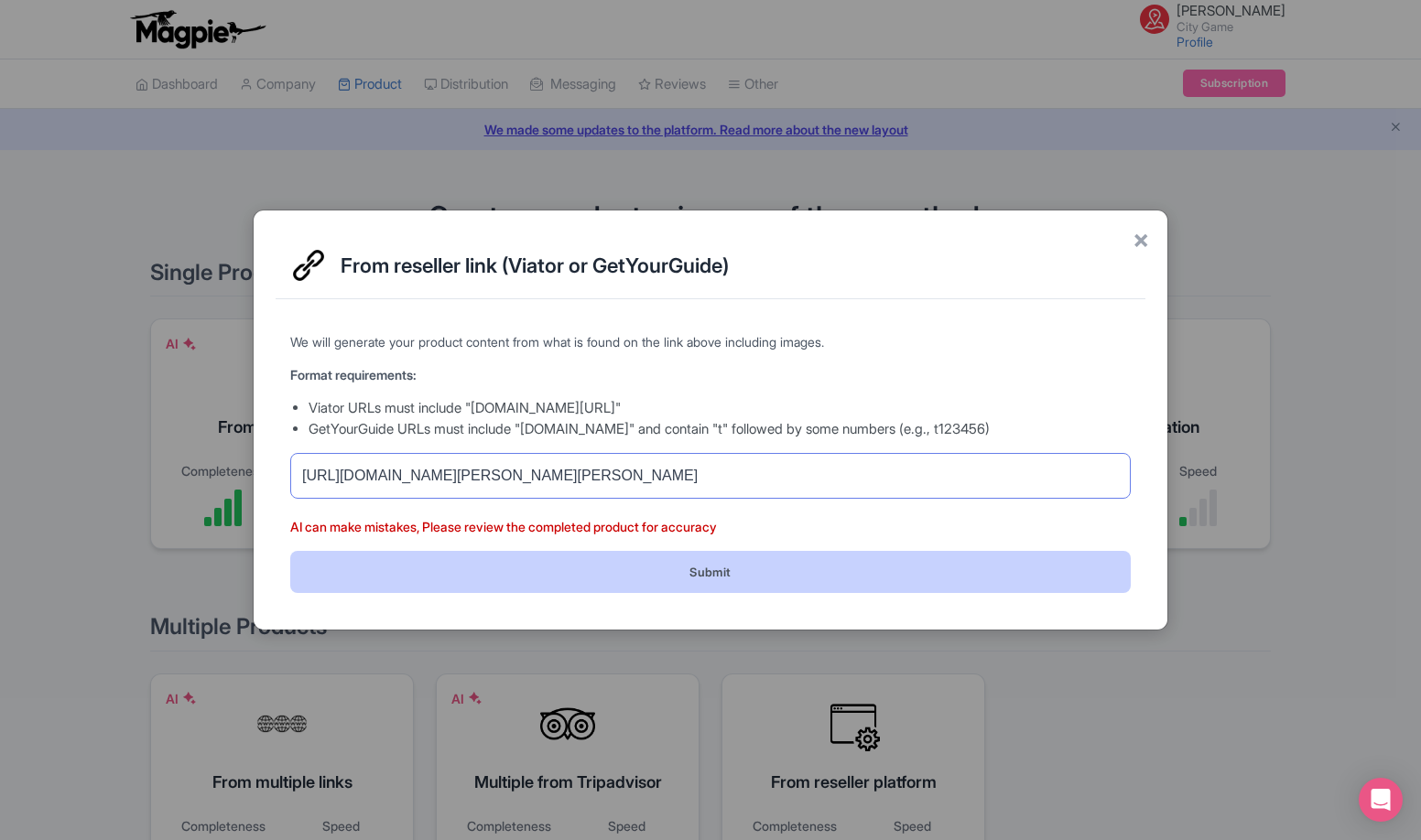
type input "https://www.viator.com/tours/Tenerife/Puerto-de-la-Cruz-Self-Guided-Sherlock-Ho…"
click at [558, 566] on button "Submit" at bounding box center [710, 571] width 840 height 41
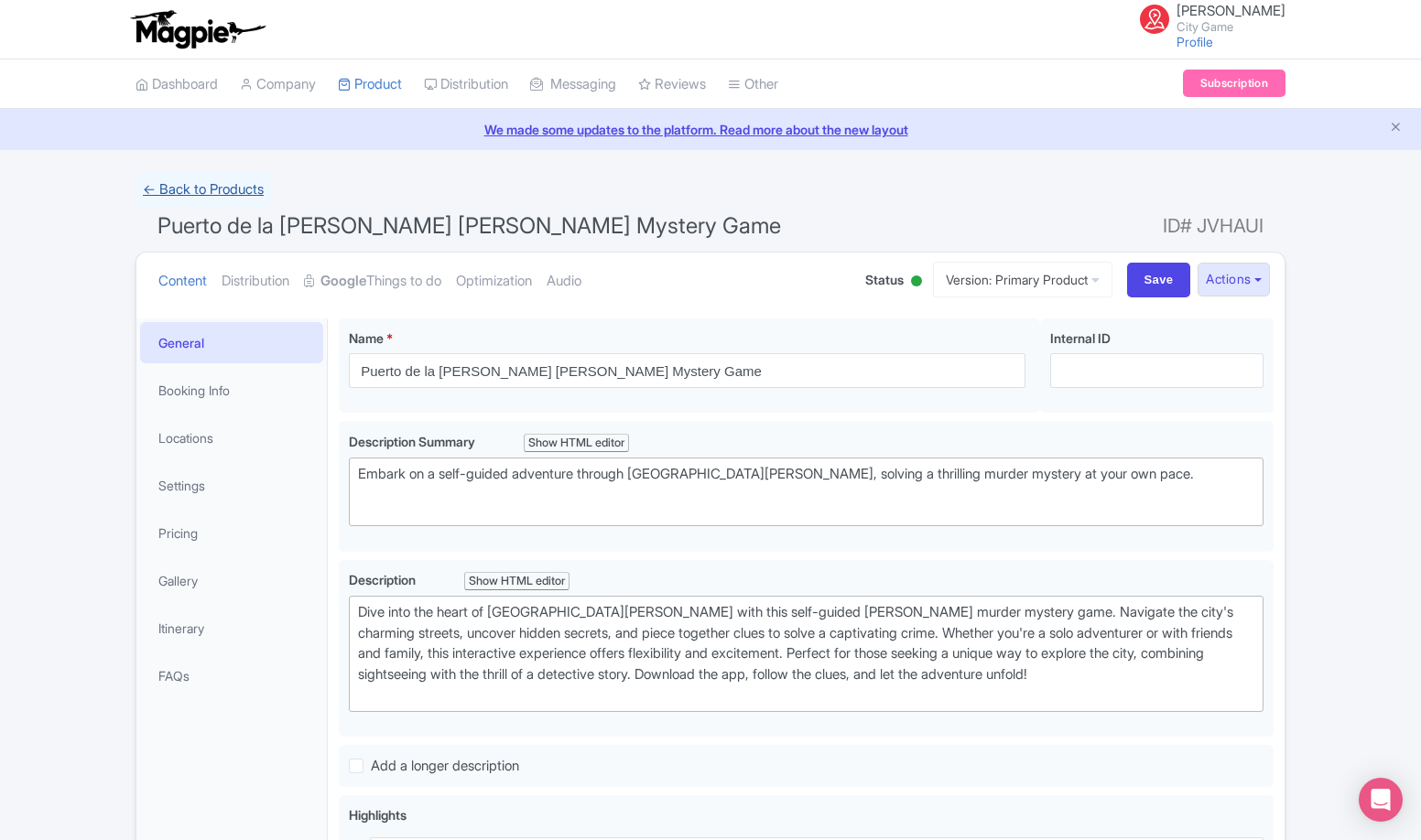
click at [240, 192] on link "← Back to Products" at bounding box center [204, 189] width 136 height 36
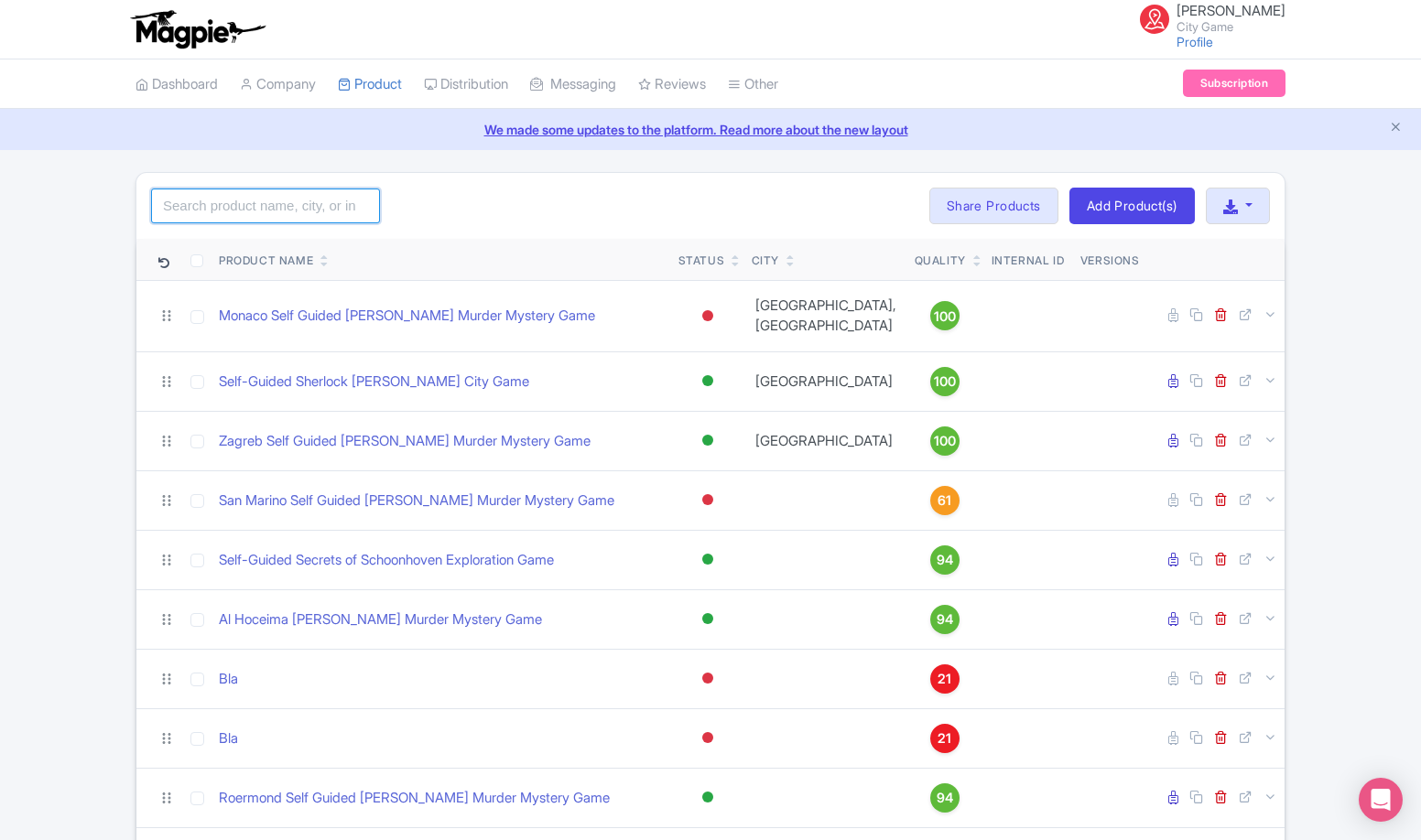
click at [272, 213] on input "search" at bounding box center [265, 206] width 229 height 35
paste input "Zurich"
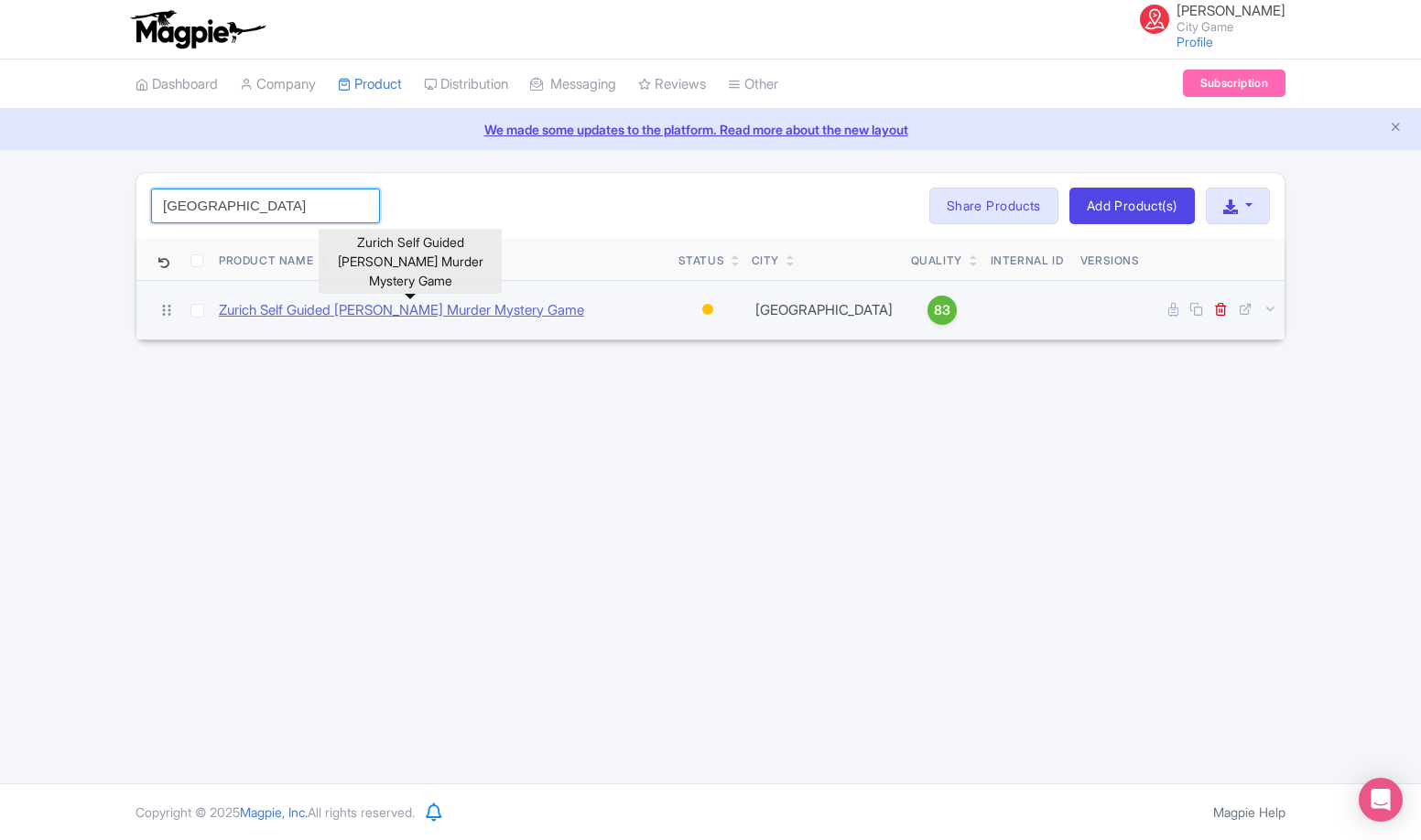
type input "Zurich"
click at [515, 317] on link "Zurich Self Guided [PERSON_NAME] Murder Mystery Game" at bounding box center [401, 310] width 366 height 21
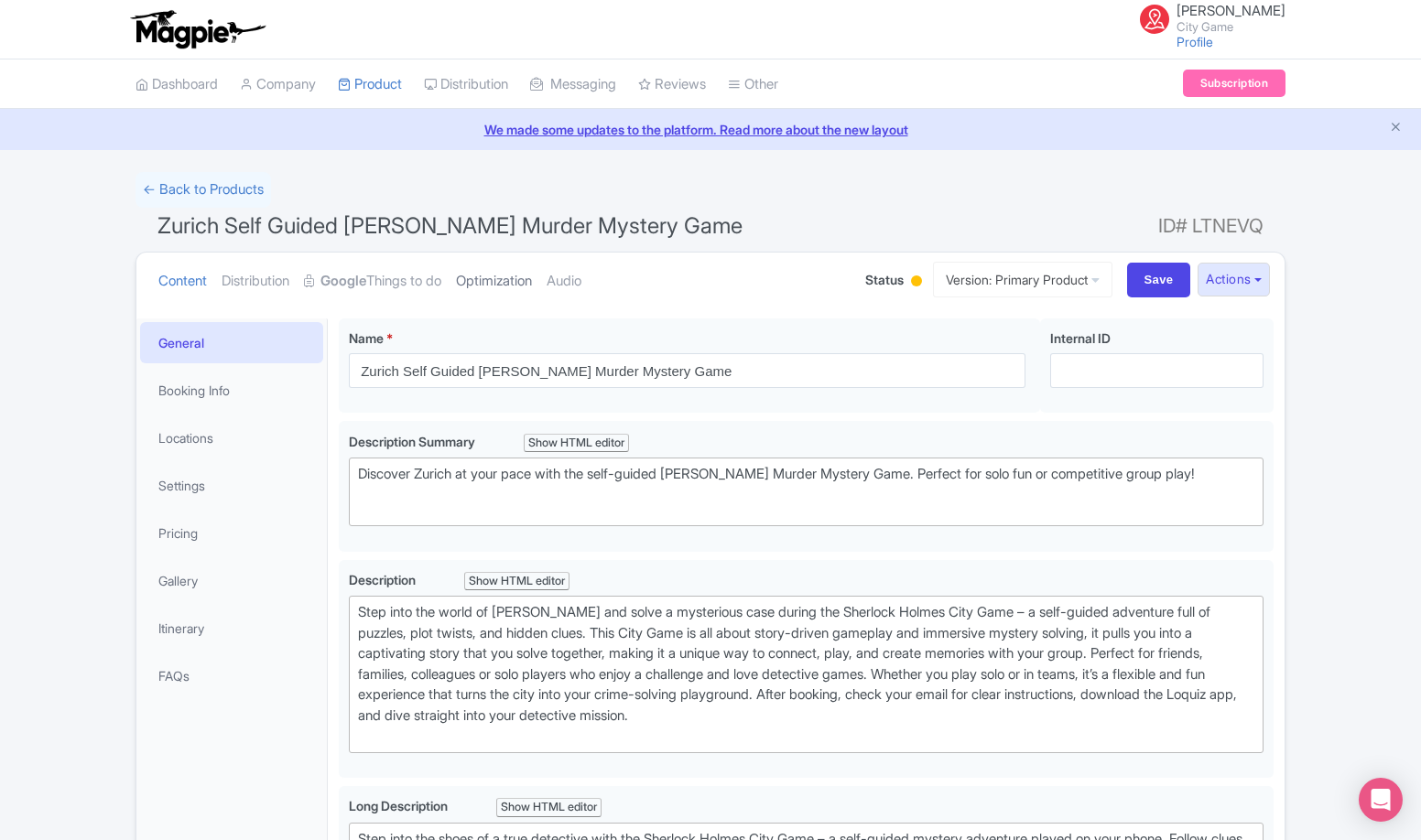
click at [532, 282] on link "Optimization" at bounding box center [494, 281] width 76 height 58
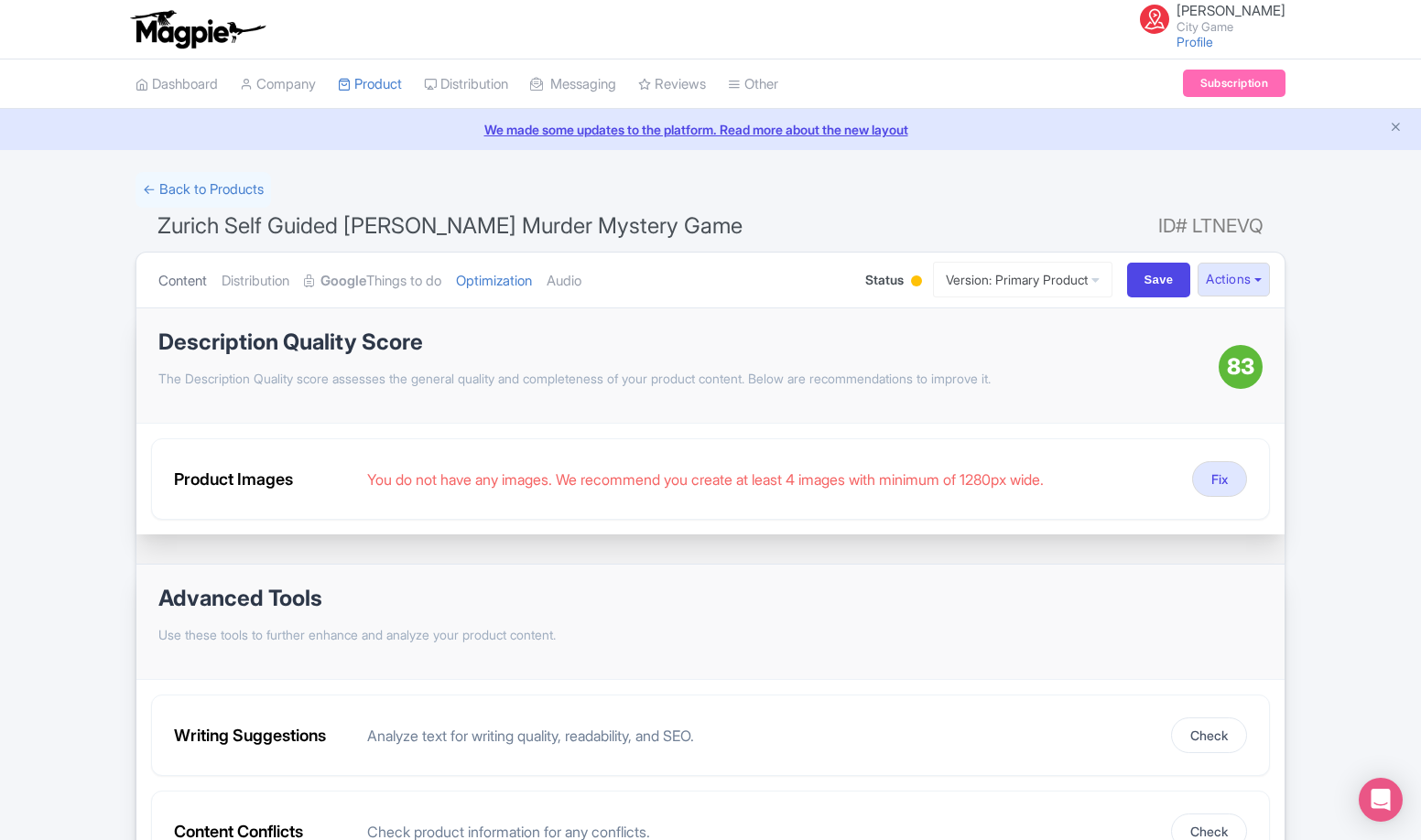
click at [182, 287] on link "Content" at bounding box center [182, 281] width 49 height 58
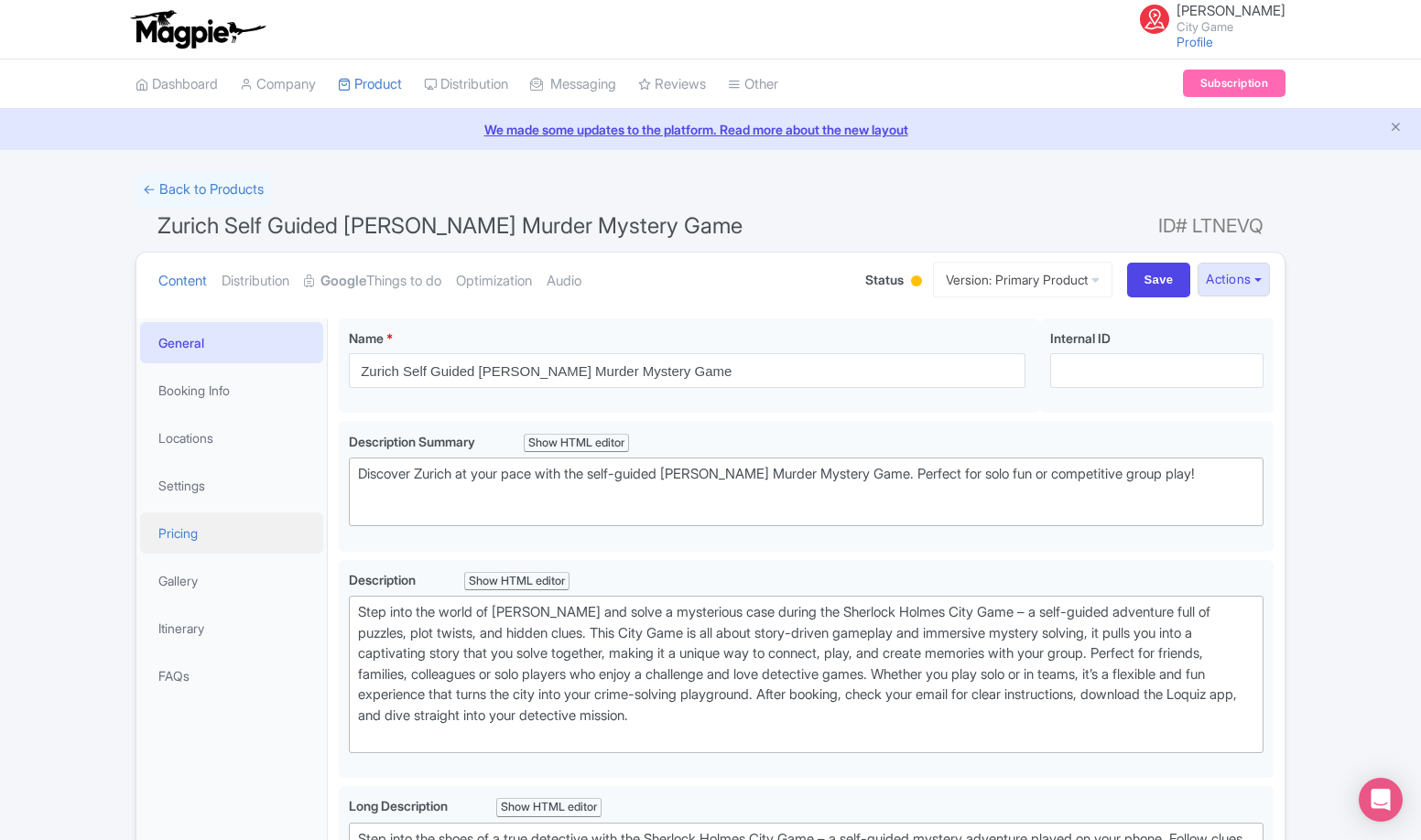
click at [197, 538] on link "Pricing" at bounding box center [231, 532] width 183 height 41
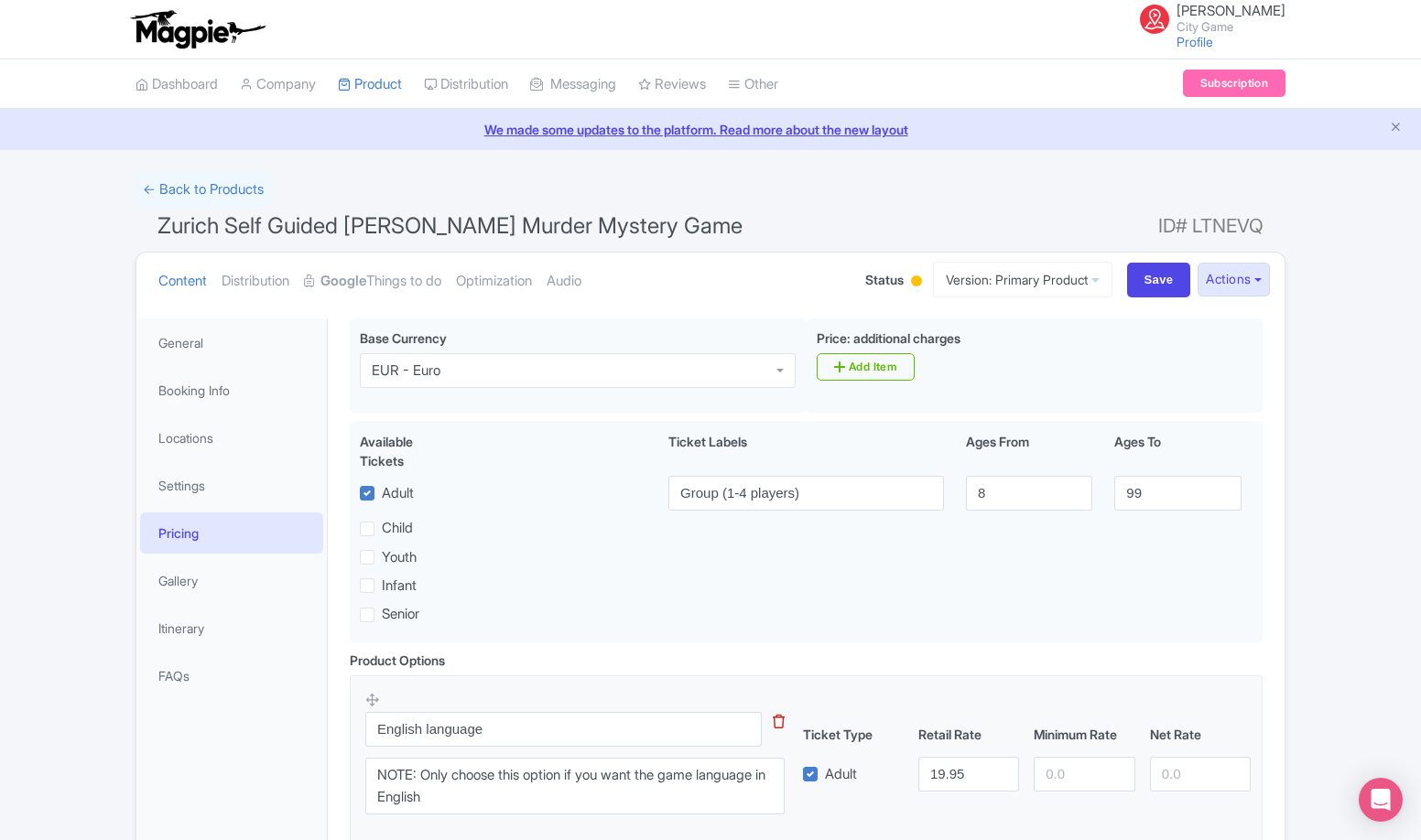
click at [196, 606] on li "Itinerary" at bounding box center [231, 628] width 190 height 49
click at [199, 580] on link "Gallery" at bounding box center [231, 580] width 183 height 41
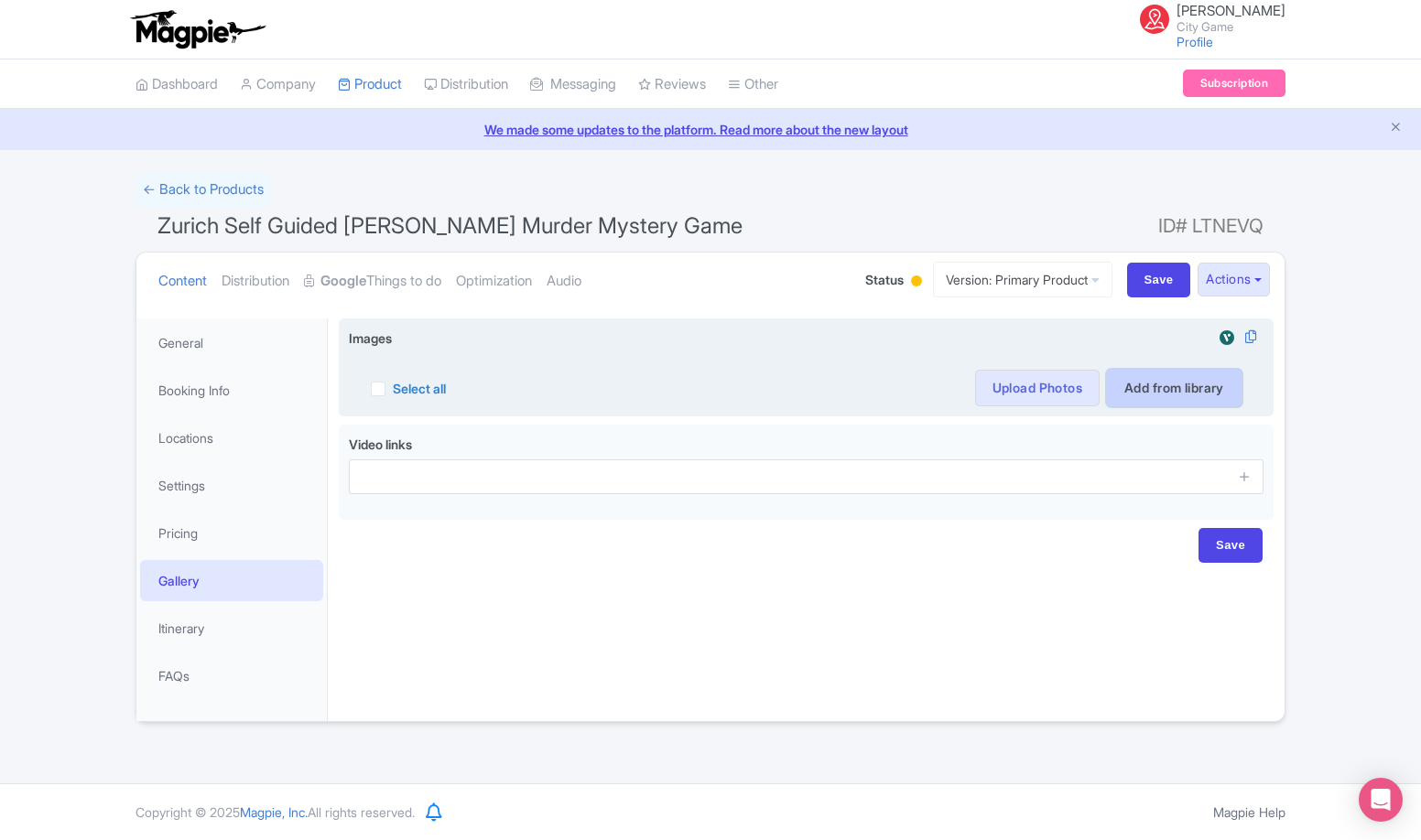
click at [1133, 386] on link "Add from library" at bounding box center [1174, 388] width 135 height 37
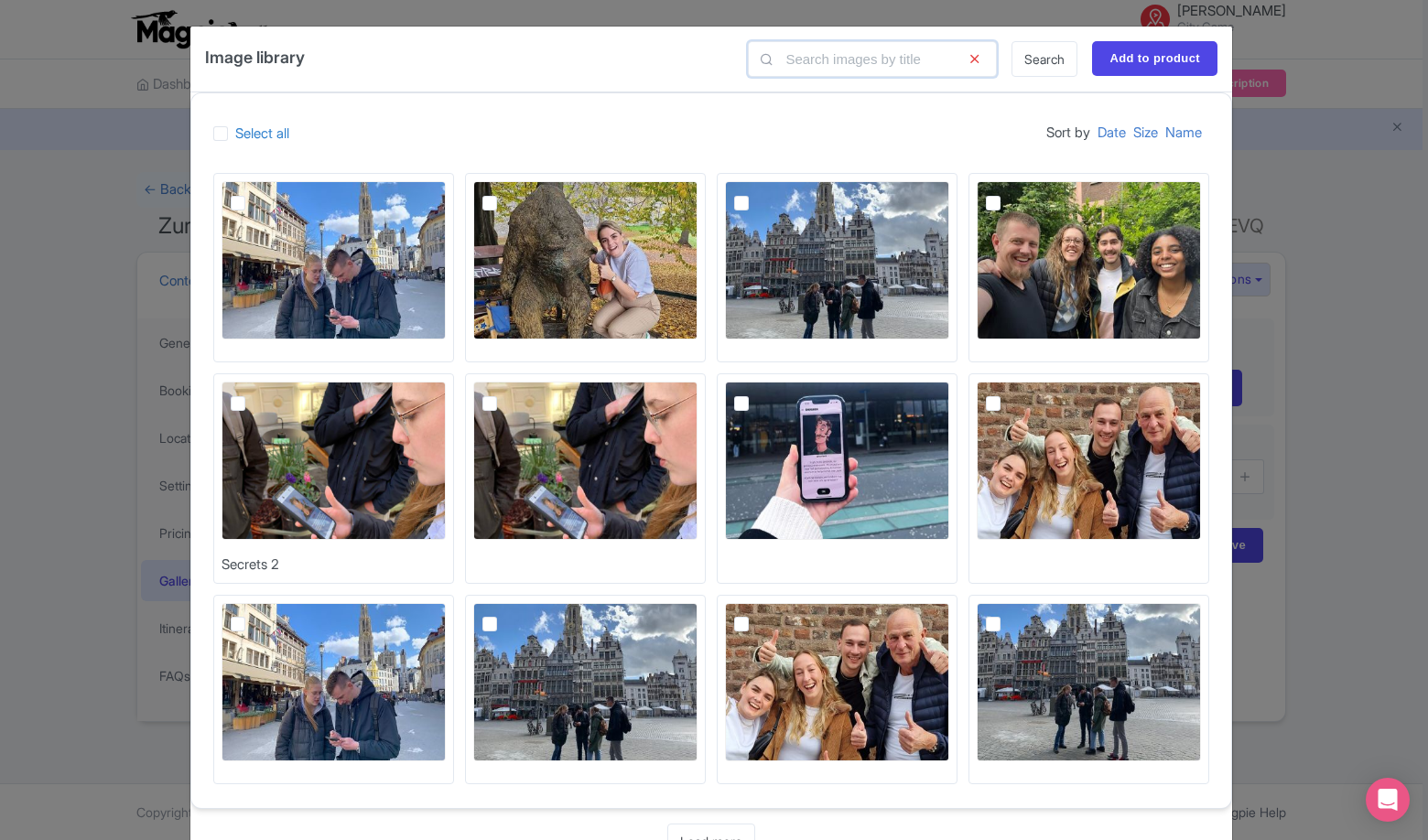
click at [860, 60] on input "text" at bounding box center [872, 59] width 249 height 36
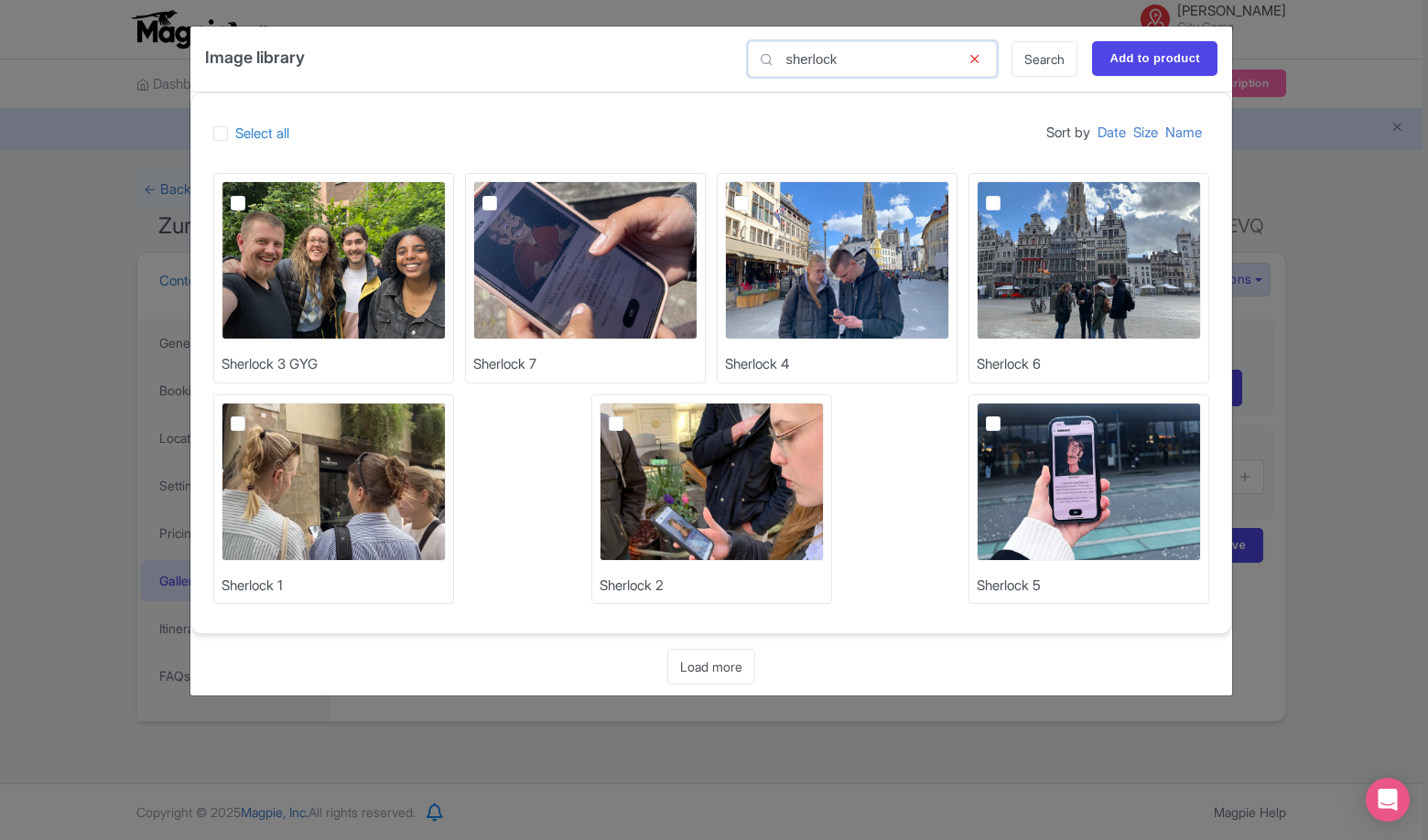
type input "sherlock"
click at [253, 414] on label at bounding box center [253, 414] width 0 height 0
click at [253, 415] on input "checkbox" at bounding box center [258, 409] width 12 height 12
checkbox input "true"
click at [631, 414] on label at bounding box center [631, 414] width 0 height 0
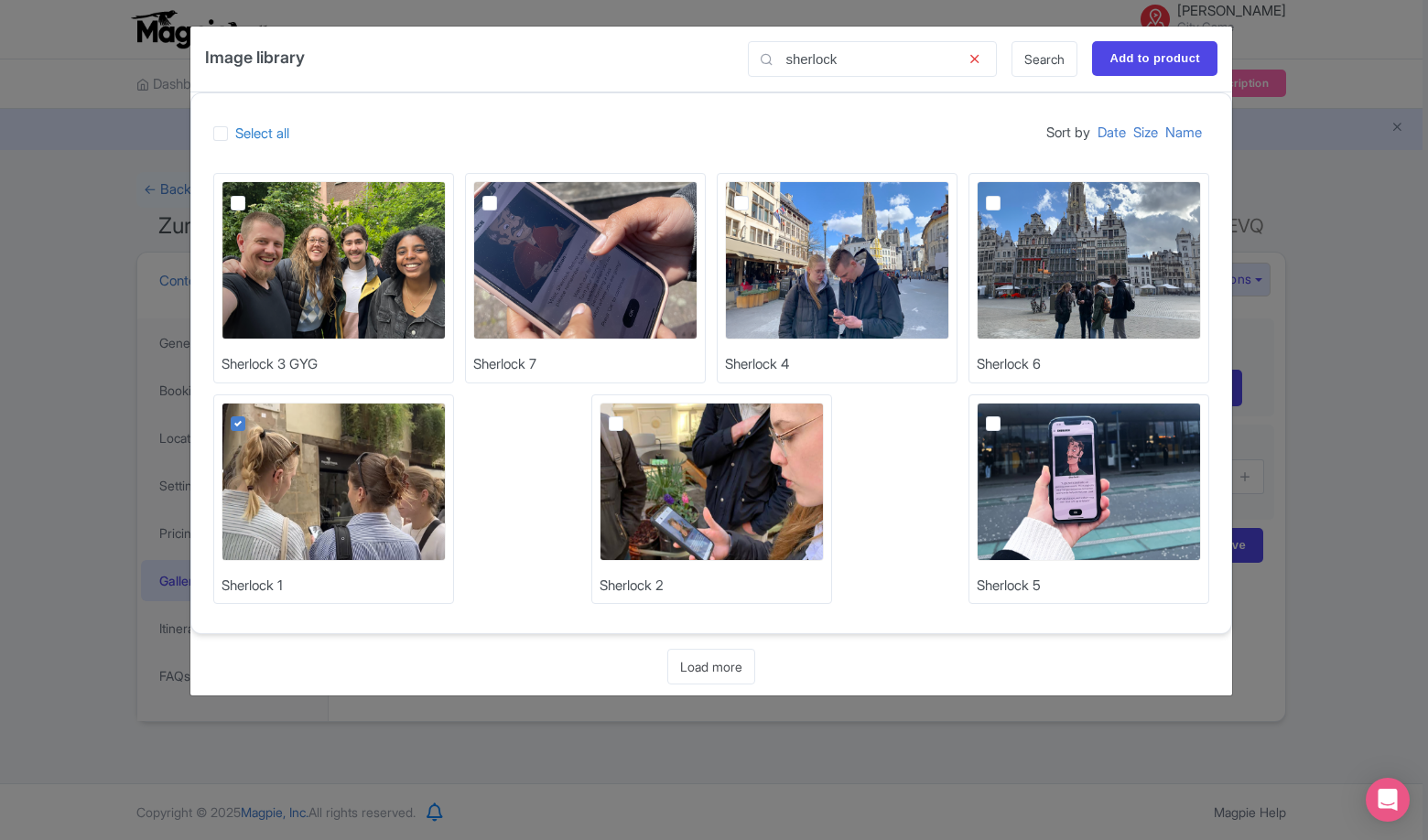
click at [631, 415] on input "checkbox" at bounding box center [636, 409] width 12 height 12
checkbox input "true"
click at [253, 192] on label at bounding box center [253, 192] width 0 height 0
click at [253, 193] on input "checkbox" at bounding box center [258, 186] width 12 height 12
checkbox input "true"
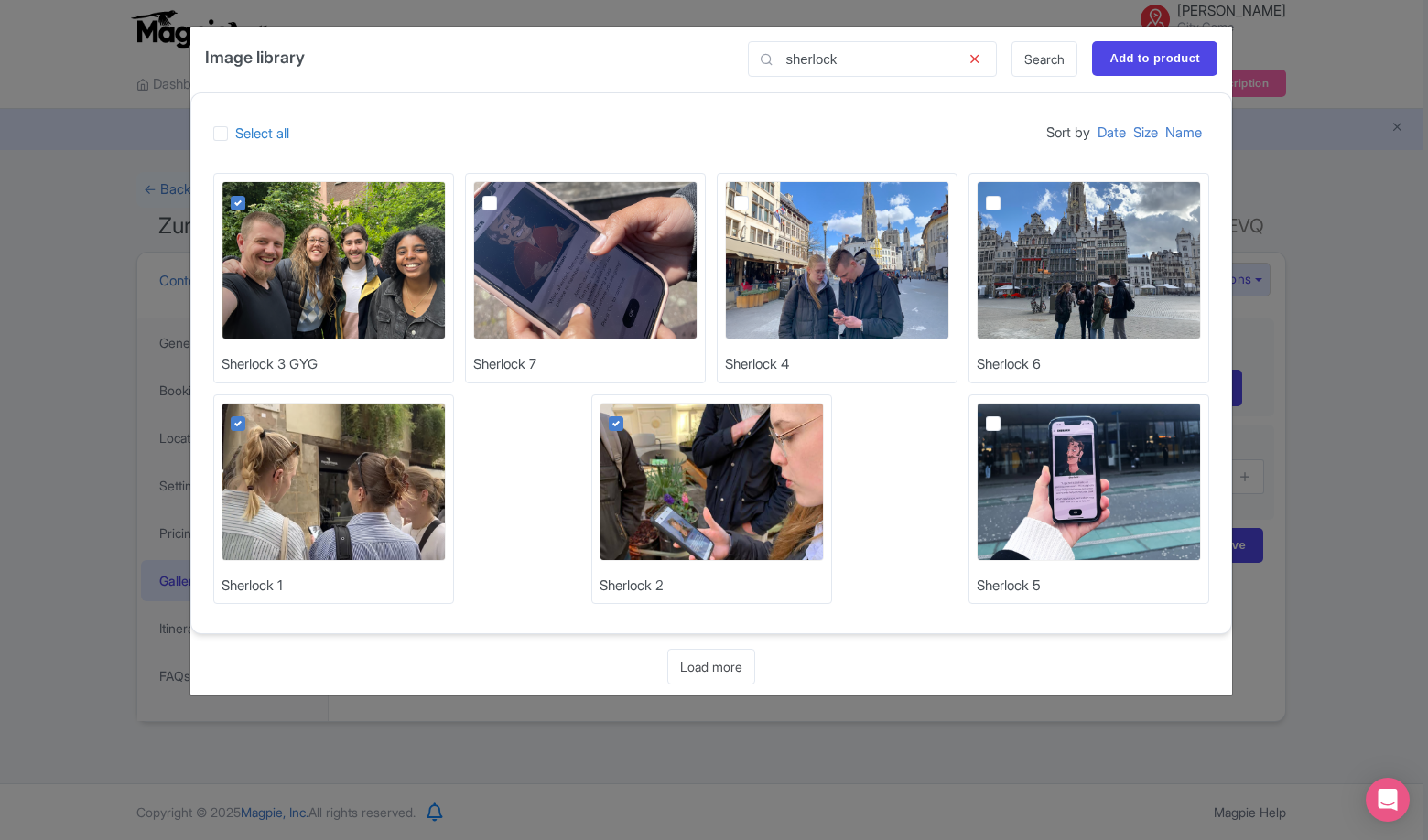
click at [738, 194] on div at bounding box center [746, 191] width 22 height 21
click at [1008, 414] on label at bounding box center [1008, 414] width 0 height 0
click at [1008, 415] on input "checkbox" at bounding box center [1014, 409] width 12 height 12
checkbox input "true"
click at [1008, 192] on label at bounding box center [1008, 192] width 0 height 0
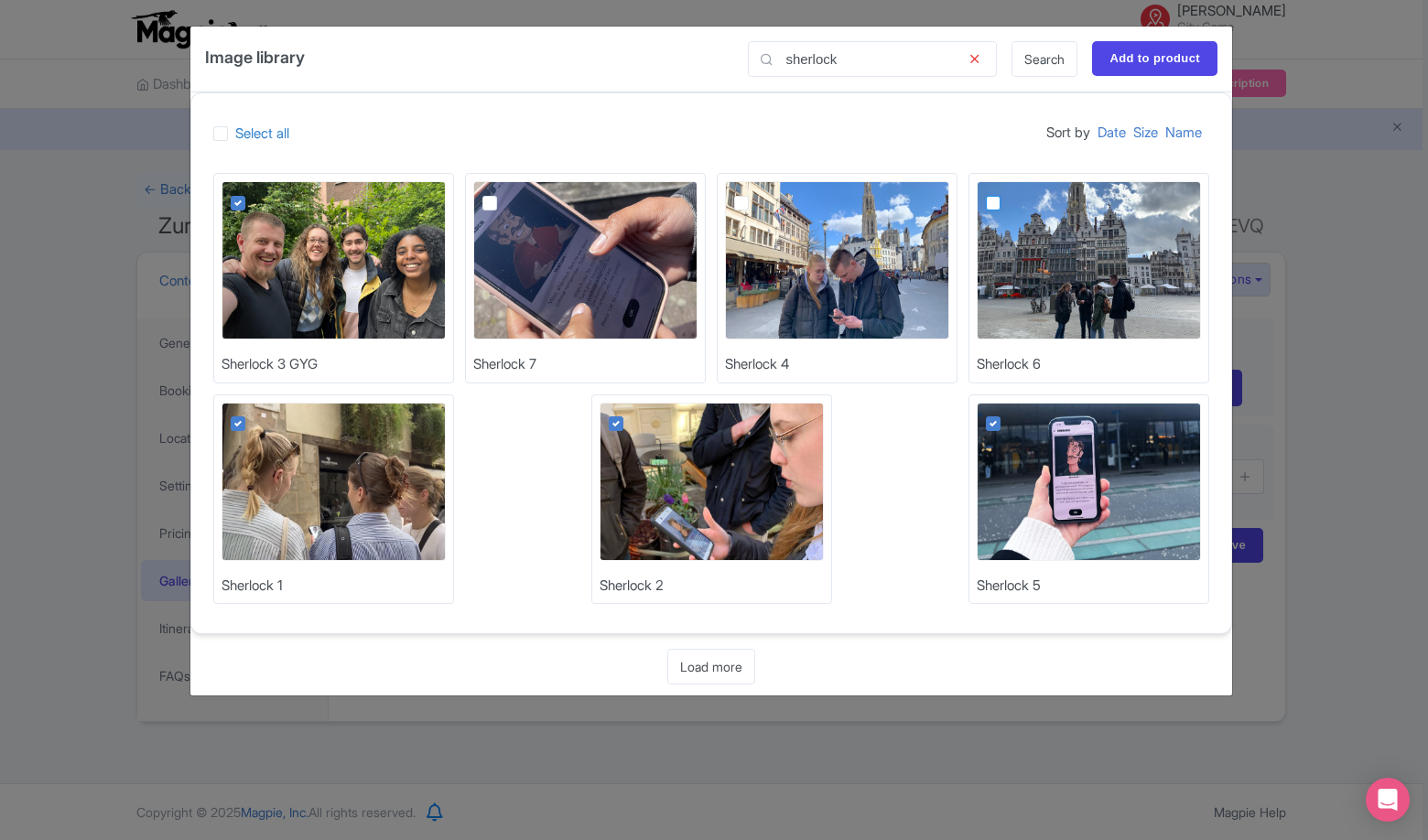
click at [1008, 193] on input "checkbox" at bounding box center [1014, 186] width 12 height 12
checkbox input "true"
click at [504, 192] on label at bounding box center [504, 192] width 0 height 0
click at [504, 193] on input "checkbox" at bounding box center [510, 186] width 12 height 12
checkbox input "true"
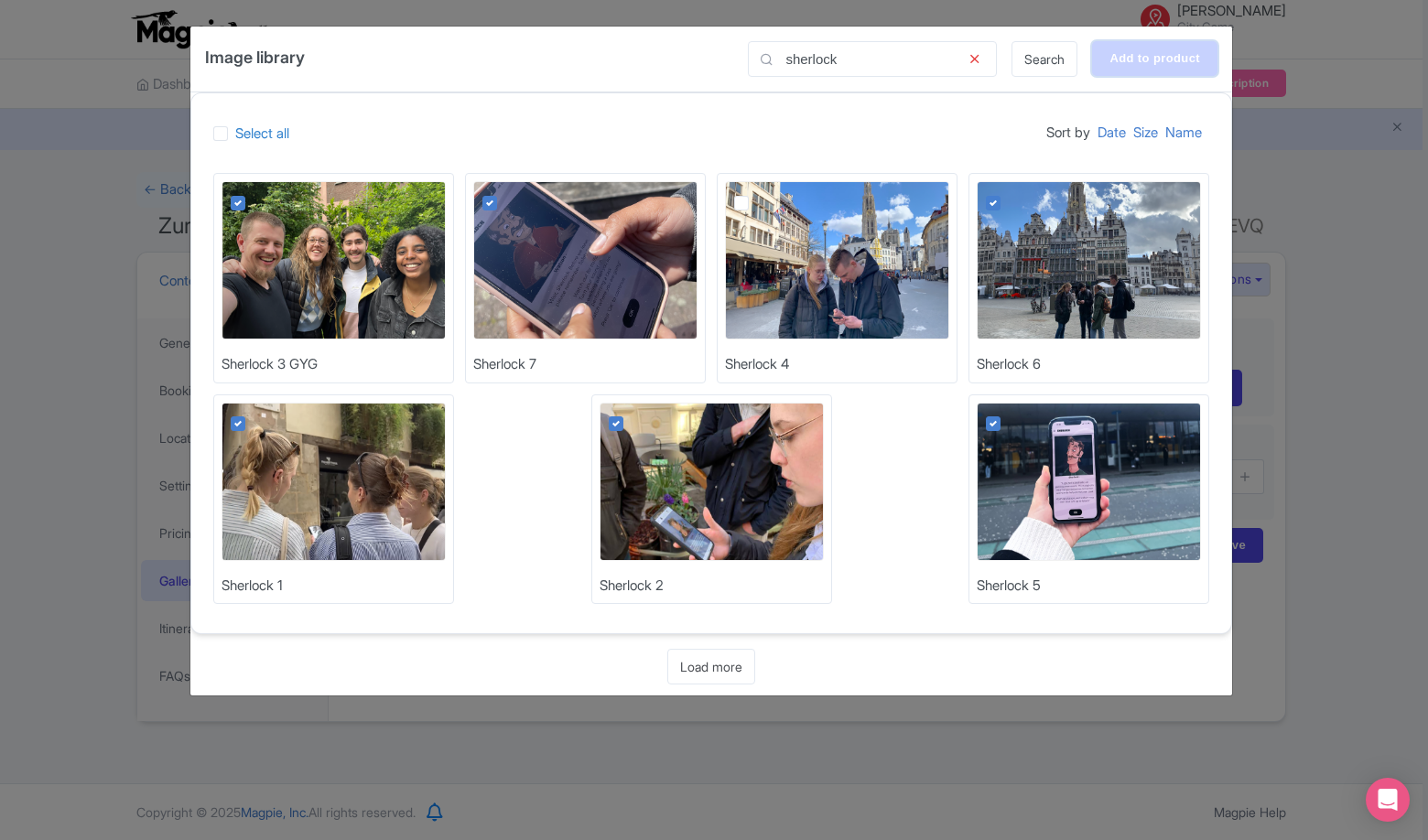
click at [1155, 69] on input "Add to product" at bounding box center [1155, 59] width 126 height 35
type input "Adding..."
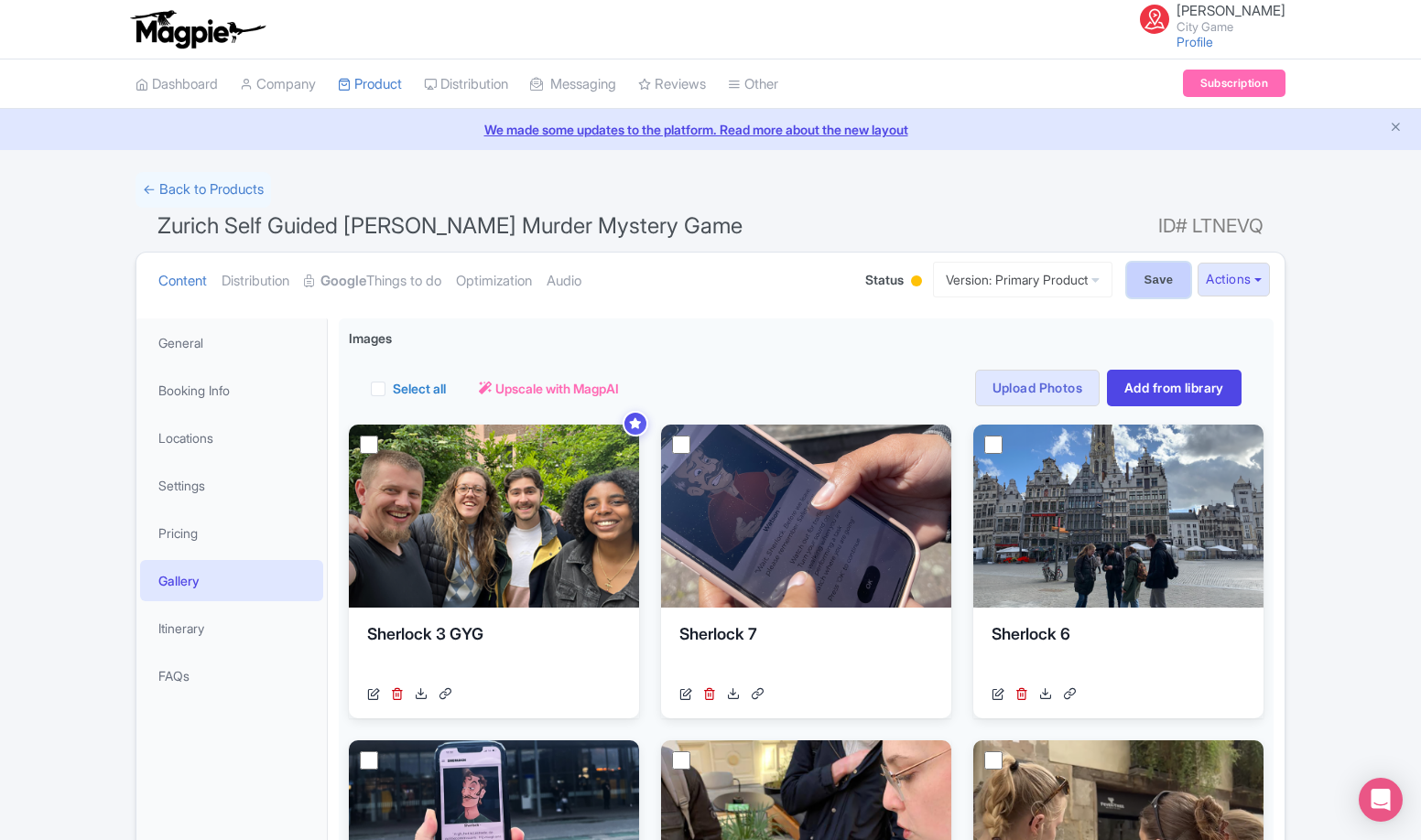
click at [1159, 288] on input "Save" at bounding box center [1159, 280] width 64 height 35
type input "Saving..."
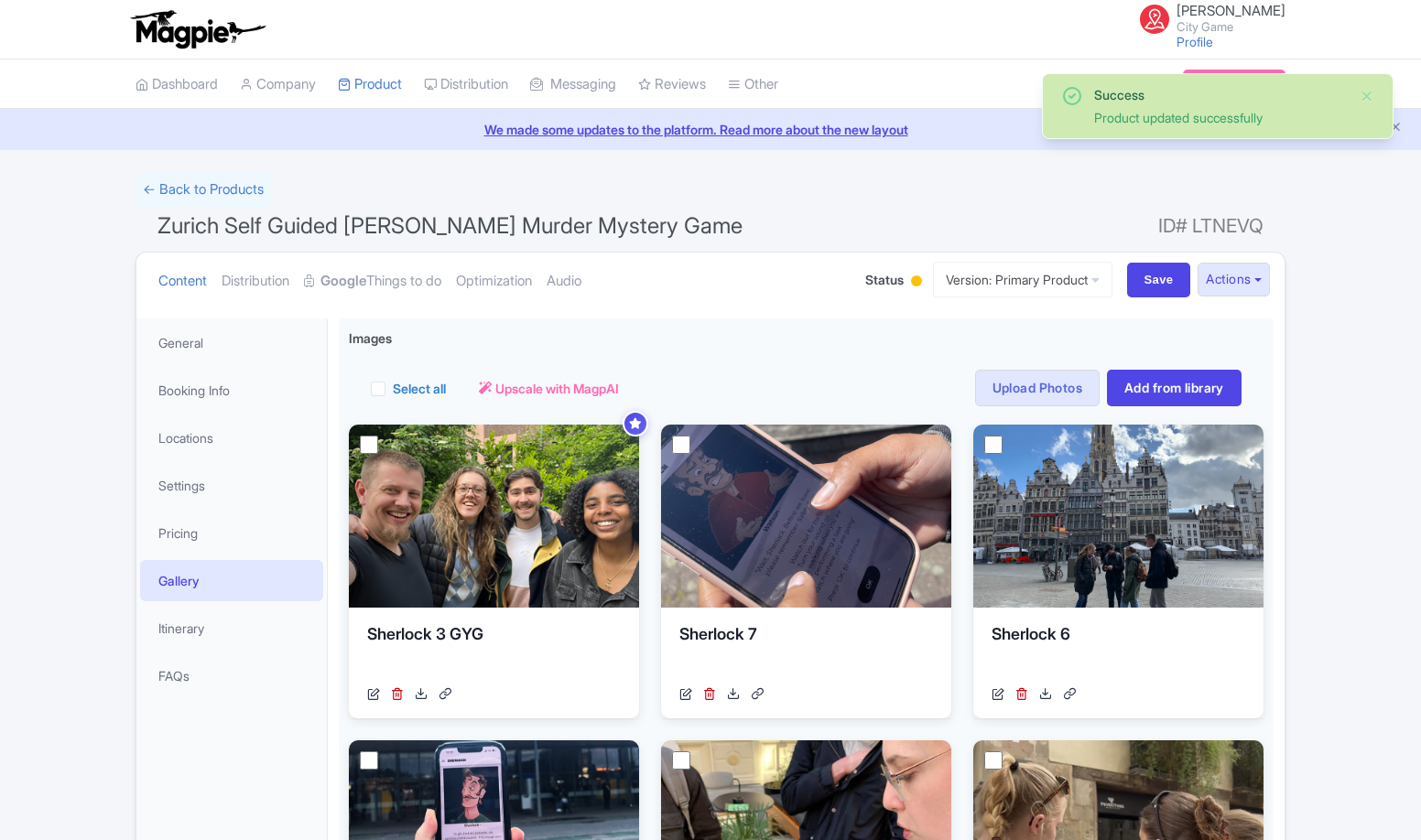
click at [523, 276] on link "Optimization" at bounding box center [494, 281] width 76 height 58
